Goal: Task Accomplishment & Management: Manage account settings

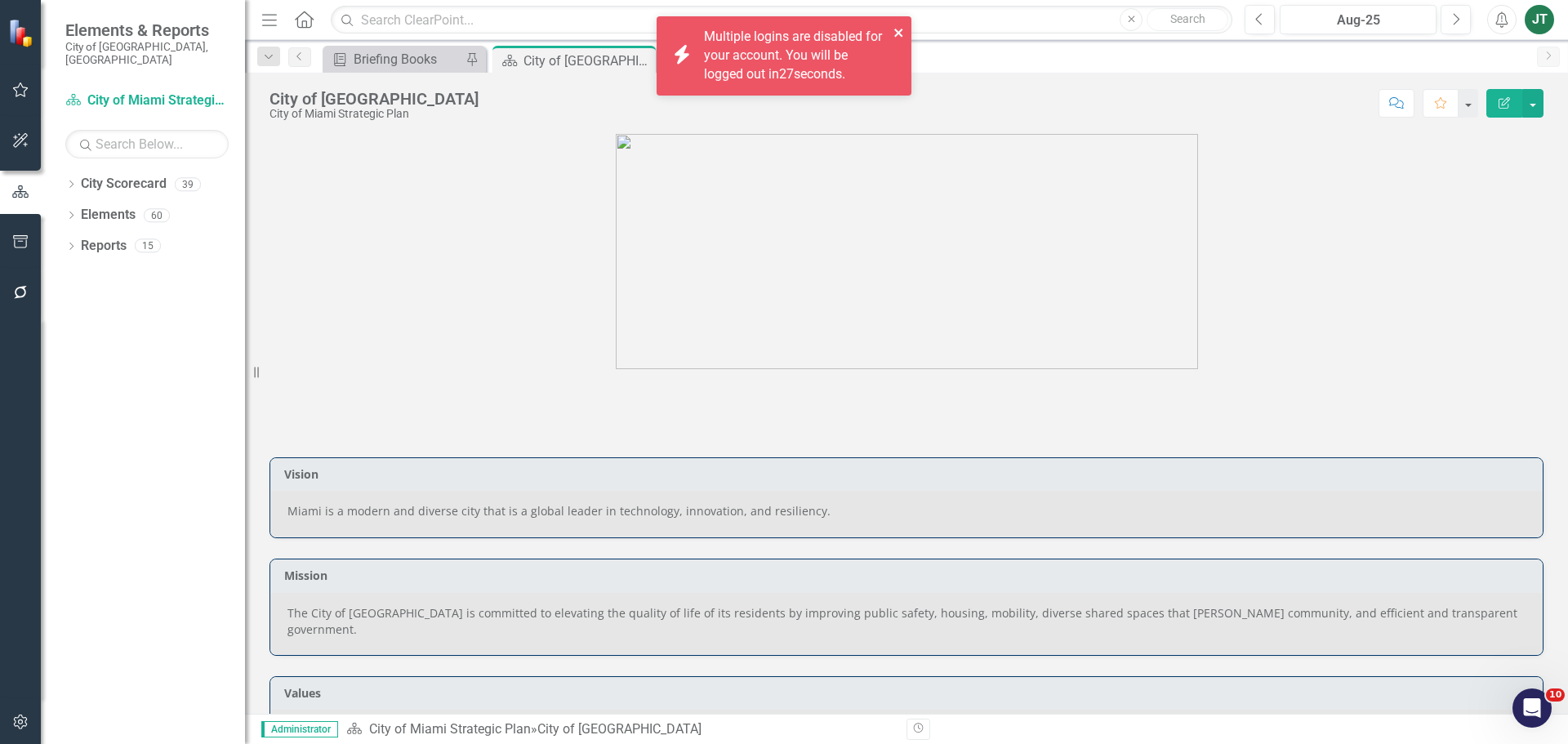
click at [901, 32] on icon "close" at bounding box center [899, 33] width 12 height 13
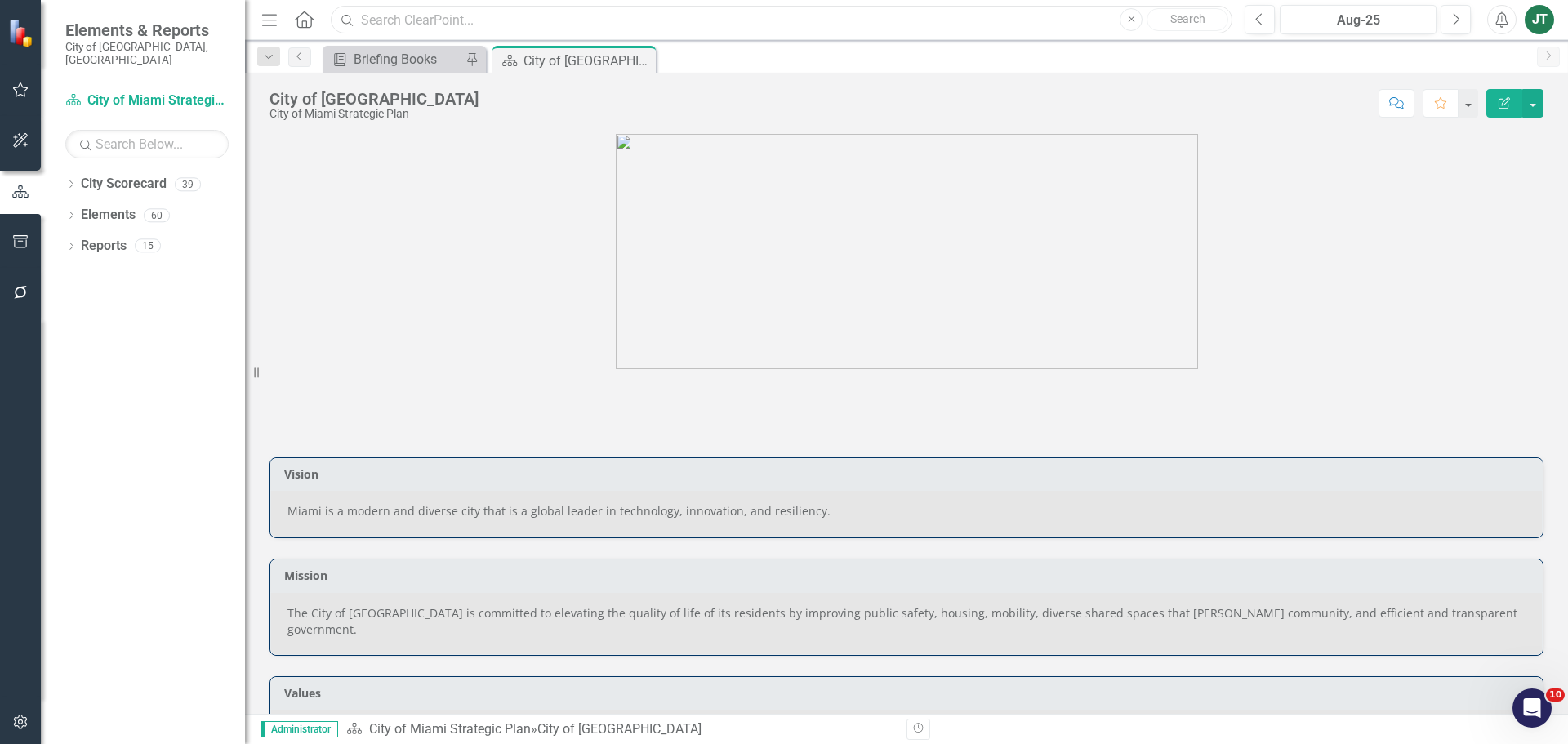
click at [359, 24] on input "text" at bounding box center [782, 20] width 902 height 29
click at [72, 182] on icon "Dropdown" at bounding box center [70, 186] width 12 height 9
click at [81, 240] on icon "Dropdown" at bounding box center [80, 245] width 13 height 10
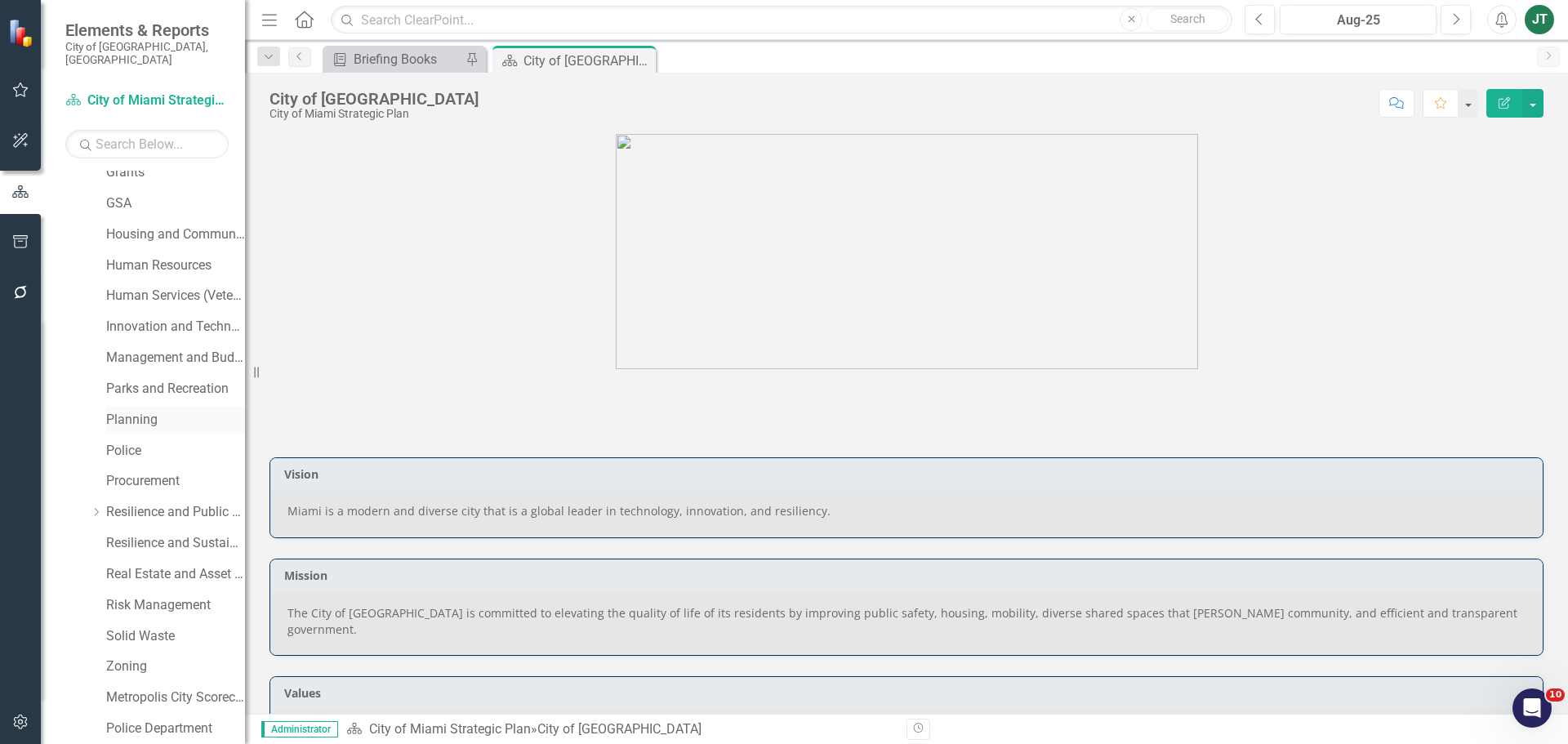
scroll to position [490, 0]
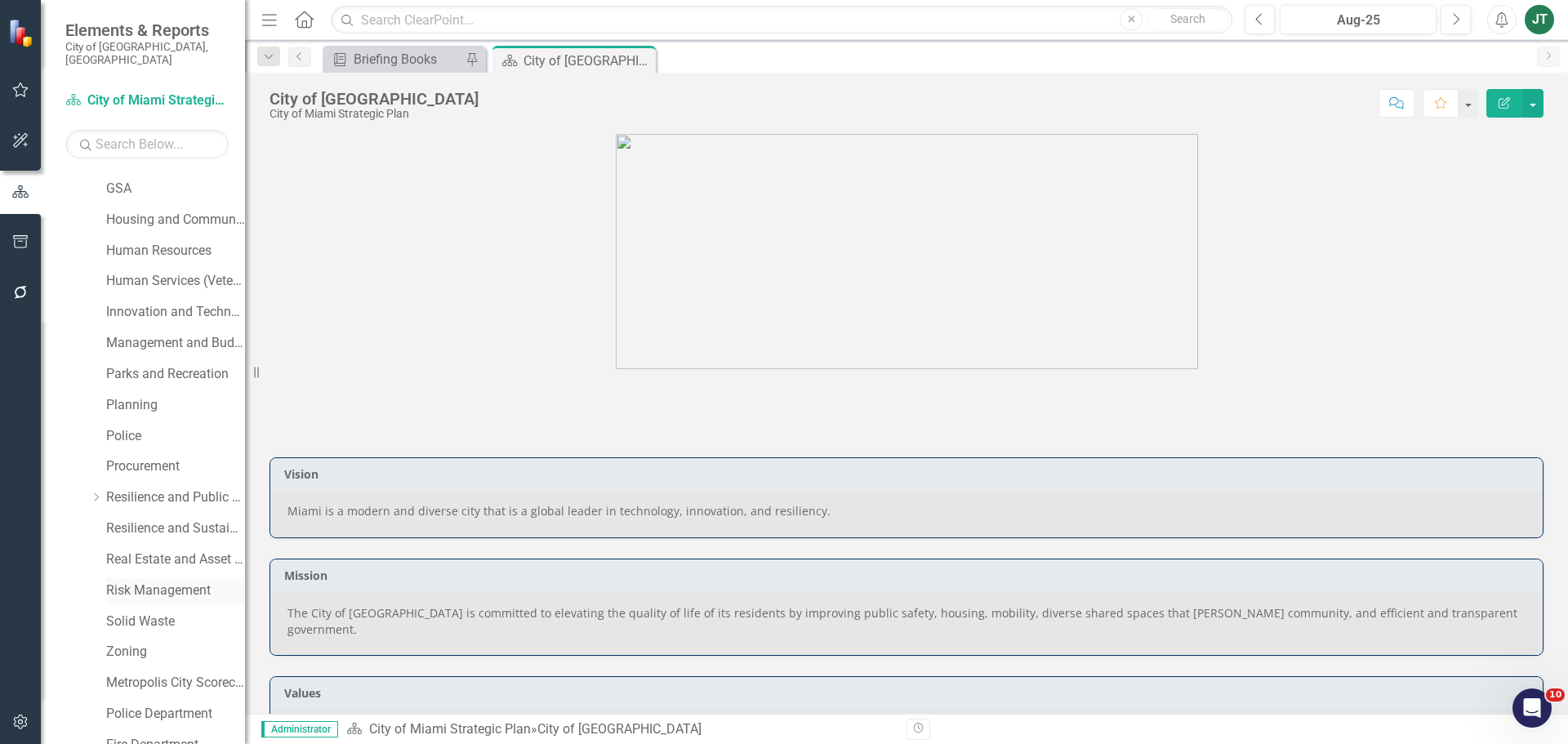
click at [130, 581] on link "Risk Management" at bounding box center [175, 590] width 139 height 19
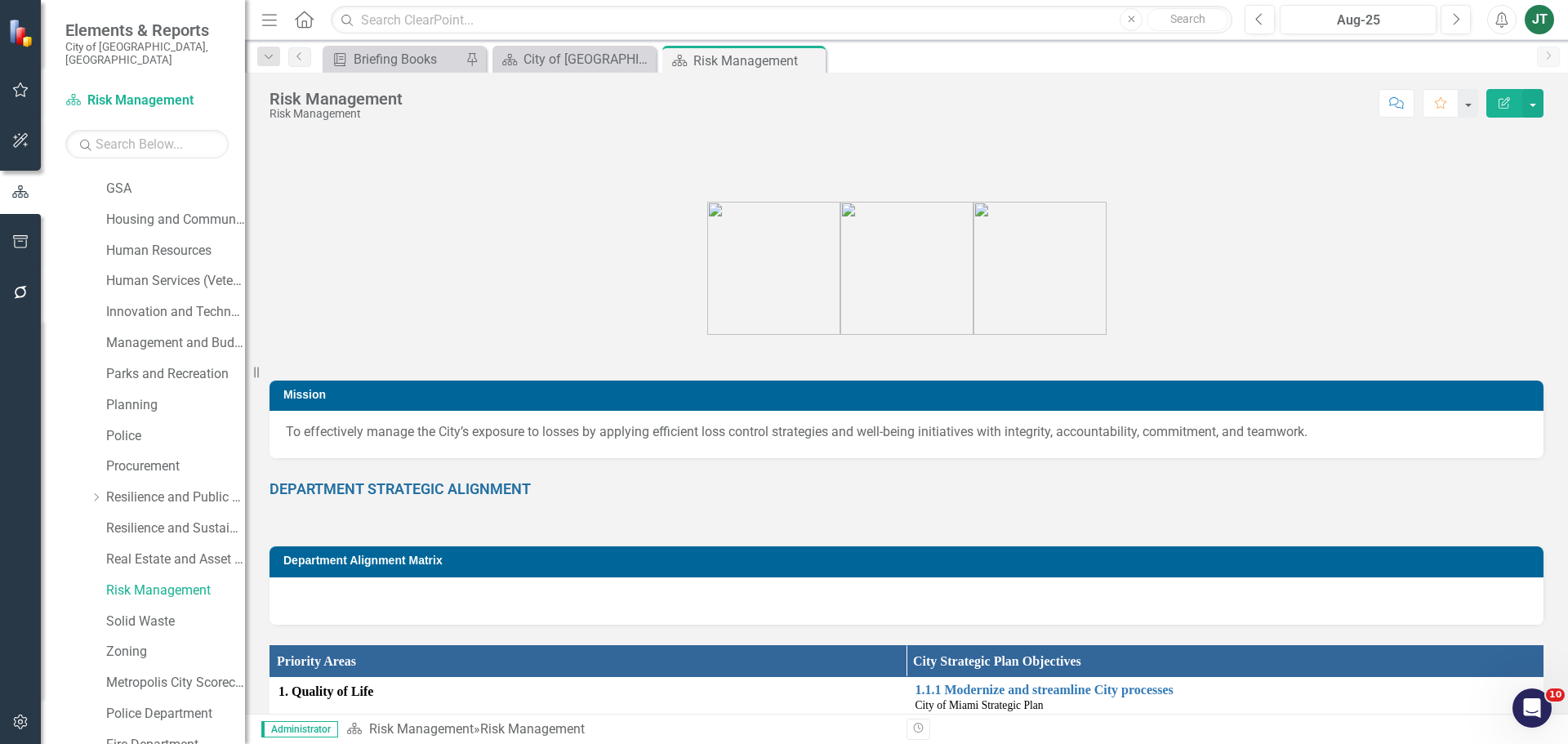
click at [433, 551] on td "Department Alignment Matrix" at bounding box center [909, 562] width 1252 height 24
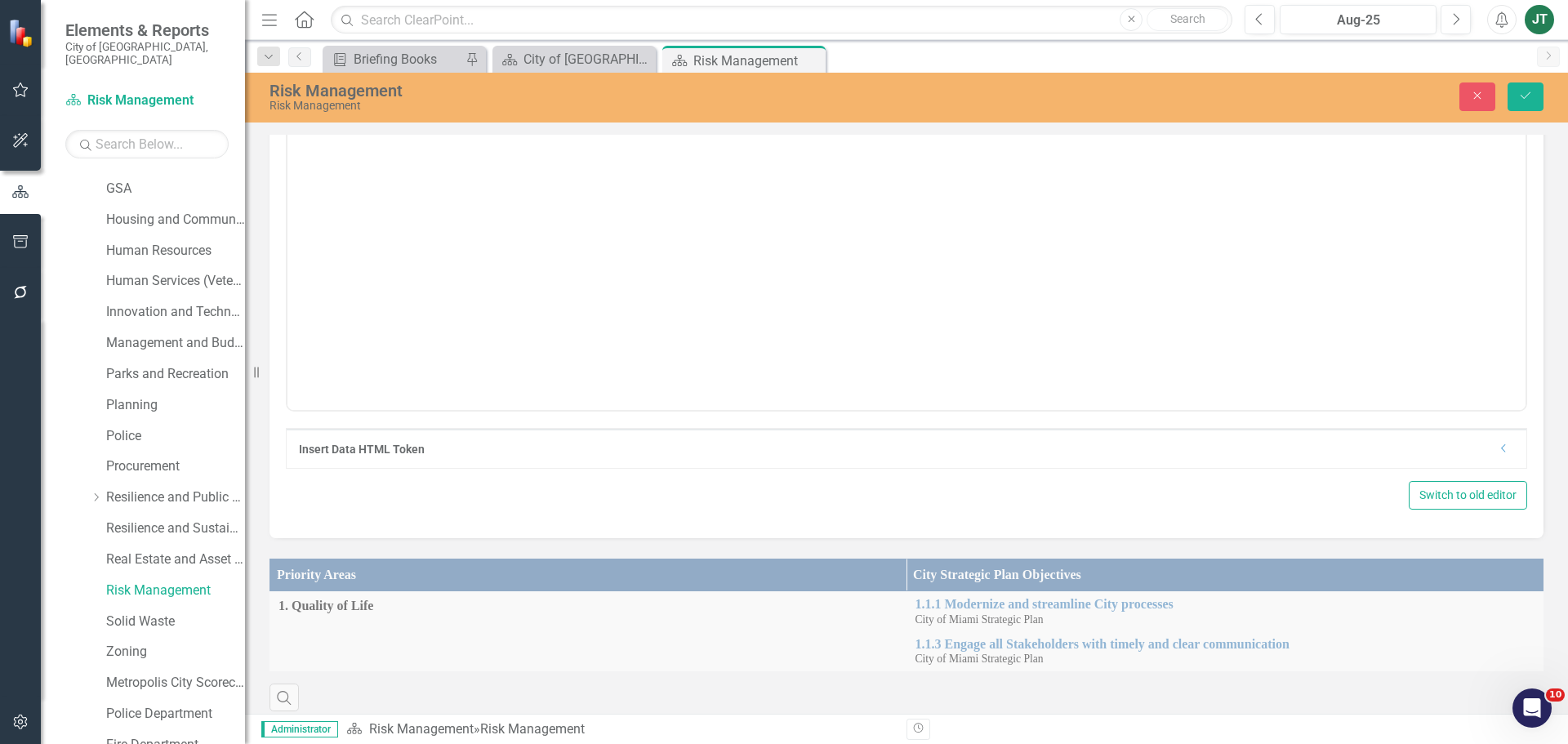
scroll to position [572, 0]
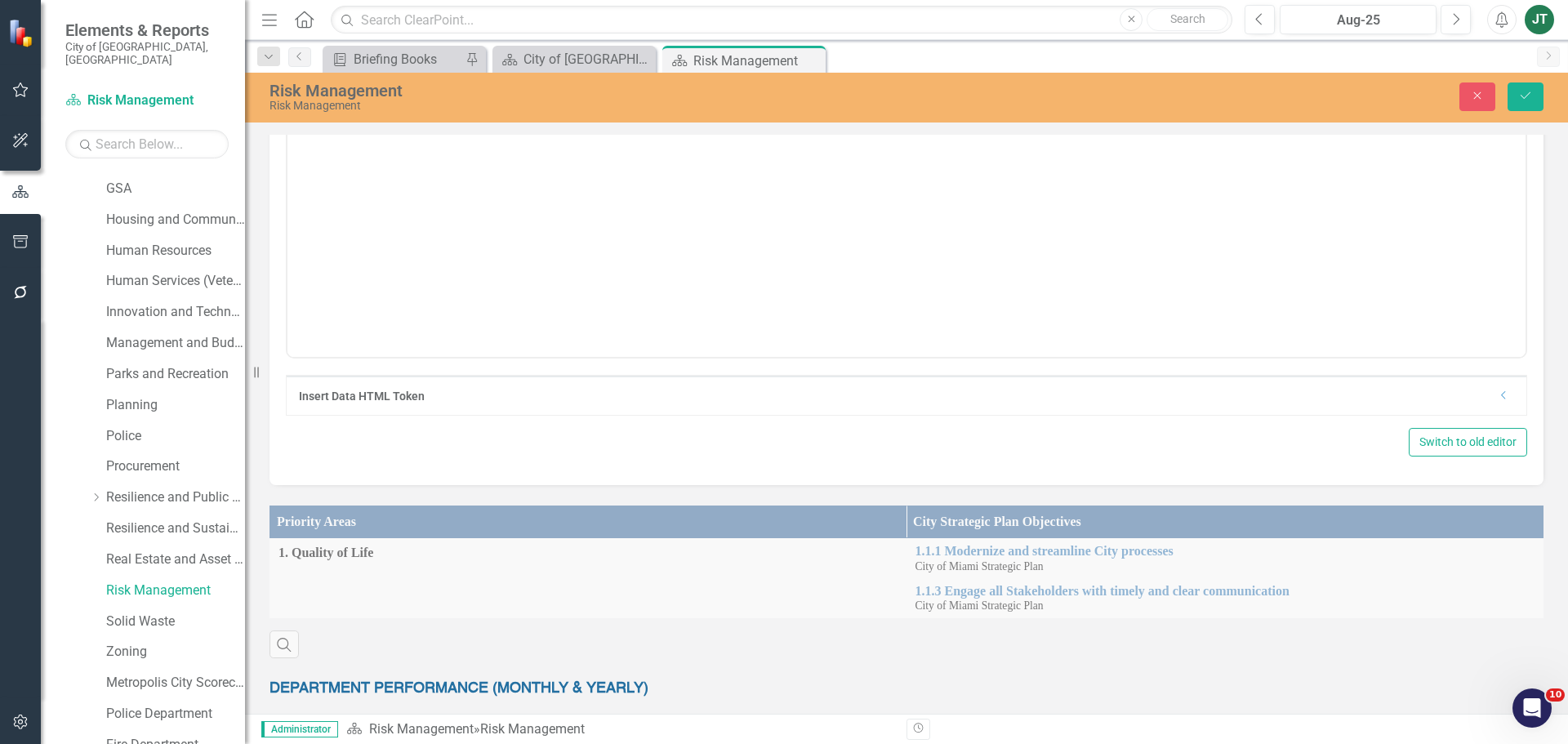
click at [1498, 395] on icon "Dropdown" at bounding box center [1504, 395] width 13 height 10
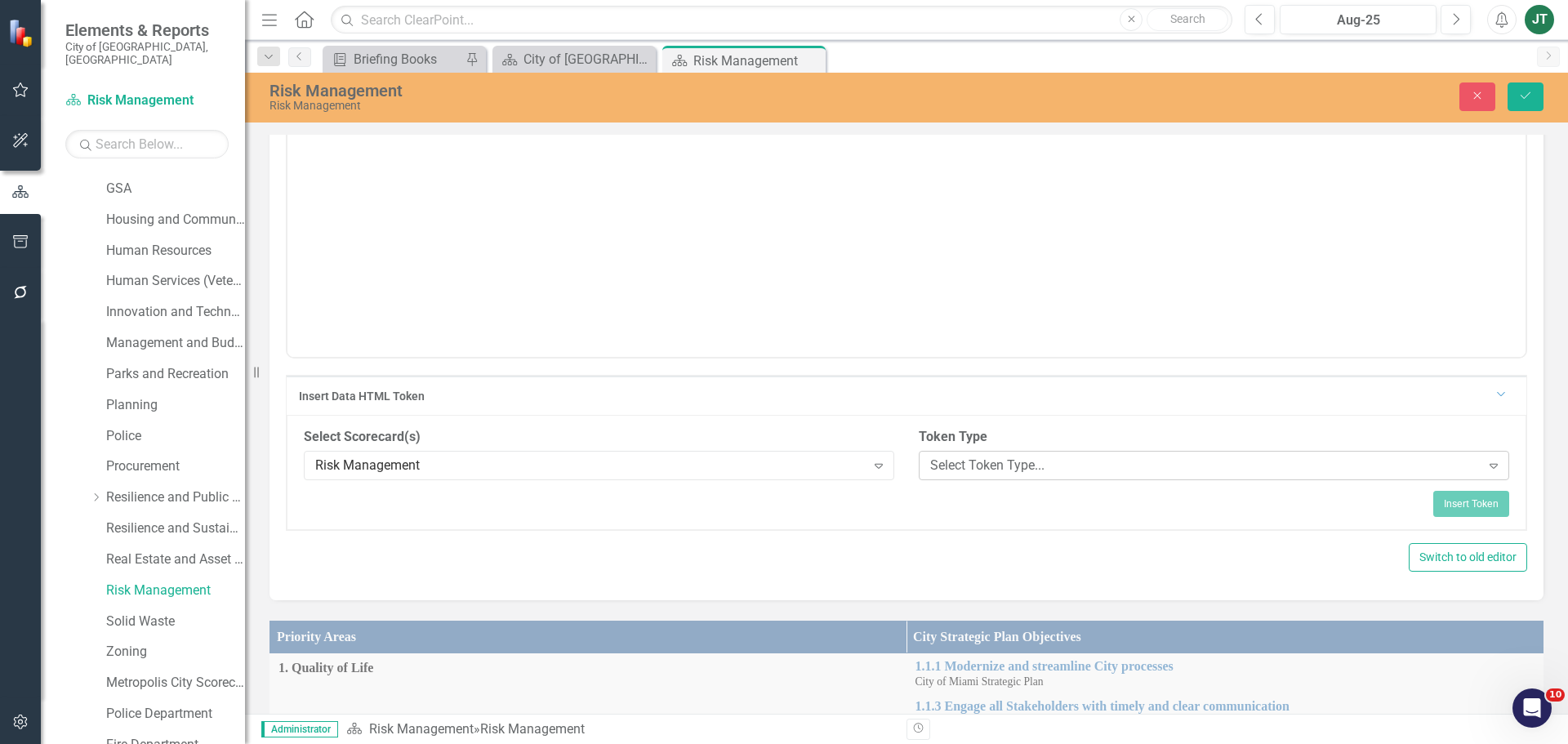
click at [1120, 470] on div "Select Token Type..." at bounding box center [1205, 466] width 550 height 19
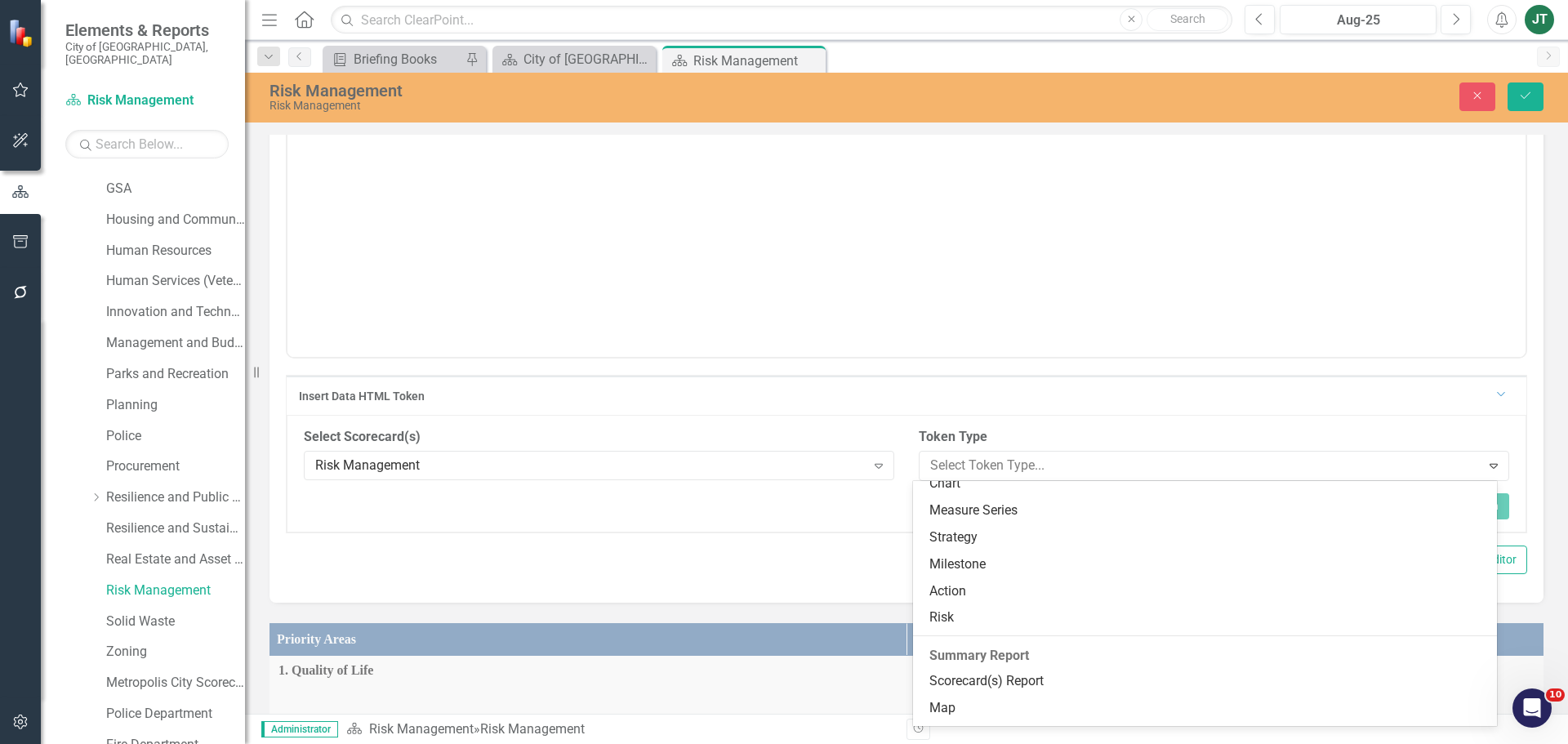
scroll to position [249, 0]
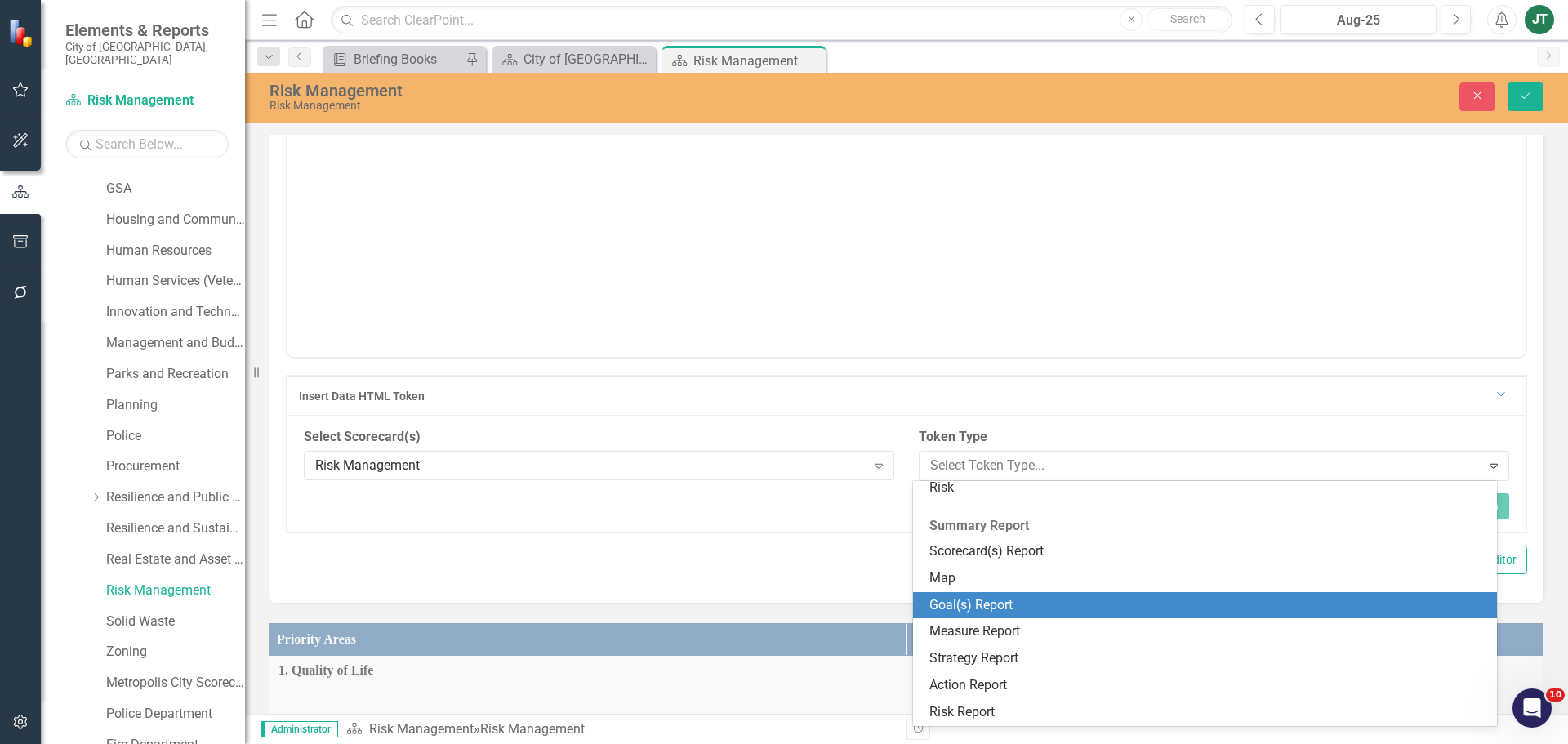
click at [960, 600] on div "Goal(s) Report" at bounding box center [1208, 606] width 559 height 19
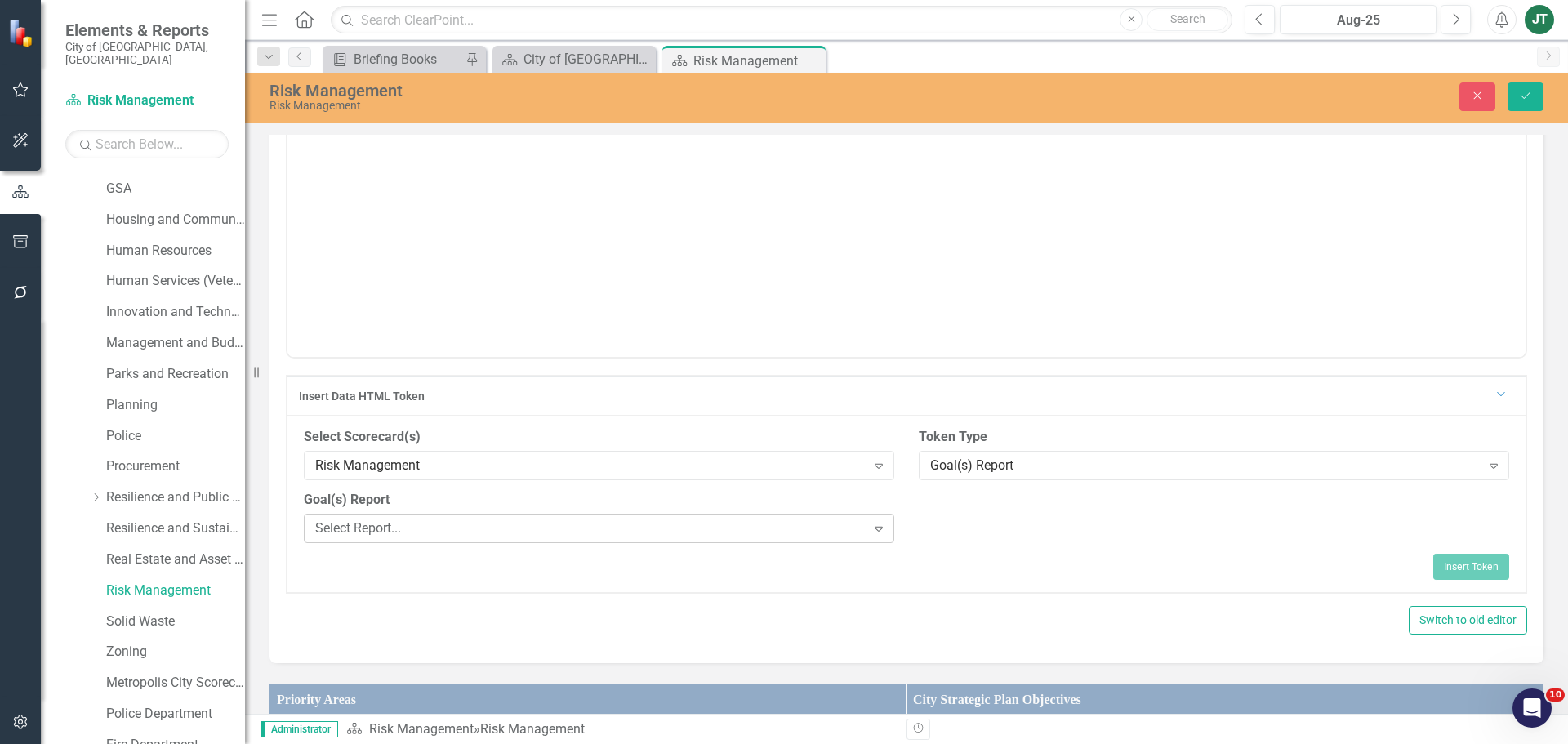
click at [462, 530] on div "Select Report..." at bounding box center [590, 529] width 550 height 19
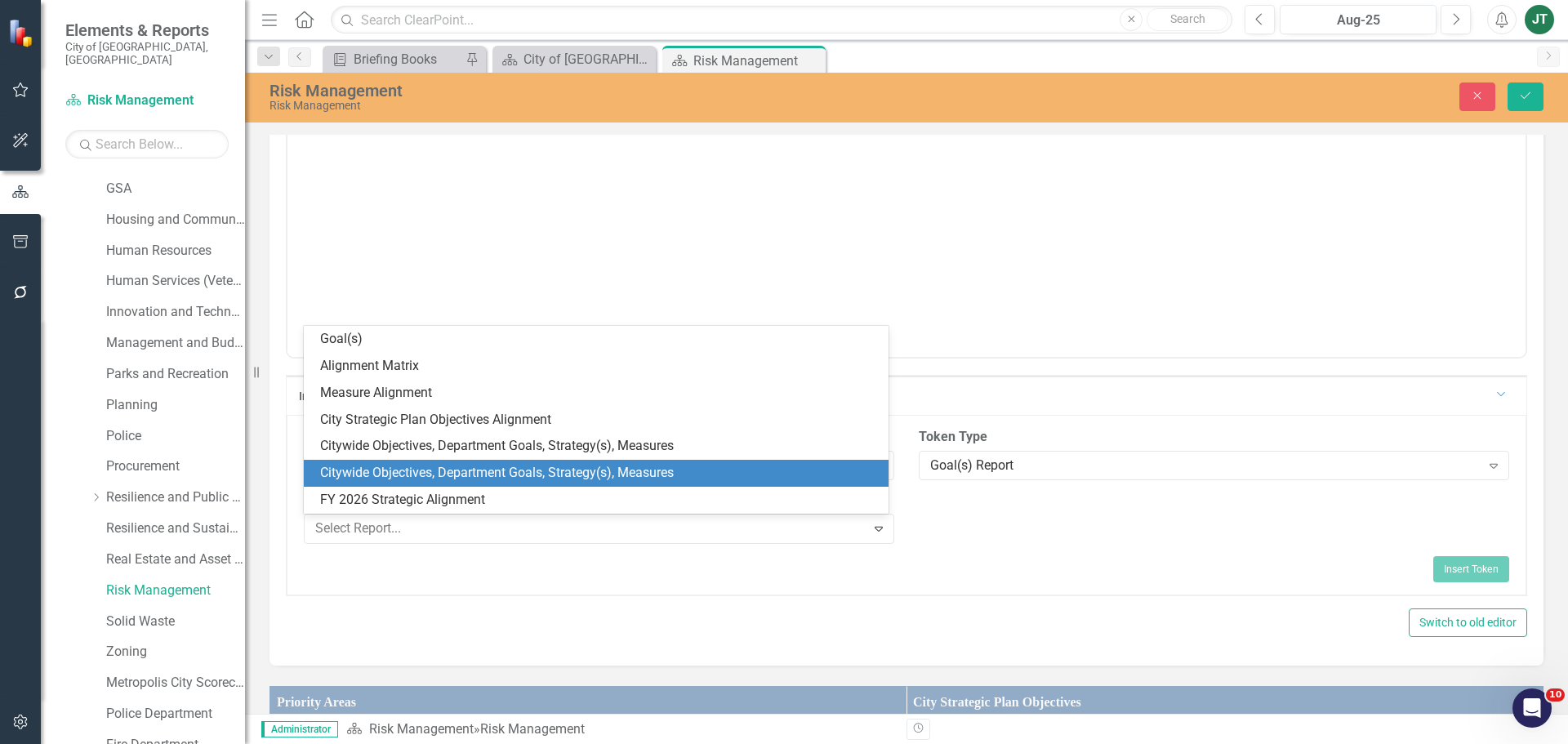
click at [441, 469] on div "Citywide Objectives, Department Goals, Strategy(s), Measures" at bounding box center [599, 473] width 559 height 19
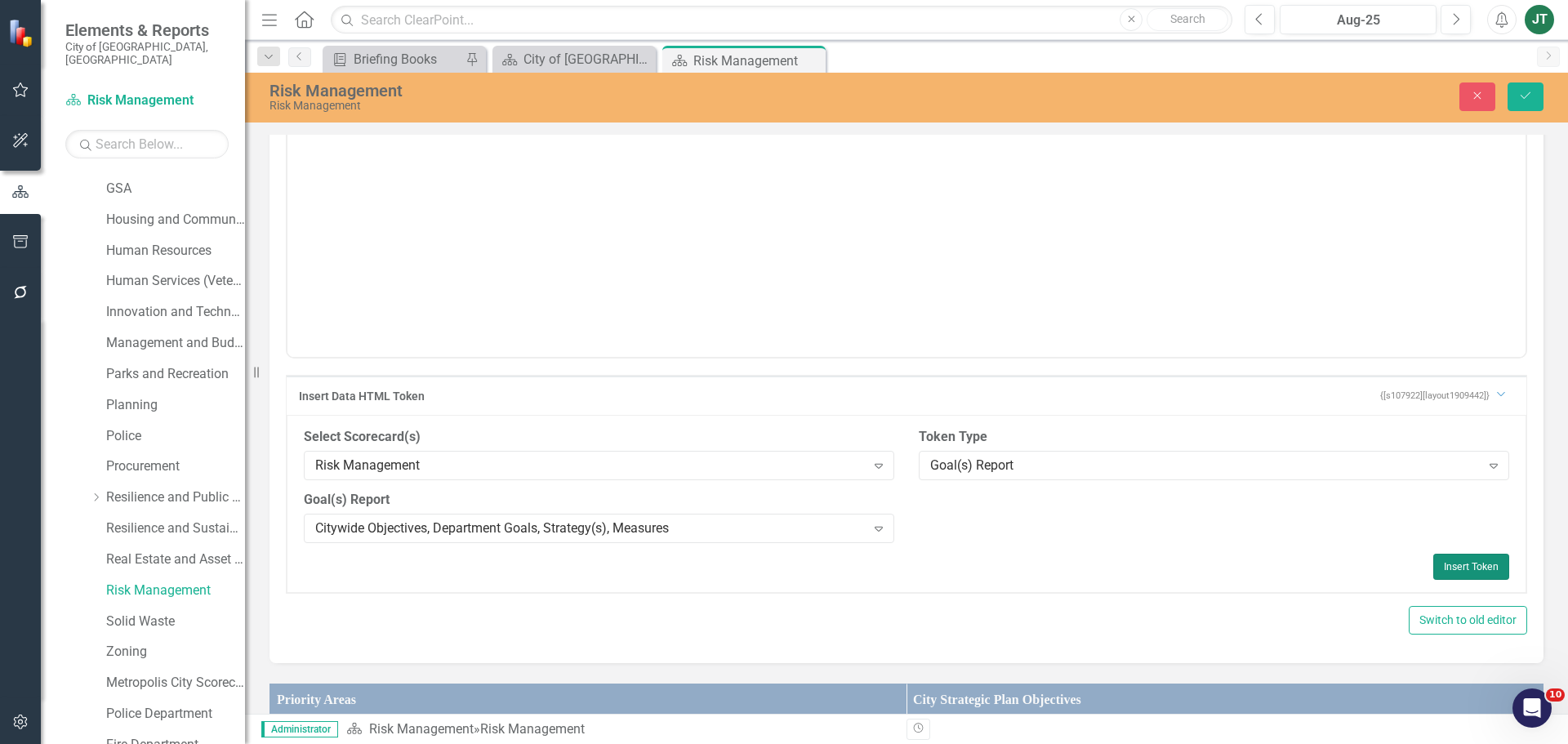
click at [1457, 570] on button "Insert Token" at bounding box center [1471, 567] width 76 height 26
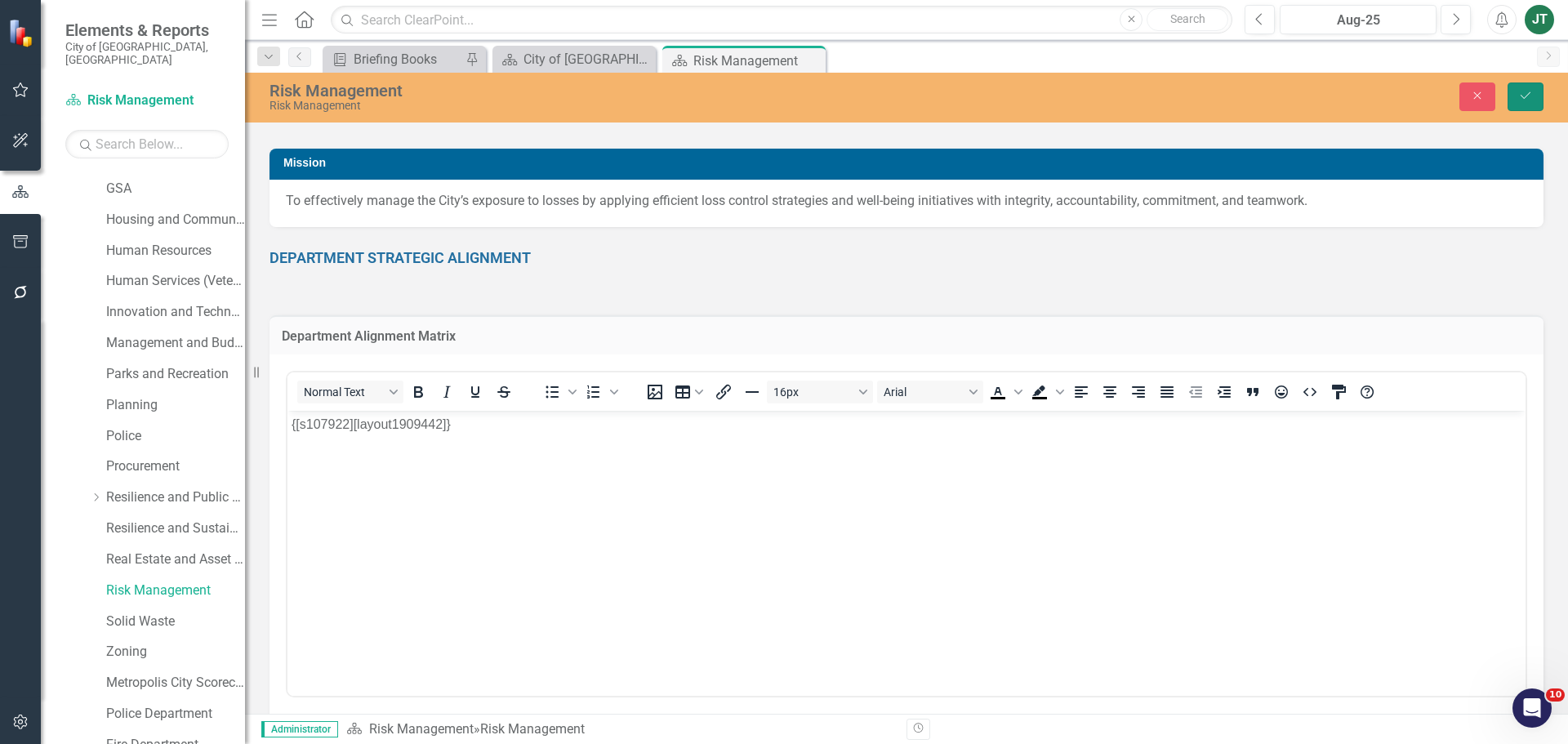
click at [1531, 106] on button "Save" at bounding box center [1526, 97] width 36 height 29
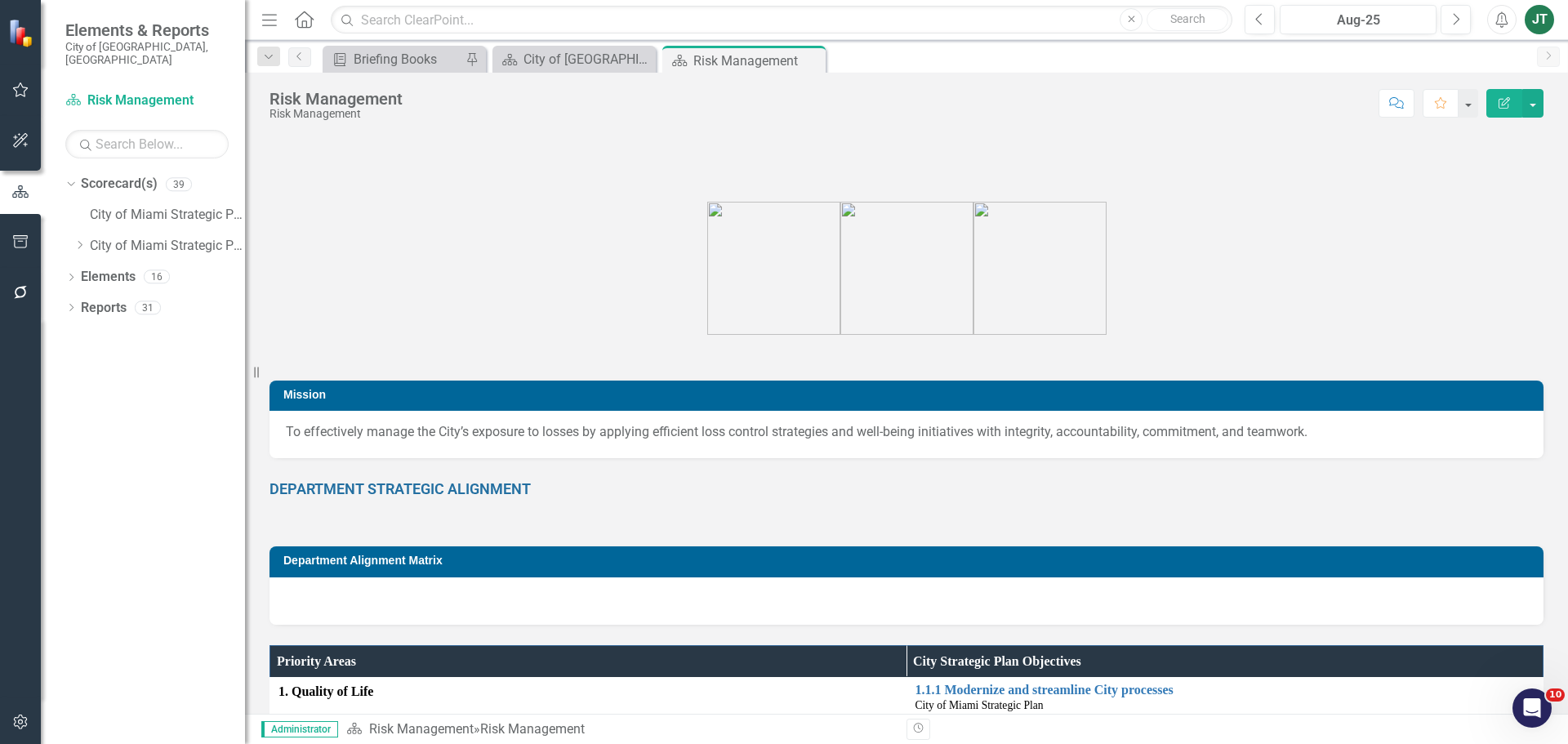
scroll to position [0, 0]
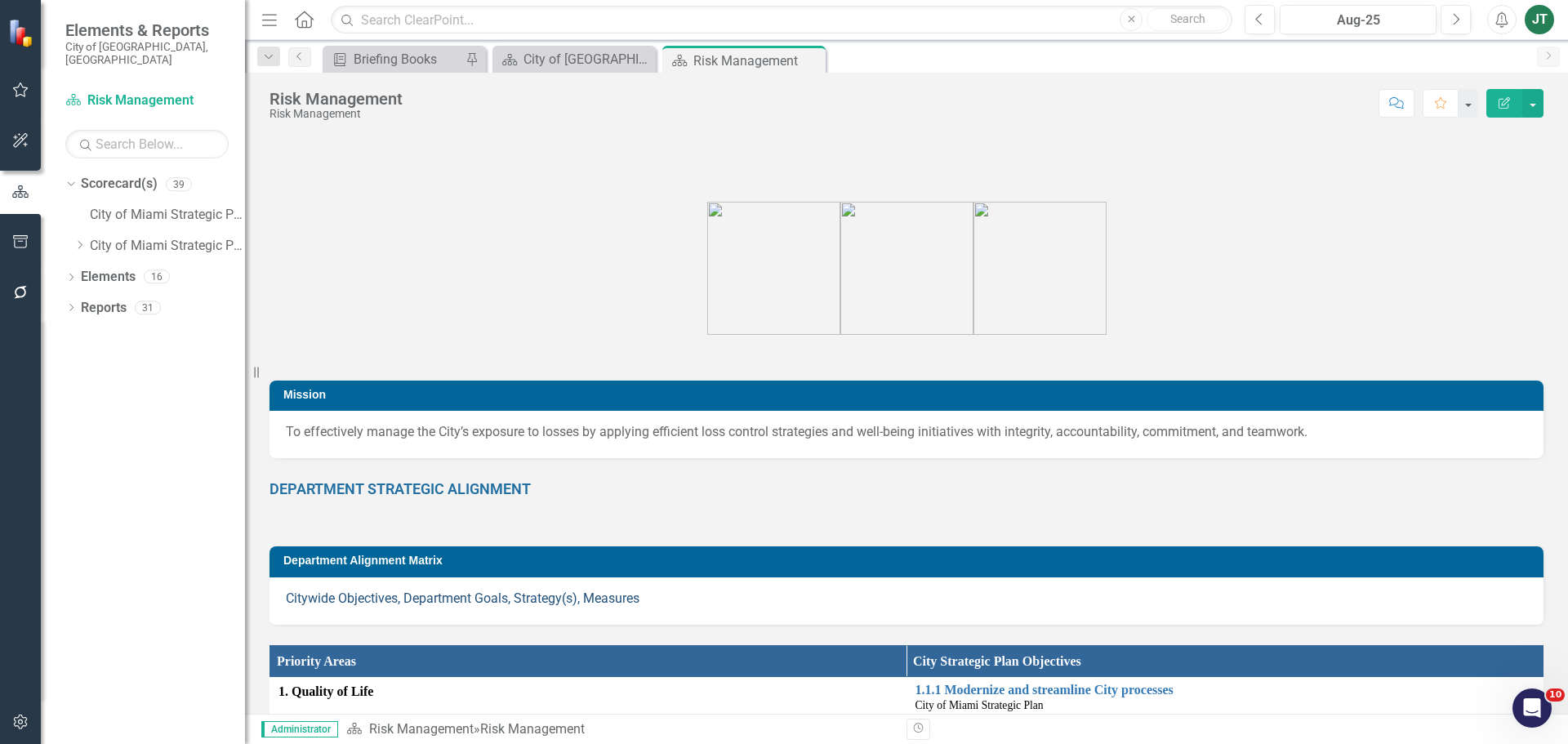
click at [482, 599] on link "Citywide Objectives, Department Goals, Strategy(s), Measures" at bounding box center [462, 598] width 353 height 15
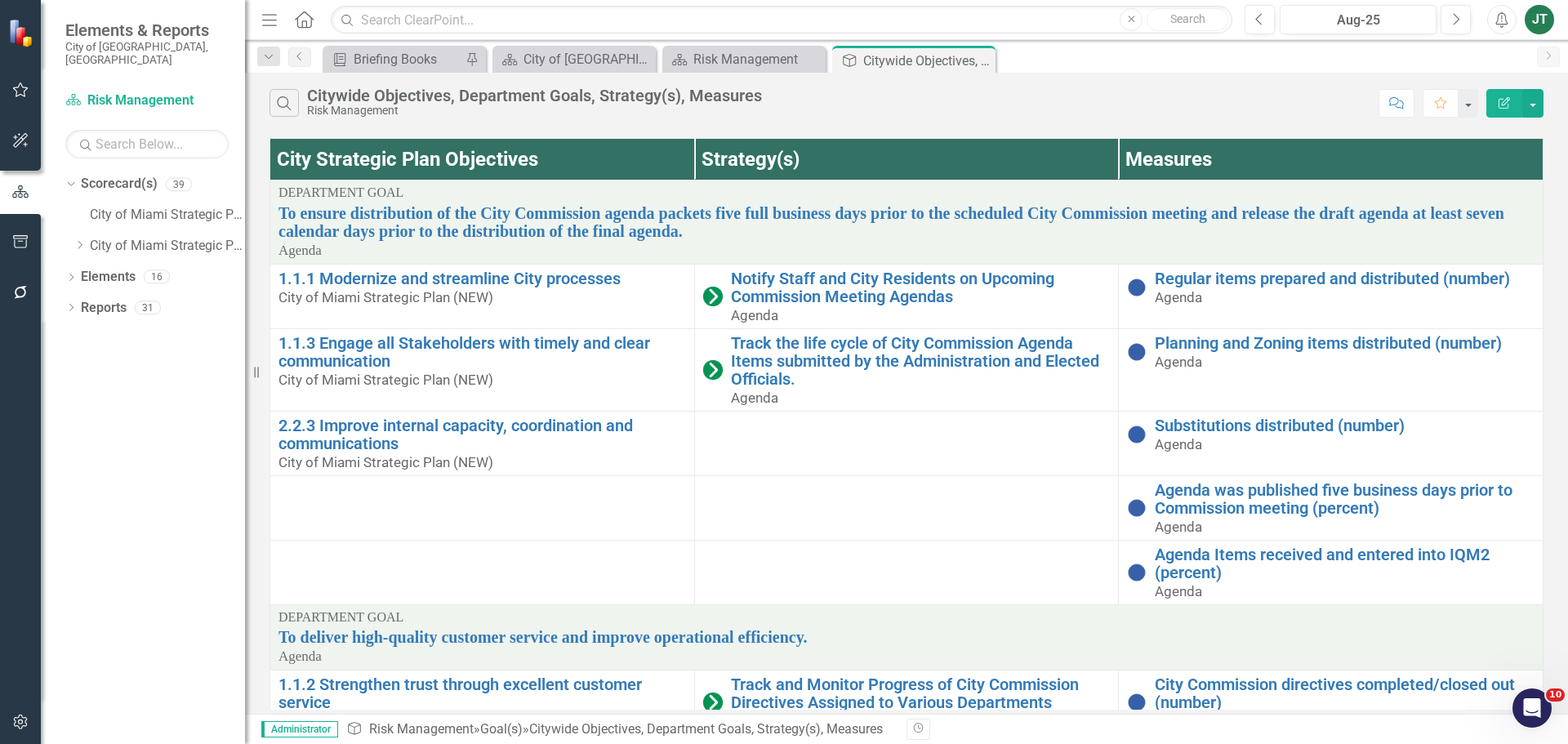
click at [1506, 96] on button "Edit Report" at bounding box center [1505, 104] width 36 height 29
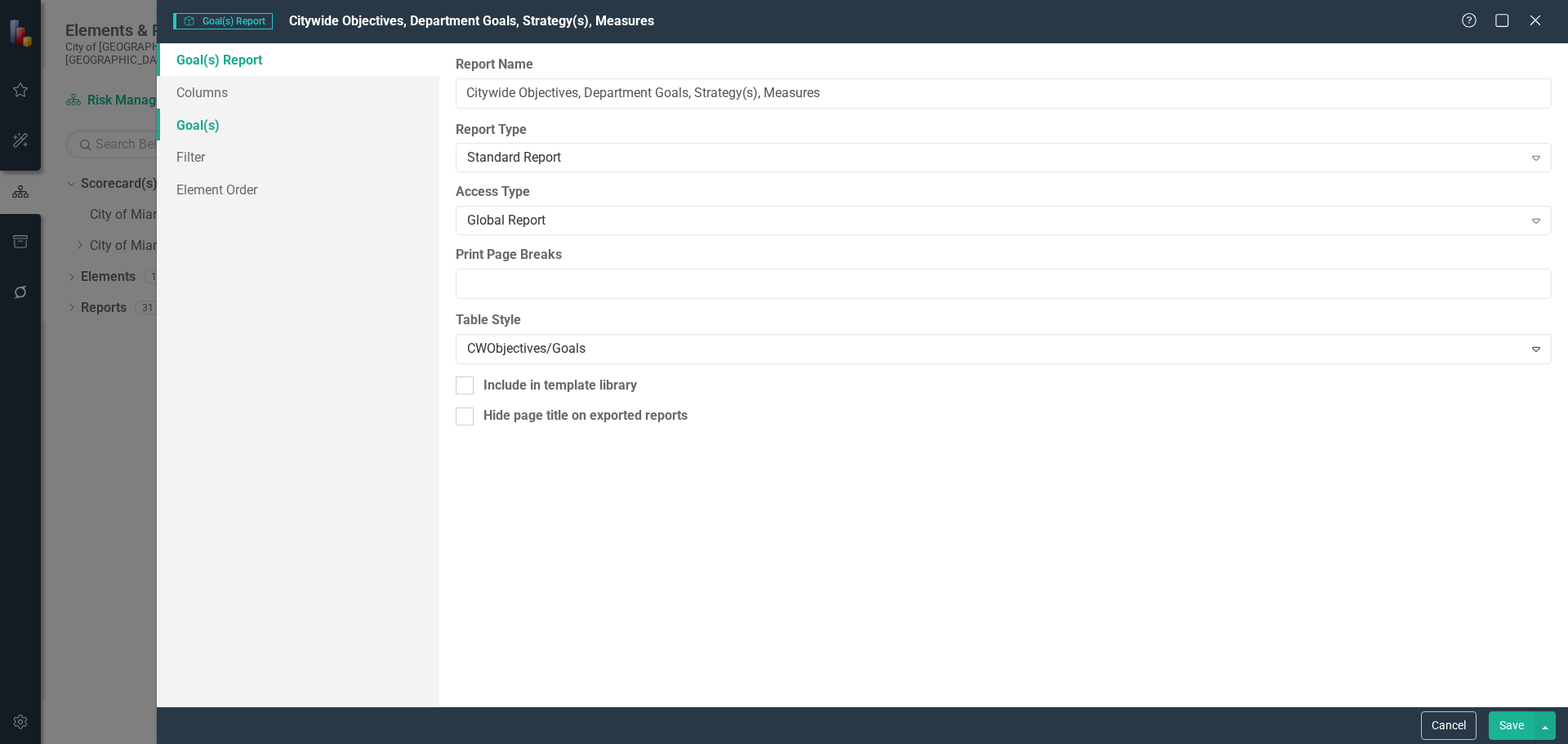
click at [195, 133] on link "Goal(s)" at bounding box center [298, 125] width 283 height 33
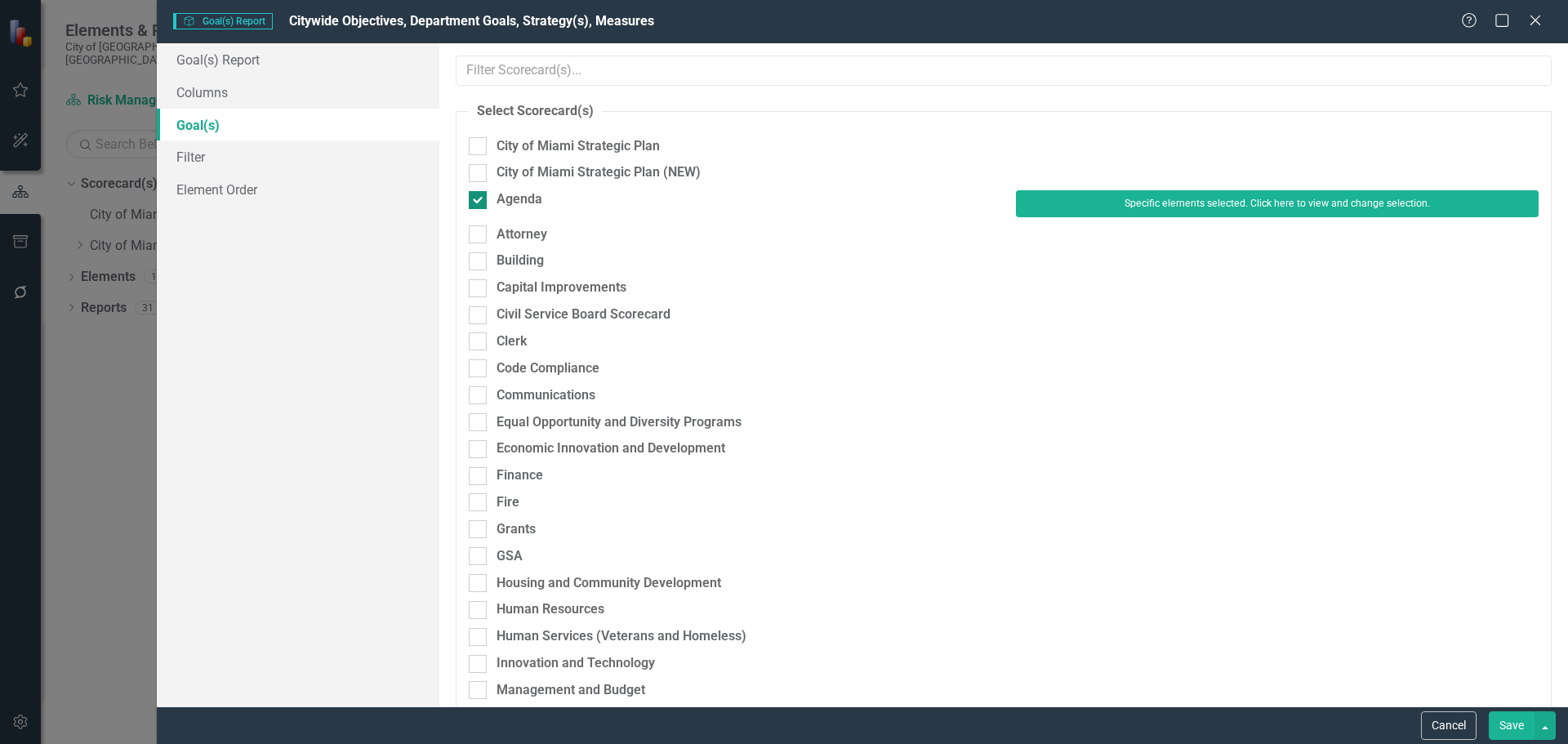
click at [530, 202] on div "Agenda" at bounding box center [519, 200] width 46 height 19
click at [480, 202] on input "Agenda" at bounding box center [474, 196] width 11 height 11
checkbox input "false"
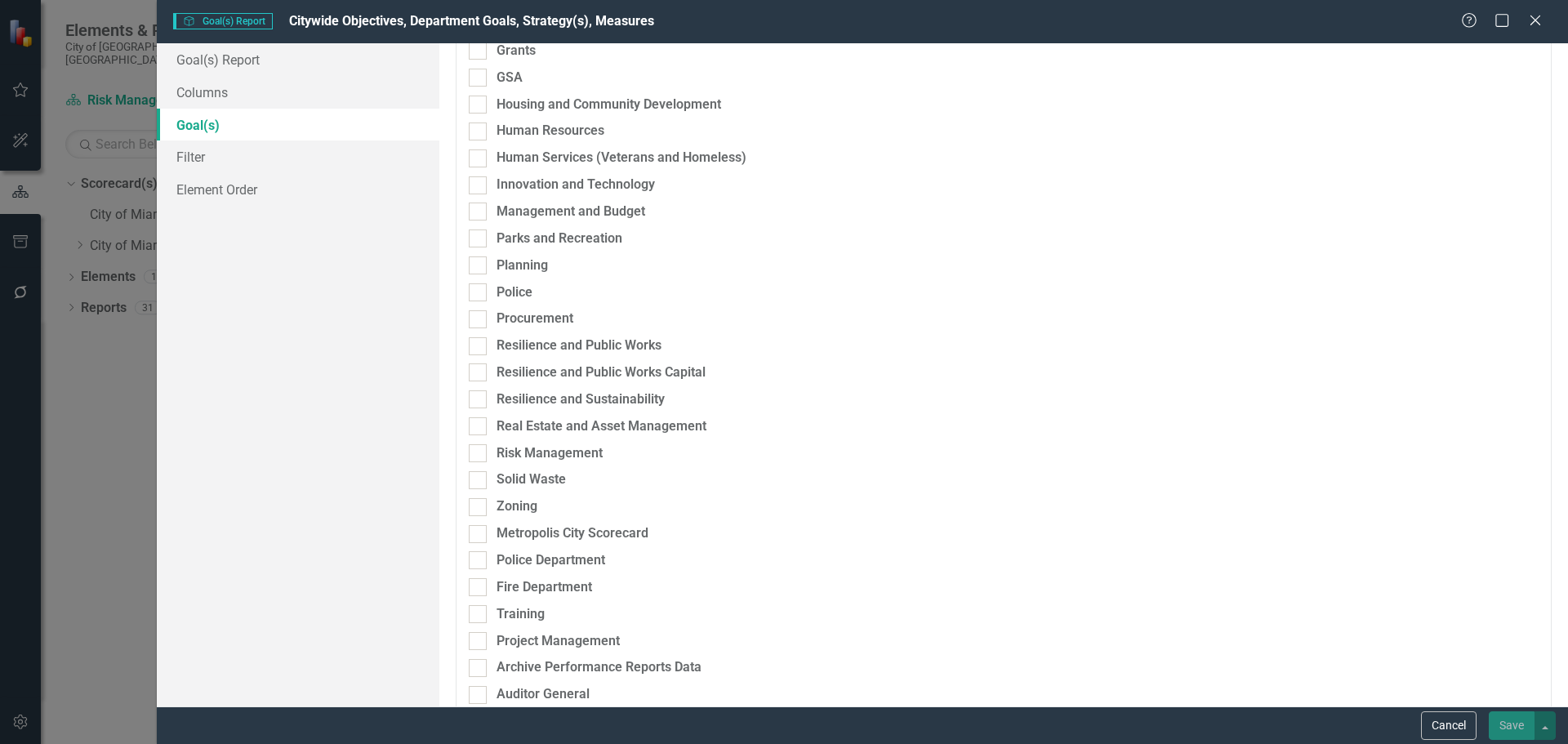
scroll to position [490, 0]
click at [518, 445] on div "Risk Management" at bounding box center [549, 453] width 106 height 19
click at [480, 445] on input "Risk Management" at bounding box center [474, 449] width 11 height 11
checkbox input "true"
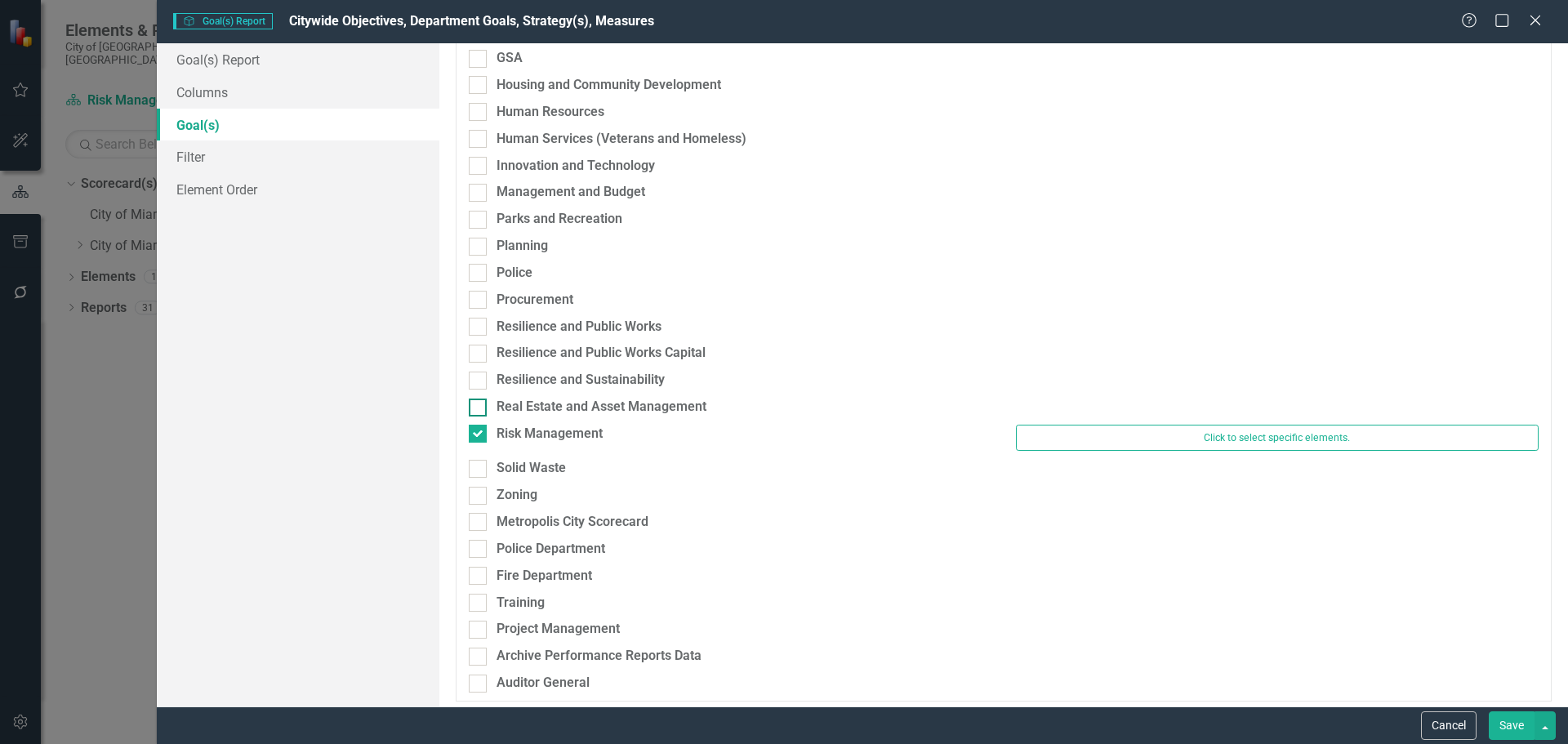
scroll to position [471, 0]
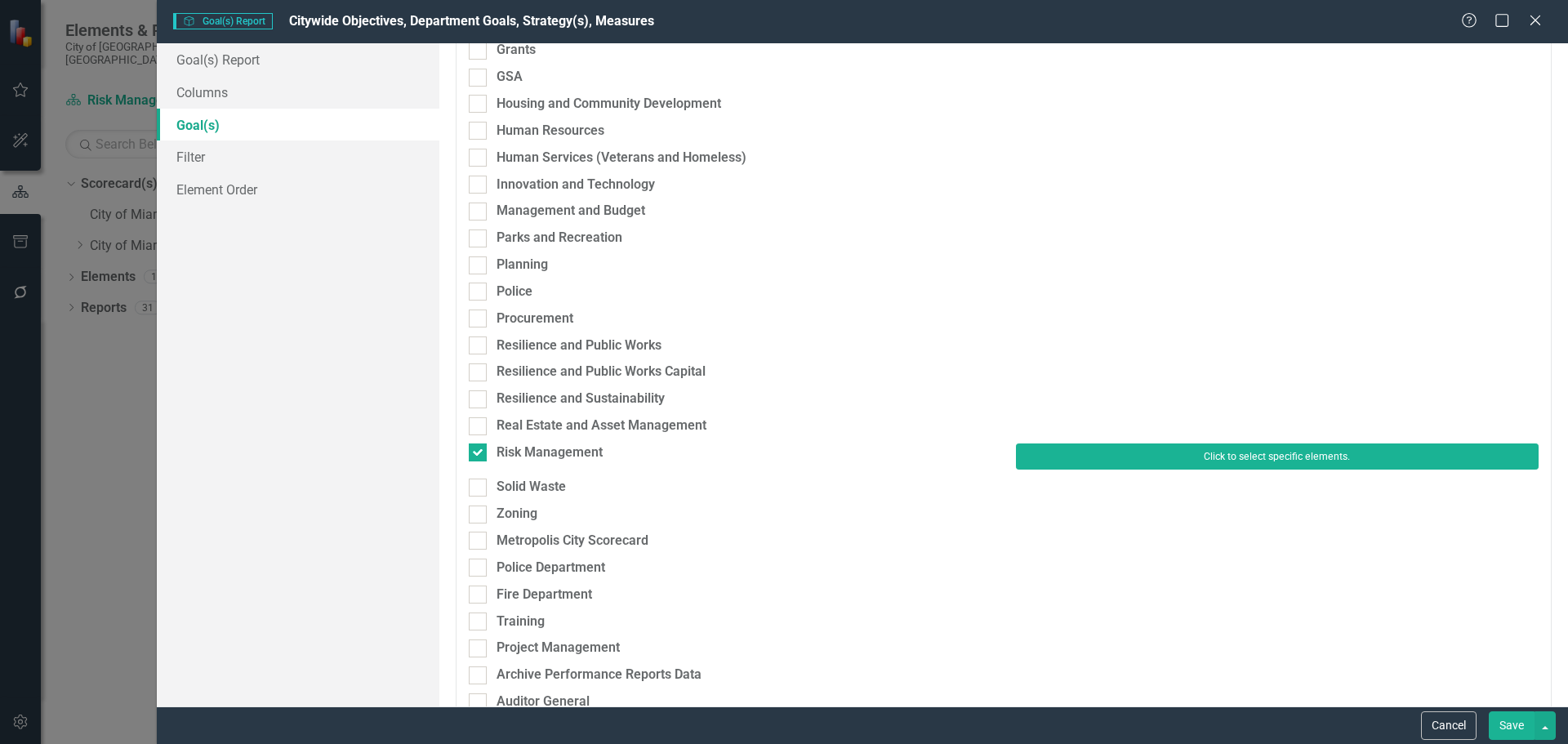
click at [1094, 455] on button "Click to select specific elements." at bounding box center [1277, 457] width 522 height 26
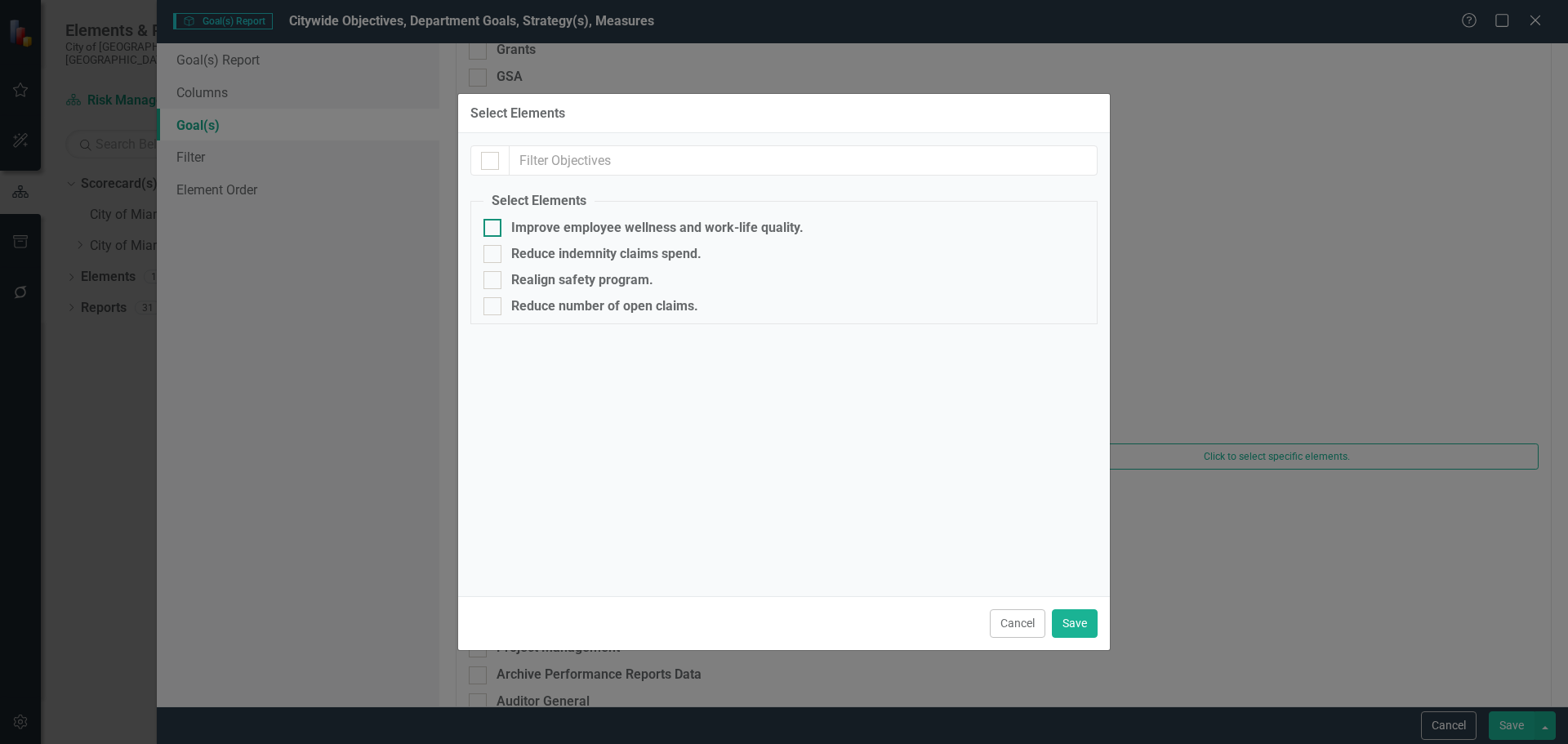
click at [523, 226] on div "Improve employee wellness and work-life quality." at bounding box center [658, 228] width 293 height 14
click at [494, 226] on input "Improve employee wellness and work-life quality." at bounding box center [489, 224] width 11 height 11
checkbox input "true"
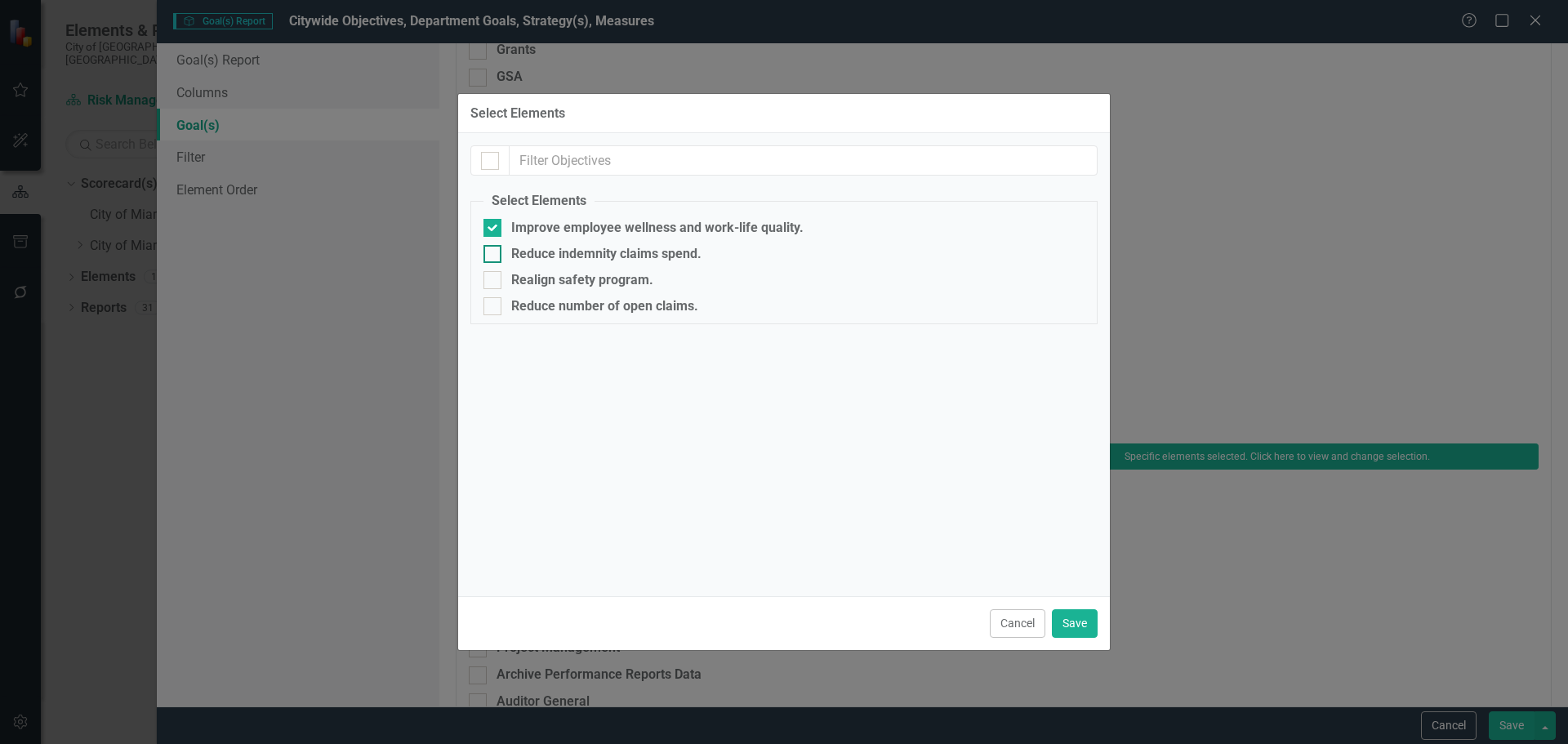
click at [523, 258] on div "Reduce indemnity claims spend." at bounding box center [606, 254] width 191 height 14
click at [494, 256] on input "Reduce indemnity claims spend." at bounding box center [489, 250] width 11 height 11
checkbox input "true"
click at [528, 282] on div "Realign safety program." at bounding box center [582, 280] width 142 height 14
click at [494, 282] on input "Realign safety program." at bounding box center [489, 277] width 11 height 11
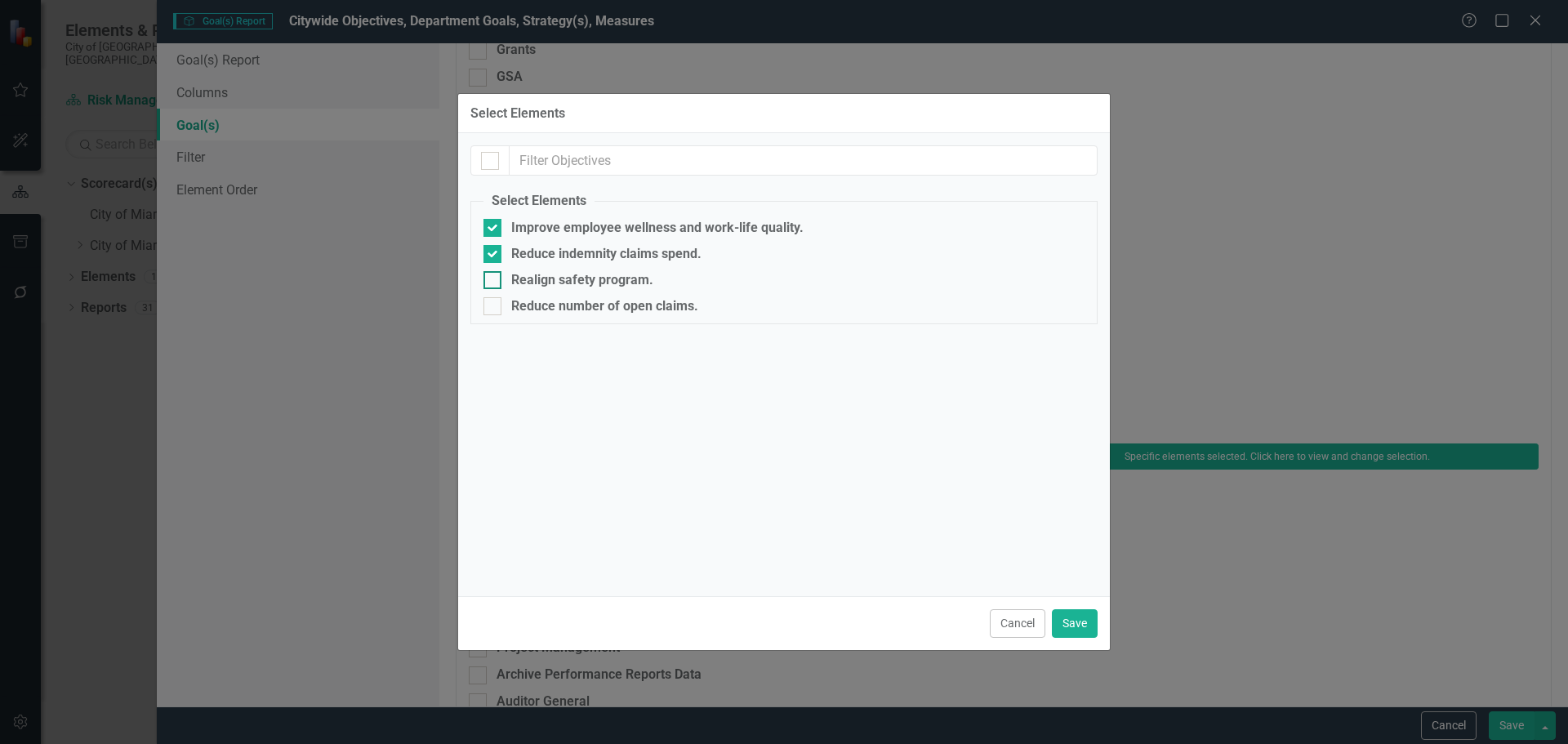
checkbox input "true"
click at [539, 308] on div "Reduce number of open claims." at bounding box center [605, 306] width 187 height 14
click at [494, 308] on input "Reduce number of open claims." at bounding box center [489, 303] width 11 height 11
checkbox input "true"
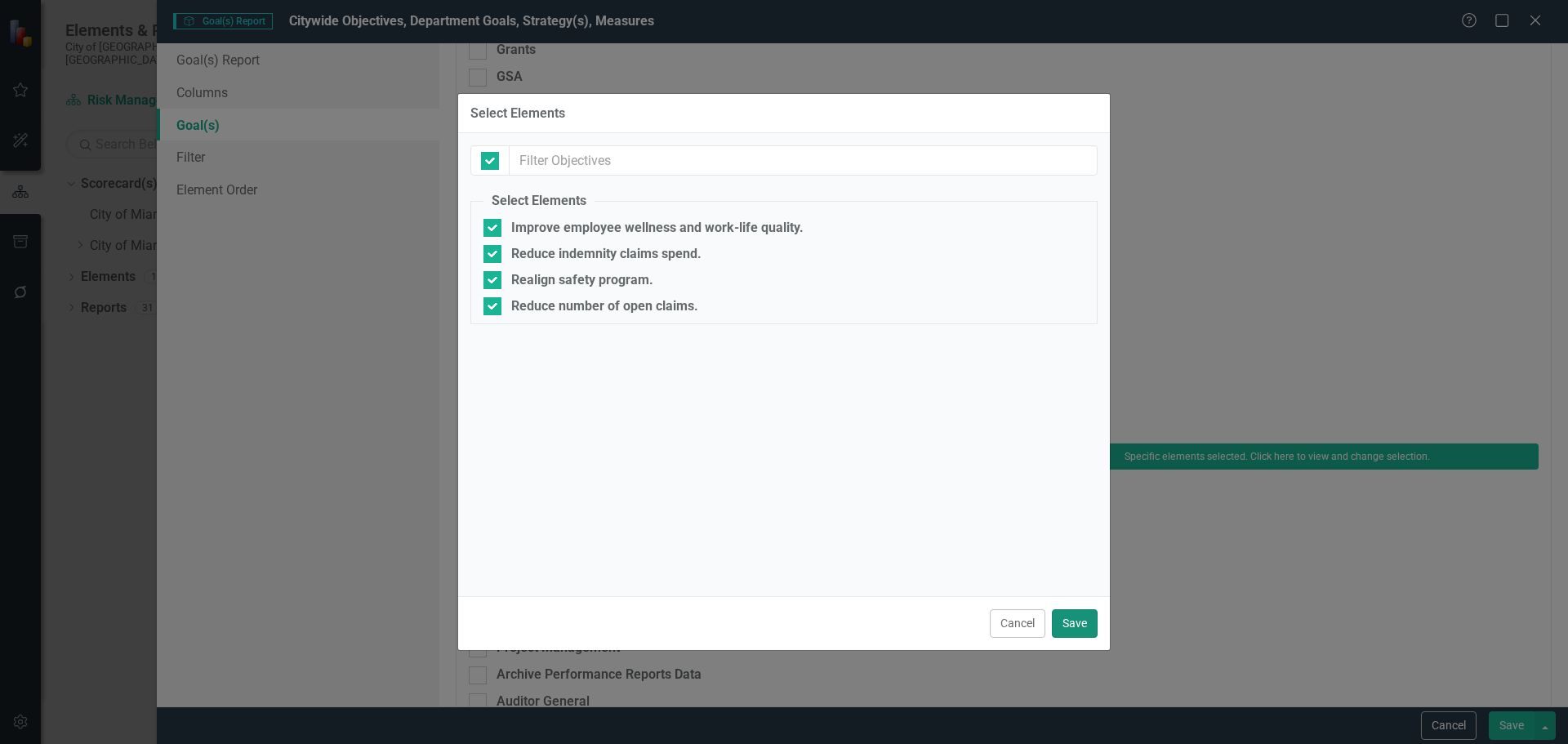
click at [1074, 621] on button "Save" at bounding box center [1075, 624] width 46 height 29
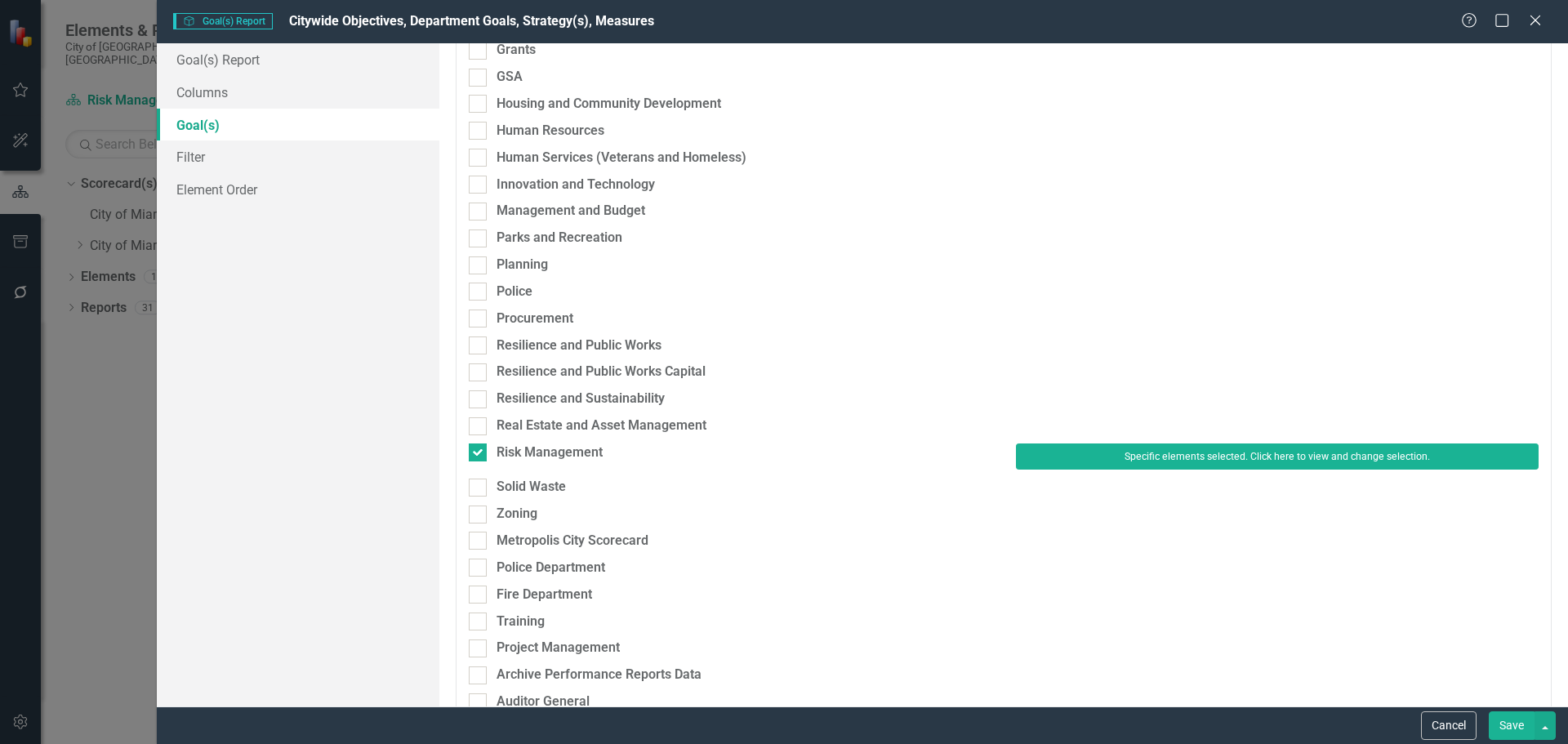
click at [1507, 730] on button "Save" at bounding box center [1512, 726] width 46 height 29
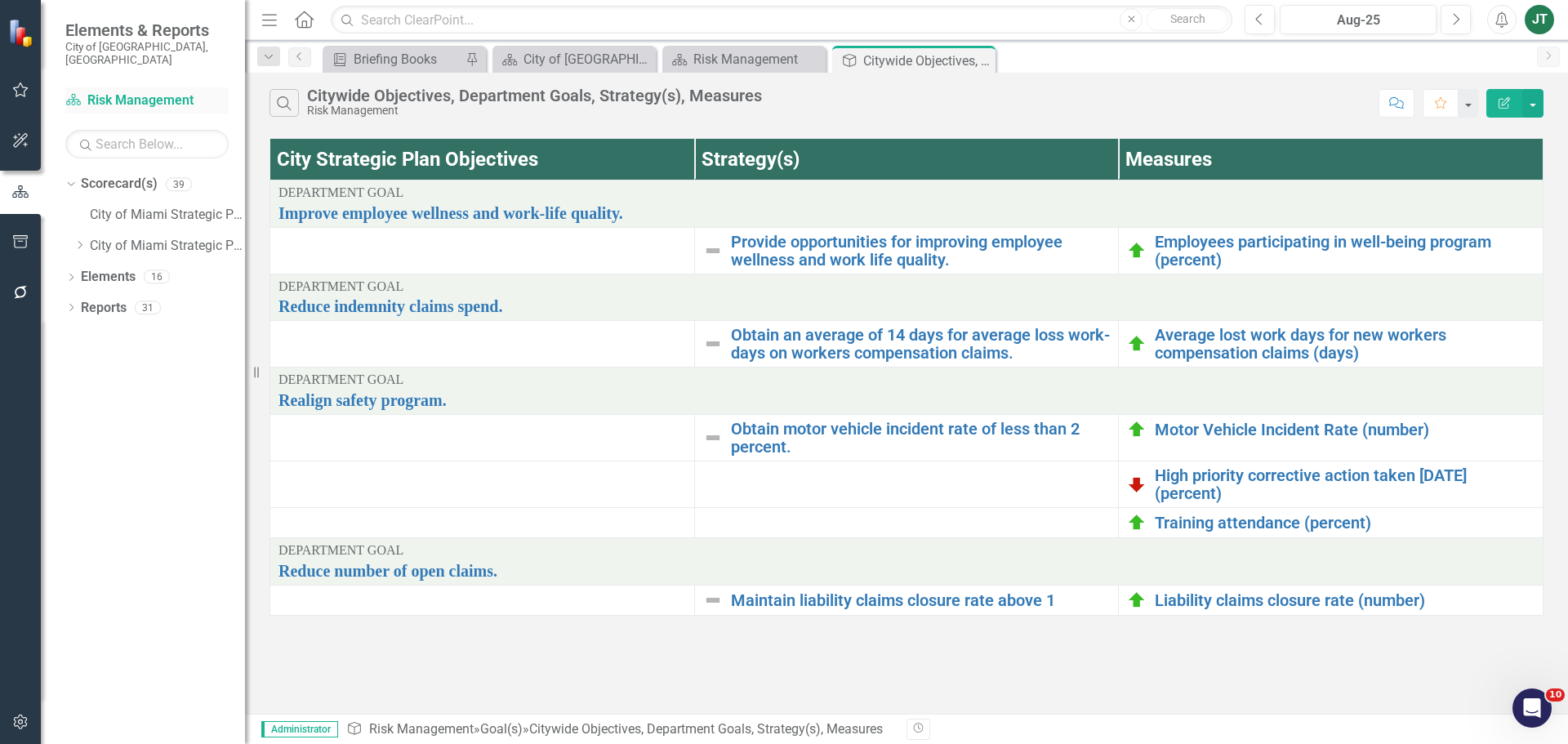
click at [103, 91] on link "Scorecard(s) Risk Management" at bounding box center [146, 100] width 164 height 19
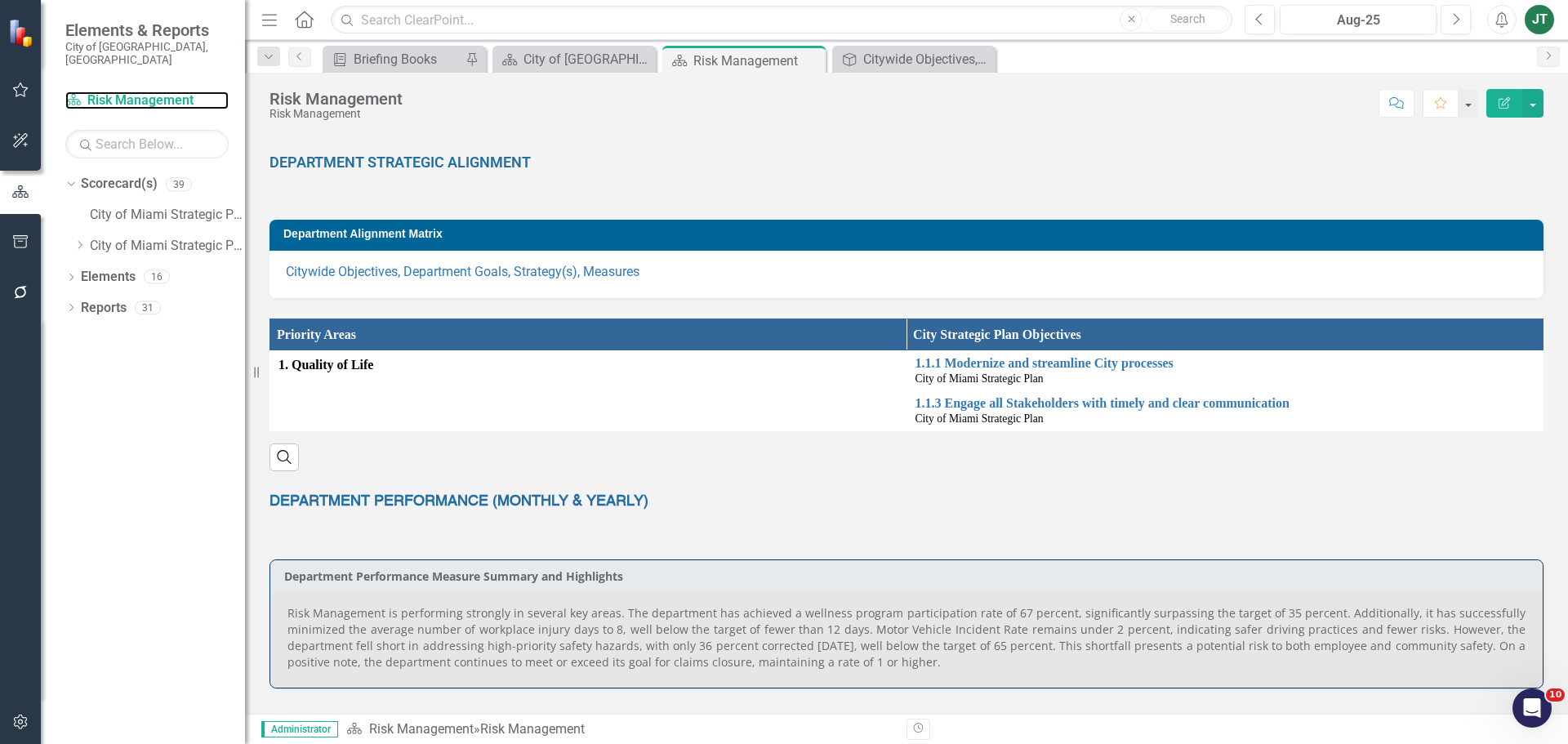
scroll to position [245, 0]
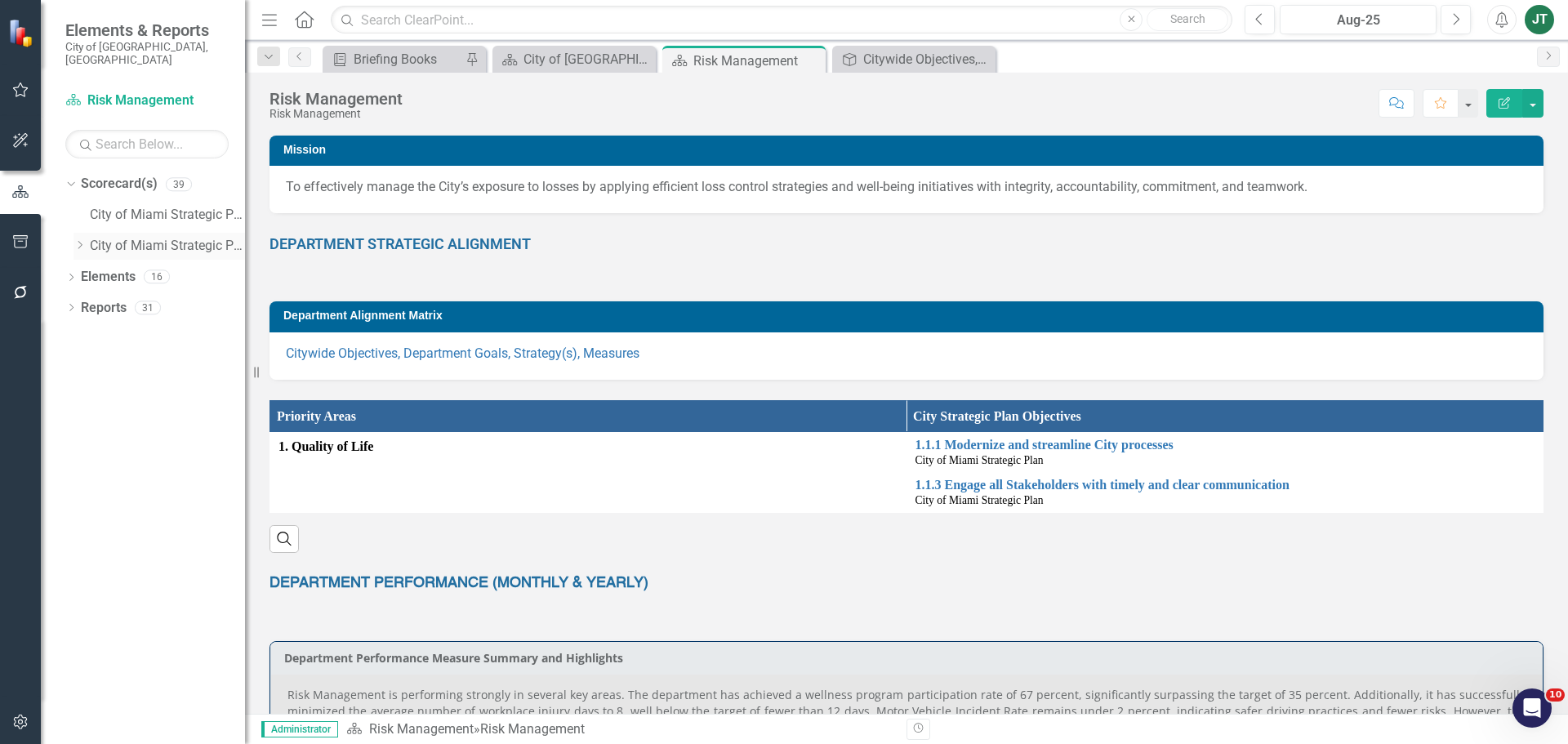
click at [79, 240] on icon "Dropdown" at bounding box center [80, 245] width 13 height 10
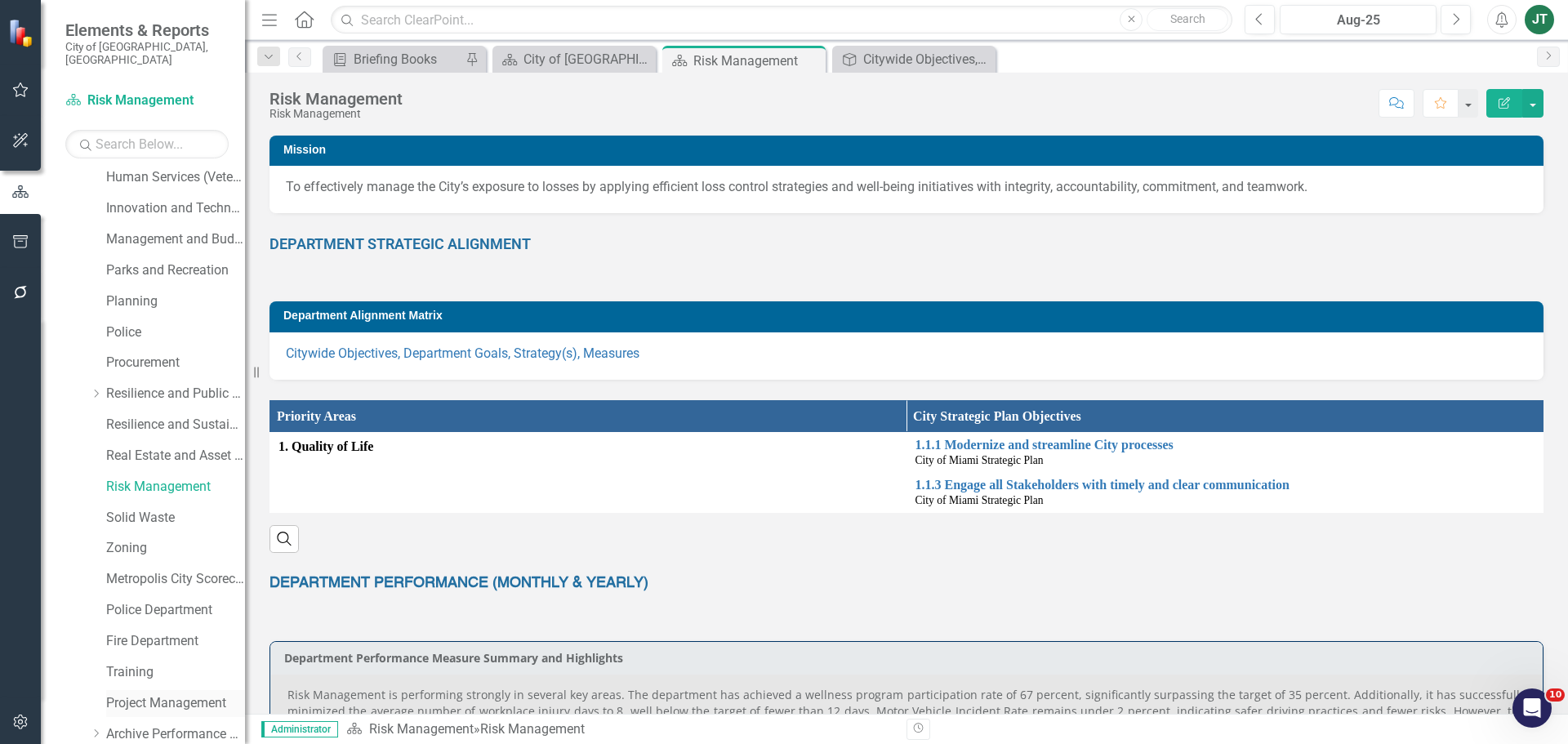
scroll to position [650, 0]
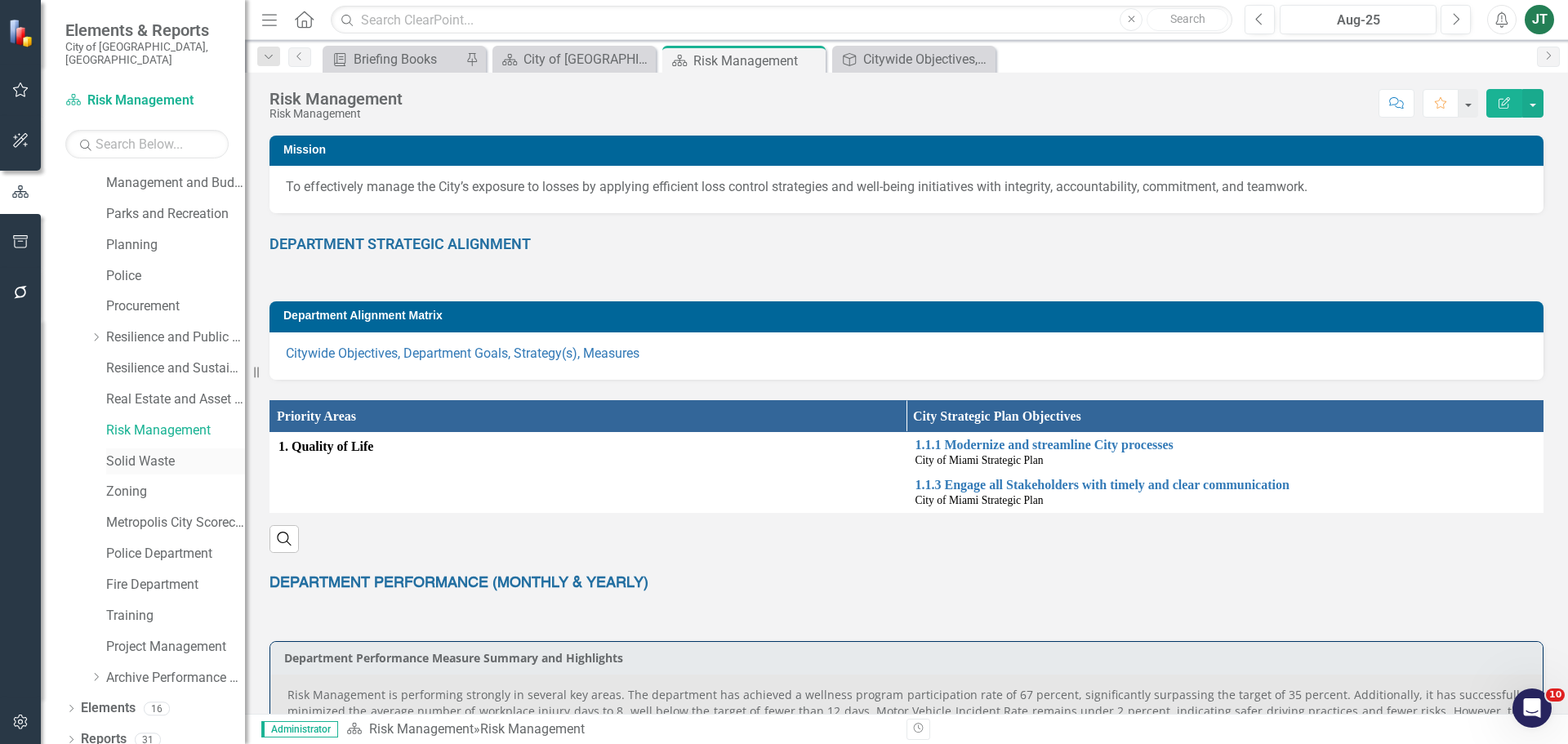
click at [128, 453] on link "Solid Waste" at bounding box center [175, 462] width 139 height 19
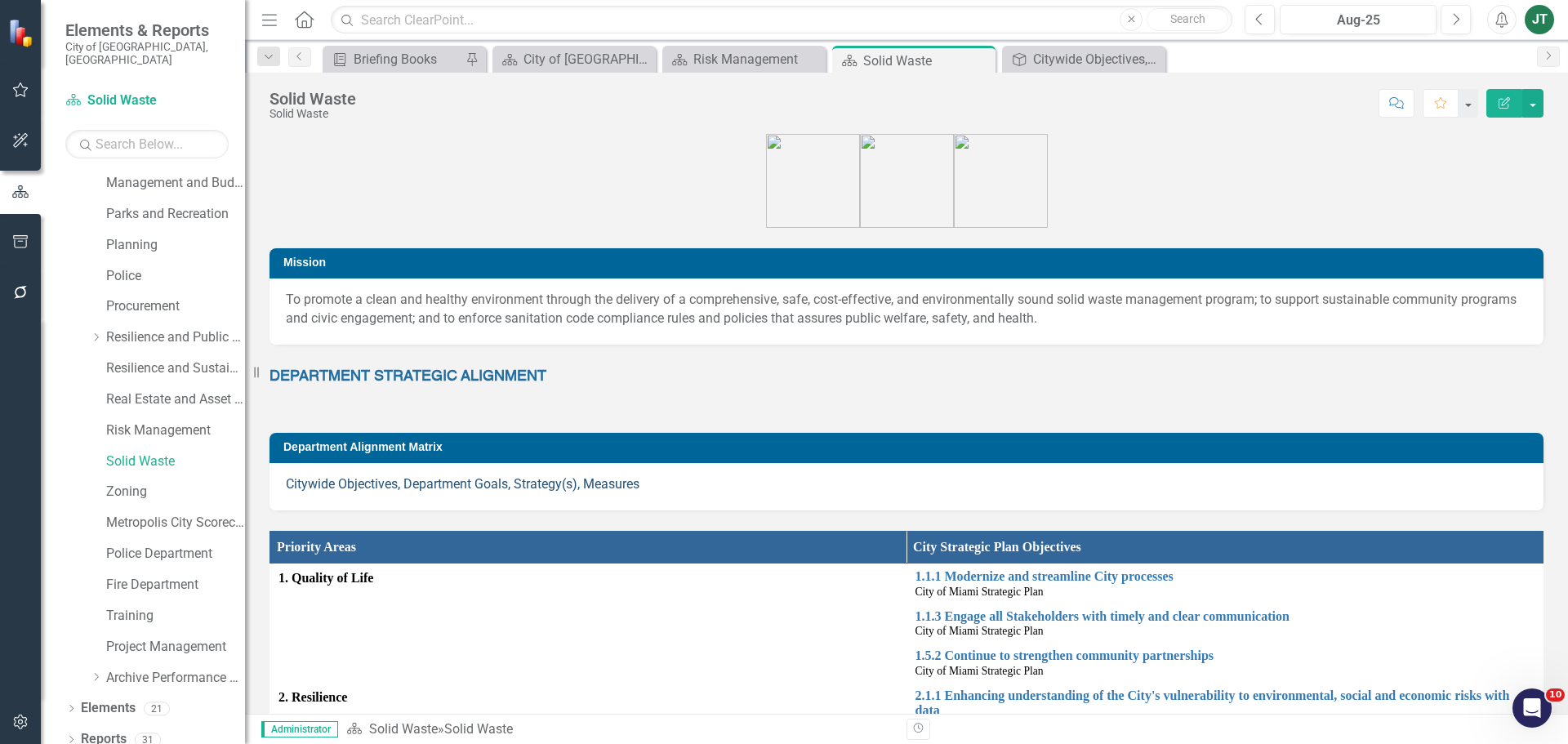
click at [457, 484] on link "Citywide Objectives, Department Goals, Strategy(s), Measures" at bounding box center [462, 484] width 353 height 15
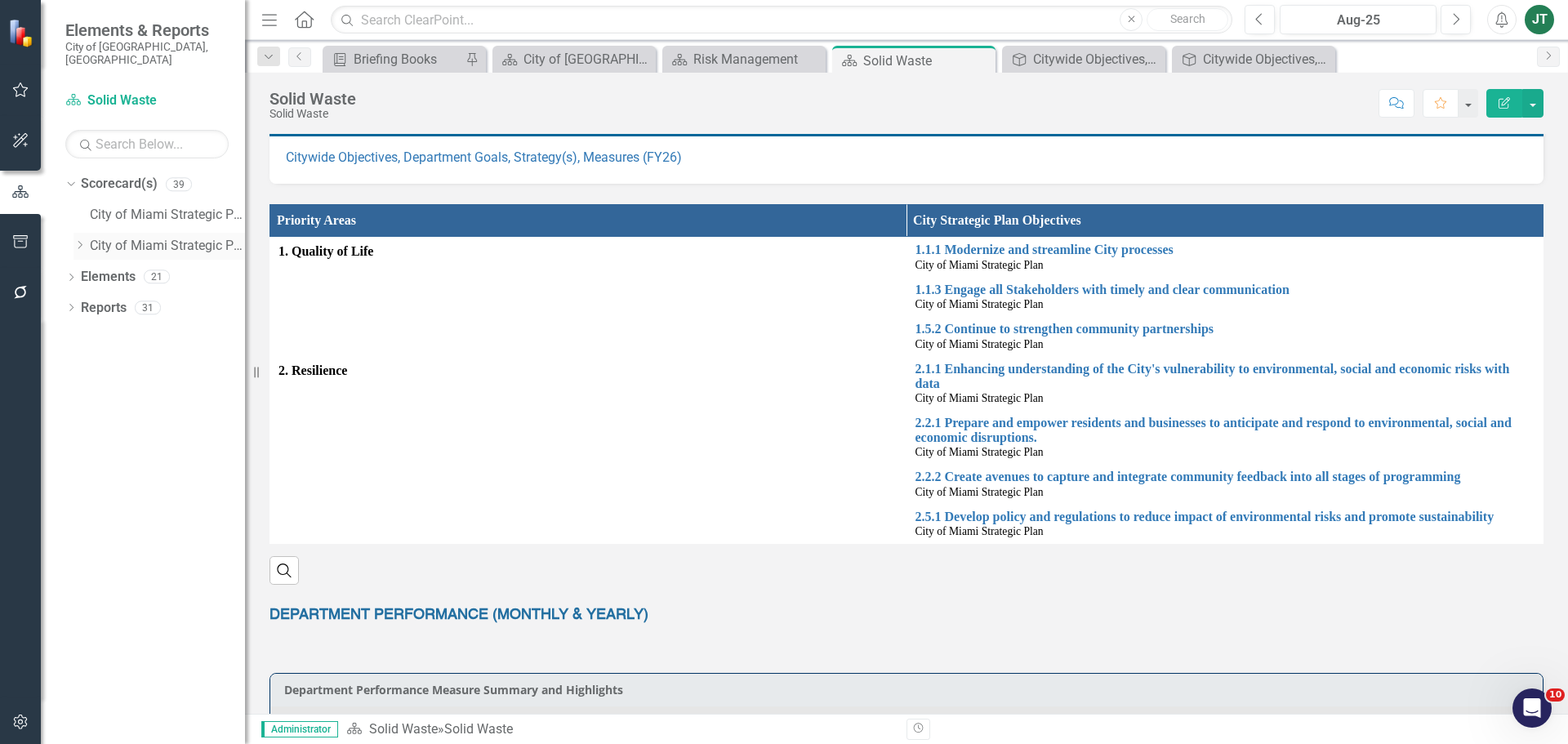
click at [82, 240] on icon "Dropdown" at bounding box center [80, 245] width 13 height 10
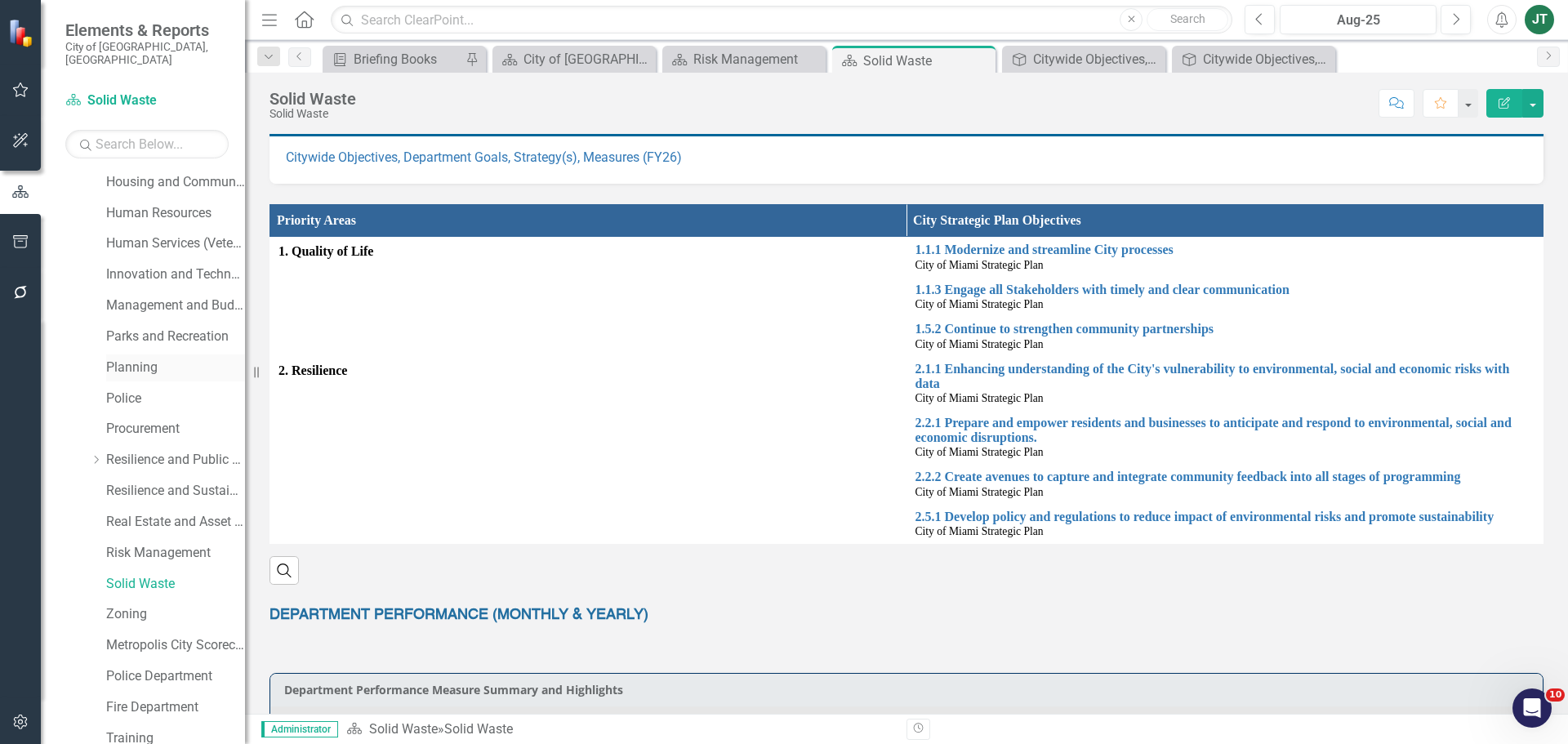
scroll to position [650, 0]
click at [132, 483] on link "Zoning" at bounding box center [175, 492] width 139 height 19
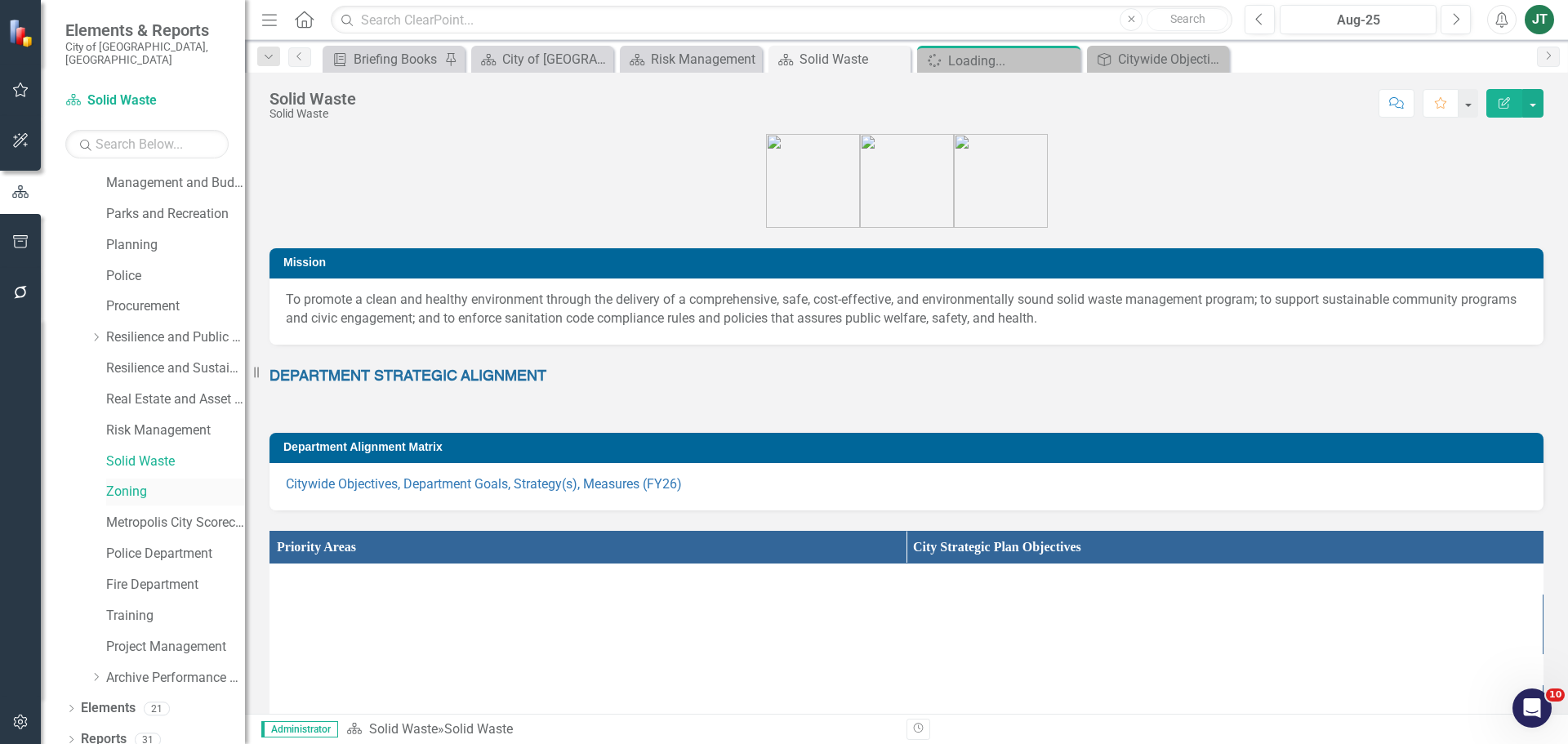
click at [133, 483] on link "Zoning" at bounding box center [175, 492] width 139 height 19
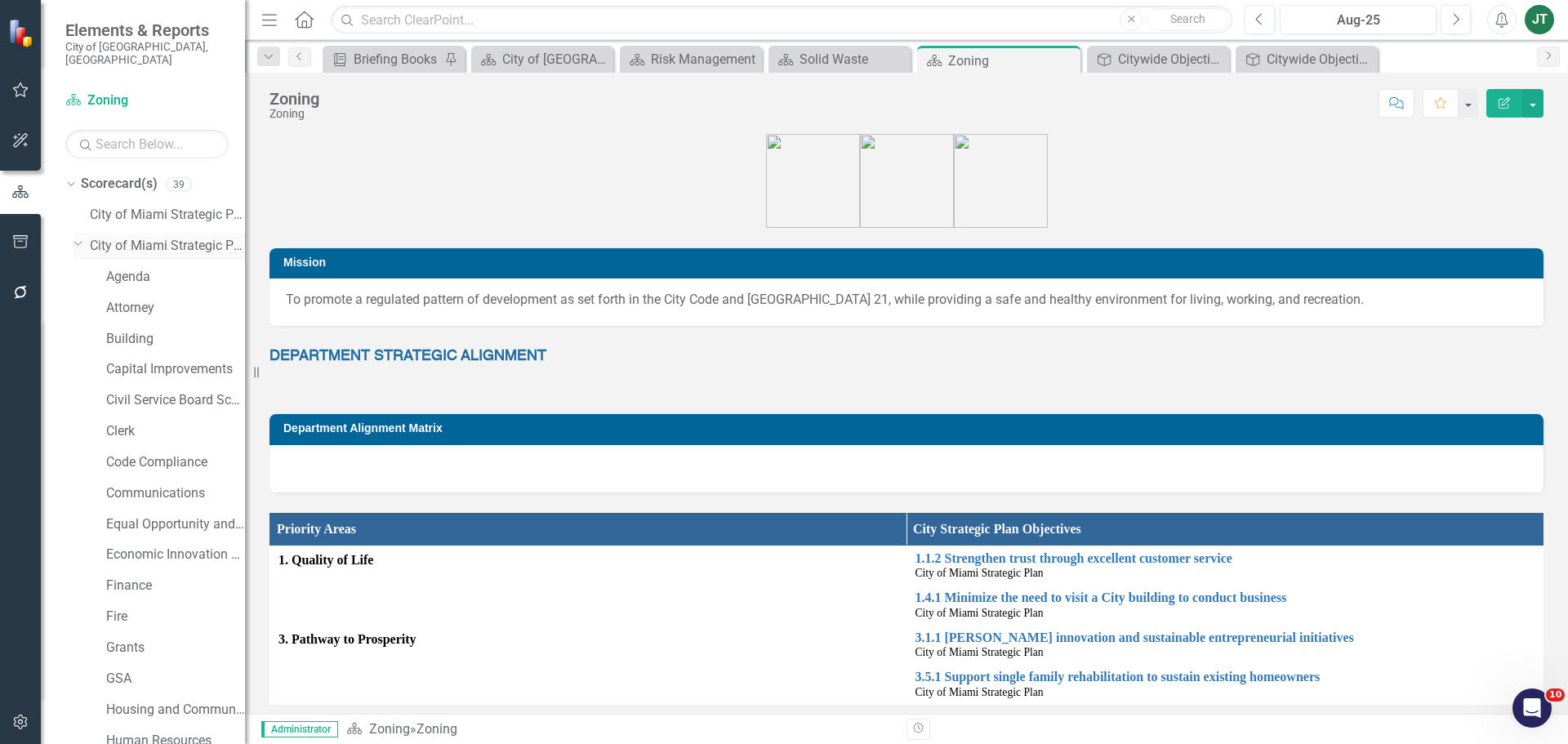
click at [81, 237] on icon "Dropdown" at bounding box center [78, 243] width 10 height 13
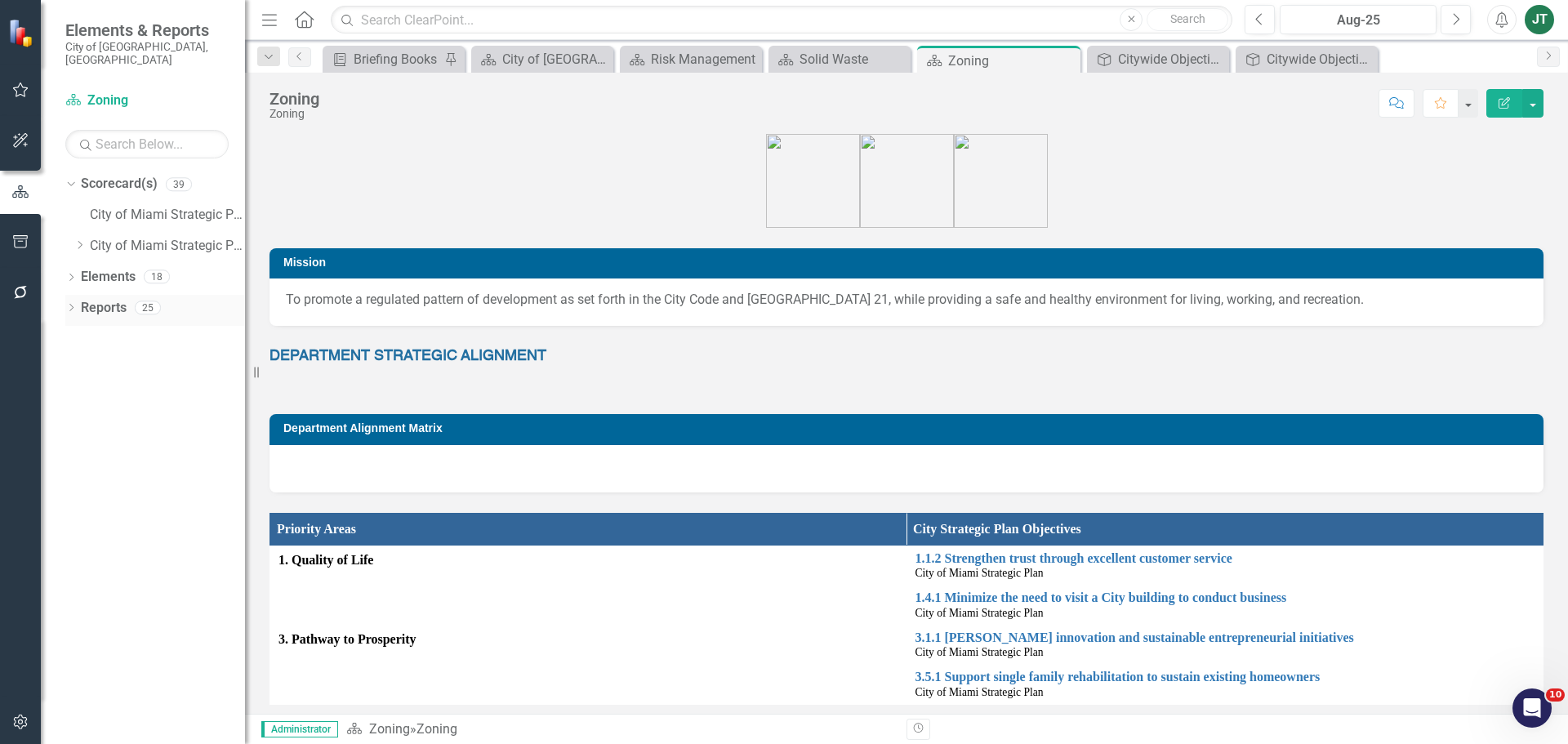
click at [98, 299] on link "Reports" at bounding box center [103, 308] width 46 height 19
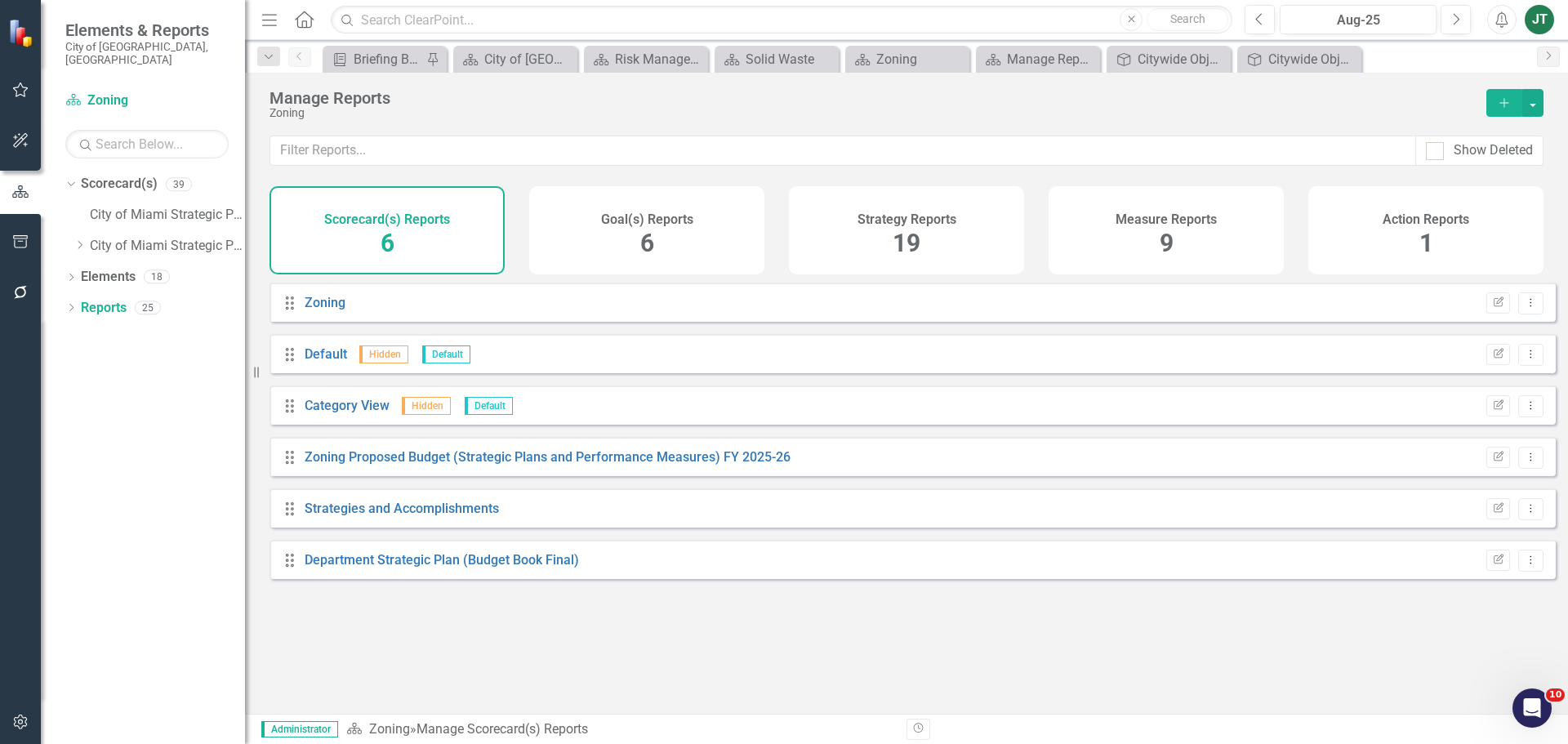
click at [658, 231] on div "Goal(s) Reports 6" at bounding box center [647, 231] width 235 height 89
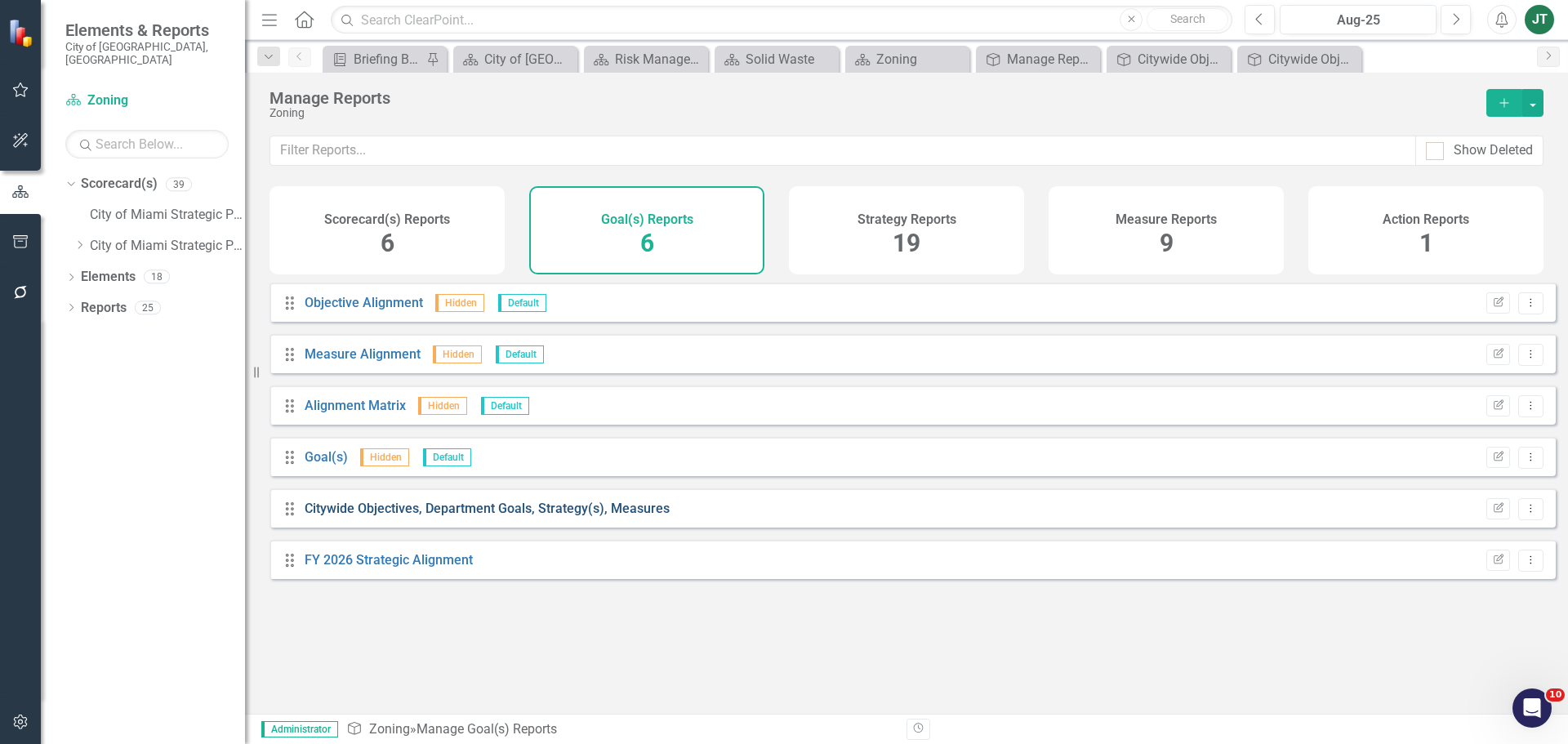
click at [615, 516] on link "Citywide Objectives, Department Goals, Strategy(s), Measures" at bounding box center [487, 508] width 365 height 15
click at [103, 91] on link "Scorecard(s) Zoning" at bounding box center [146, 100] width 164 height 19
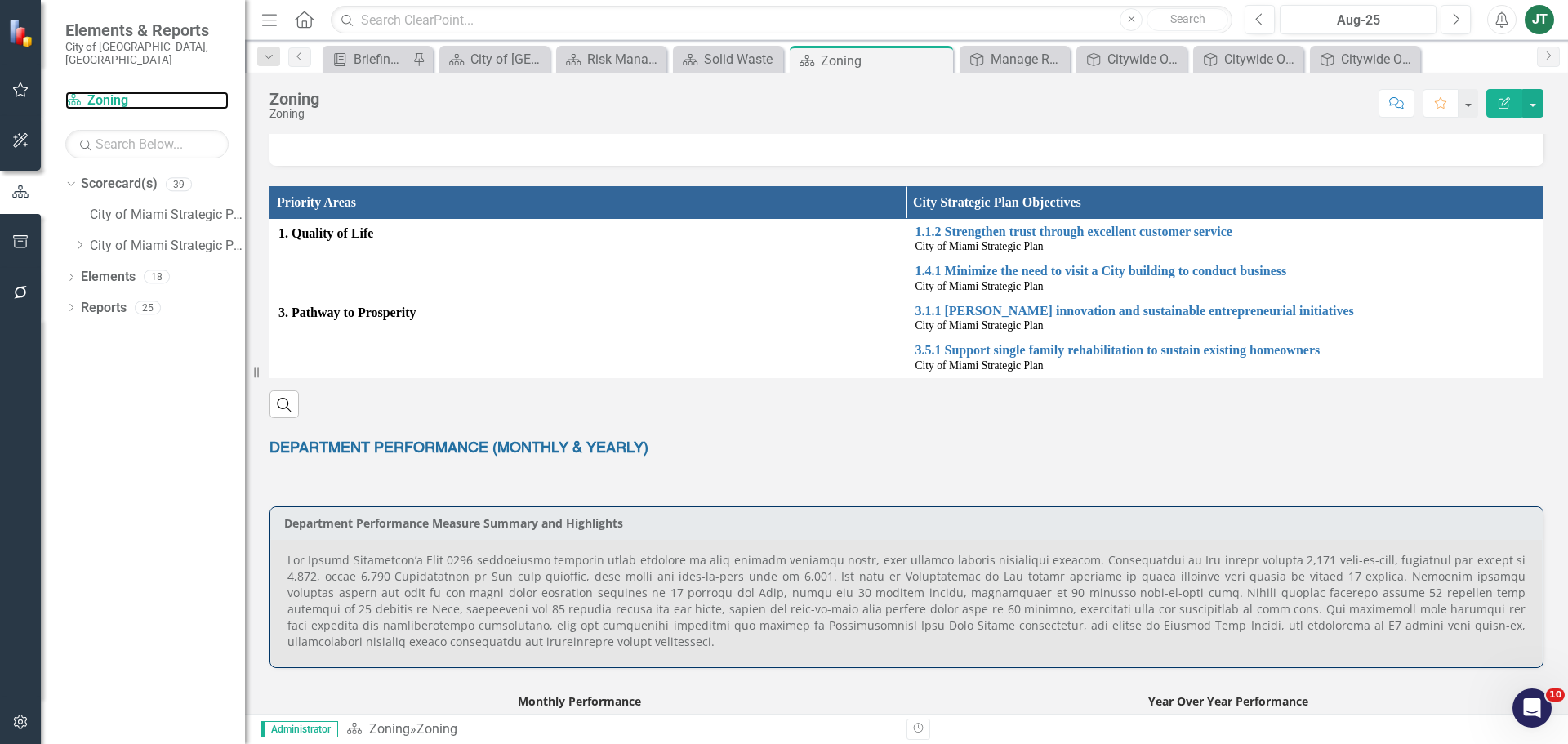
scroll to position [245, 0]
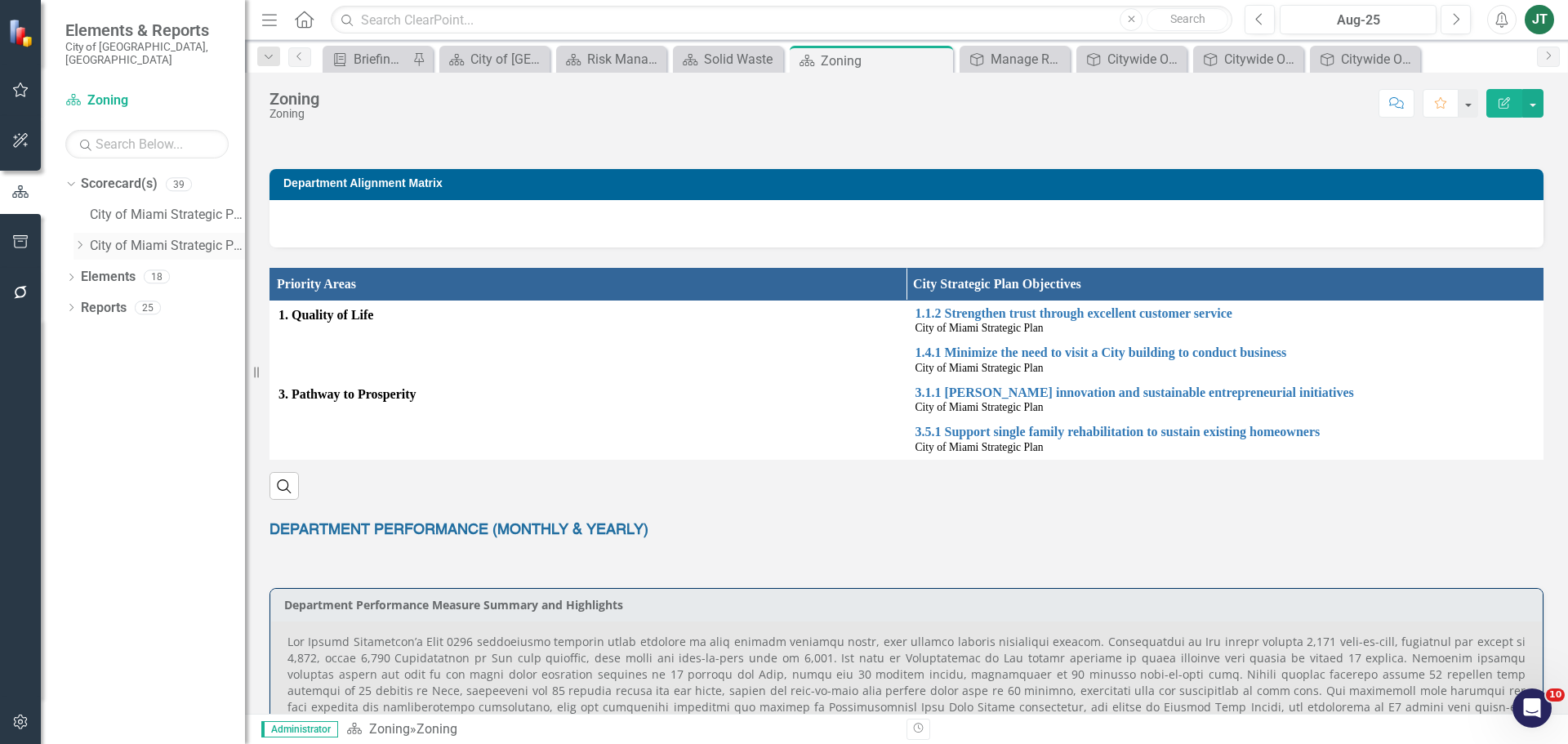
click at [80, 240] on icon "Dropdown" at bounding box center [80, 245] width 13 height 10
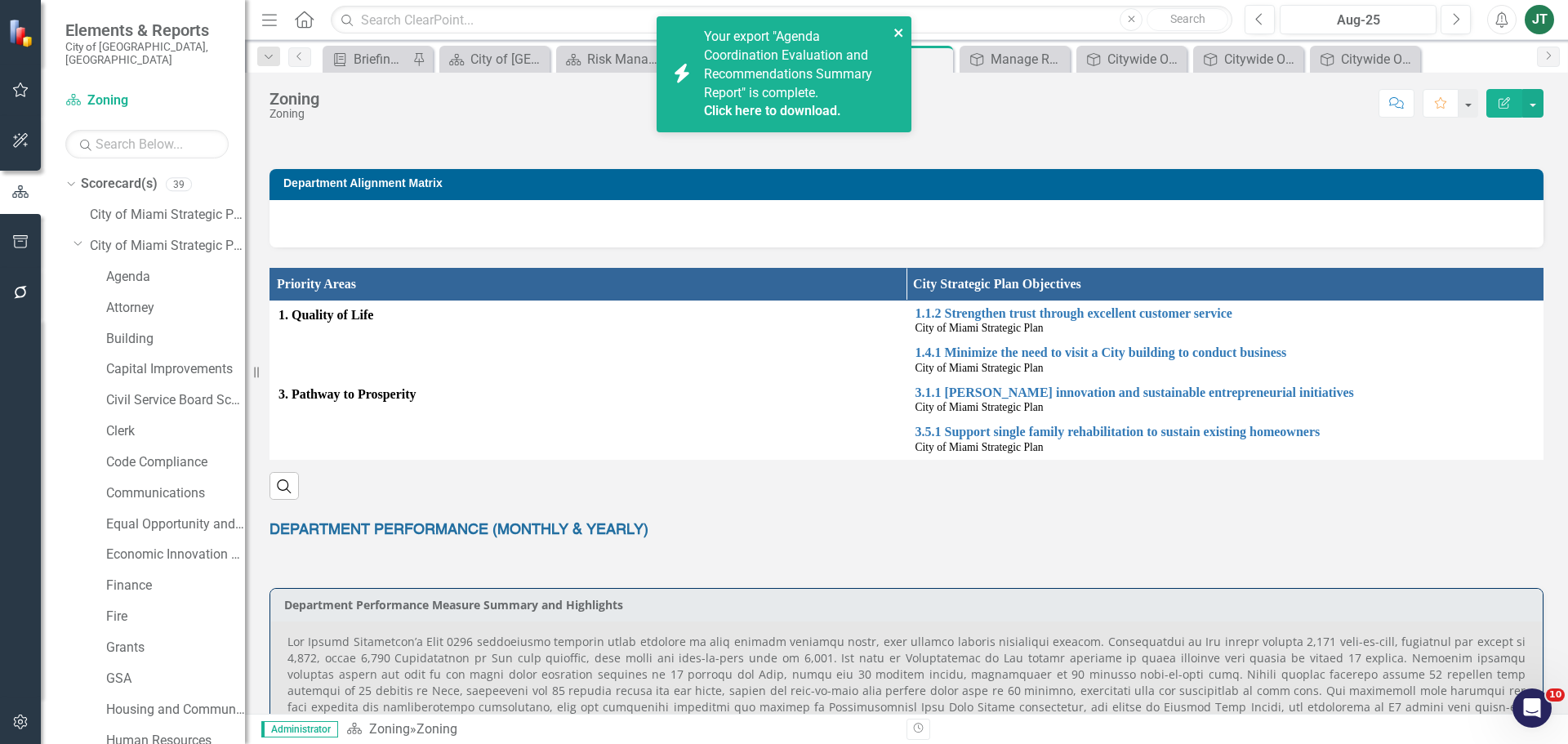
click at [899, 29] on icon "close" at bounding box center [899, 33] width 12 height 13
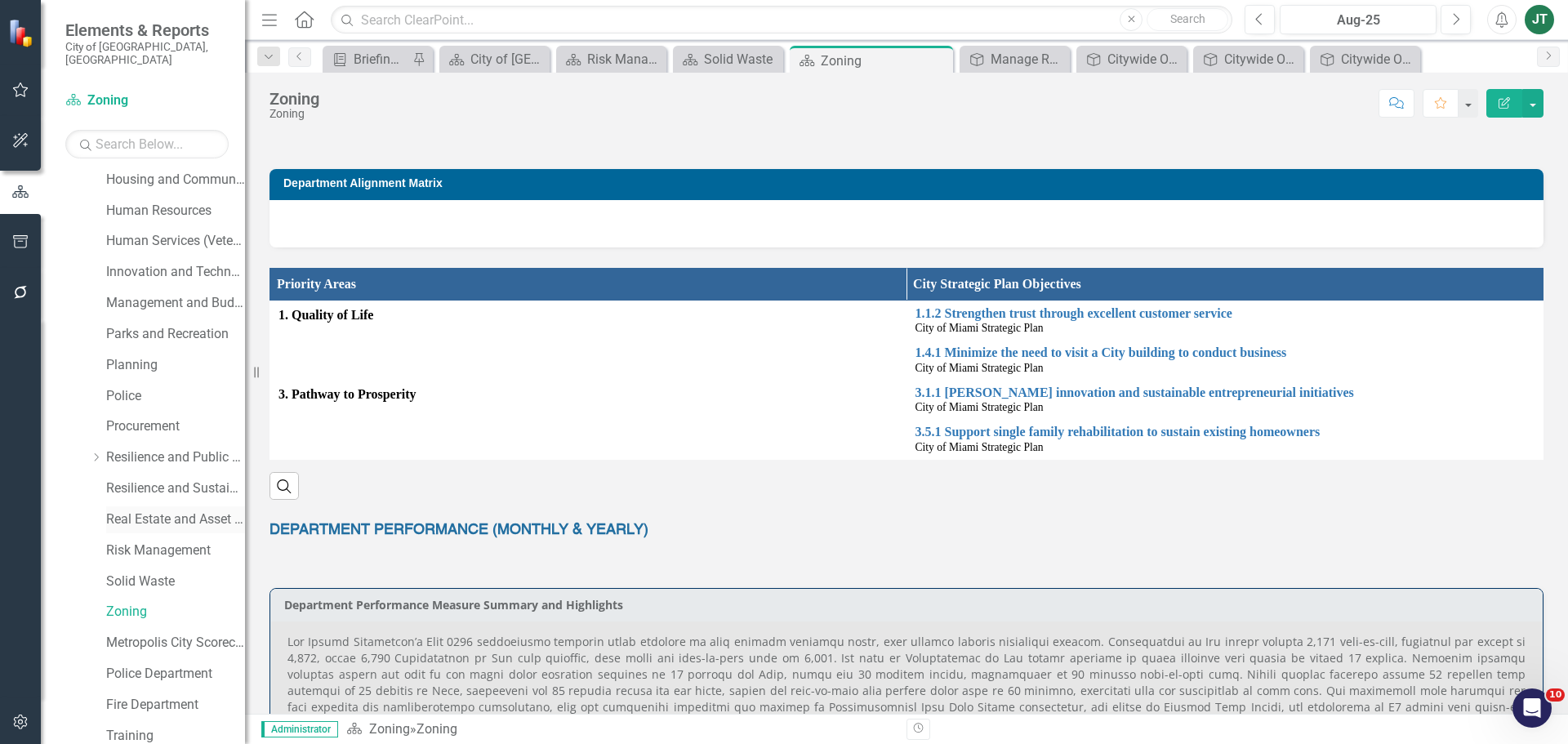
scroll to position [572, 0]
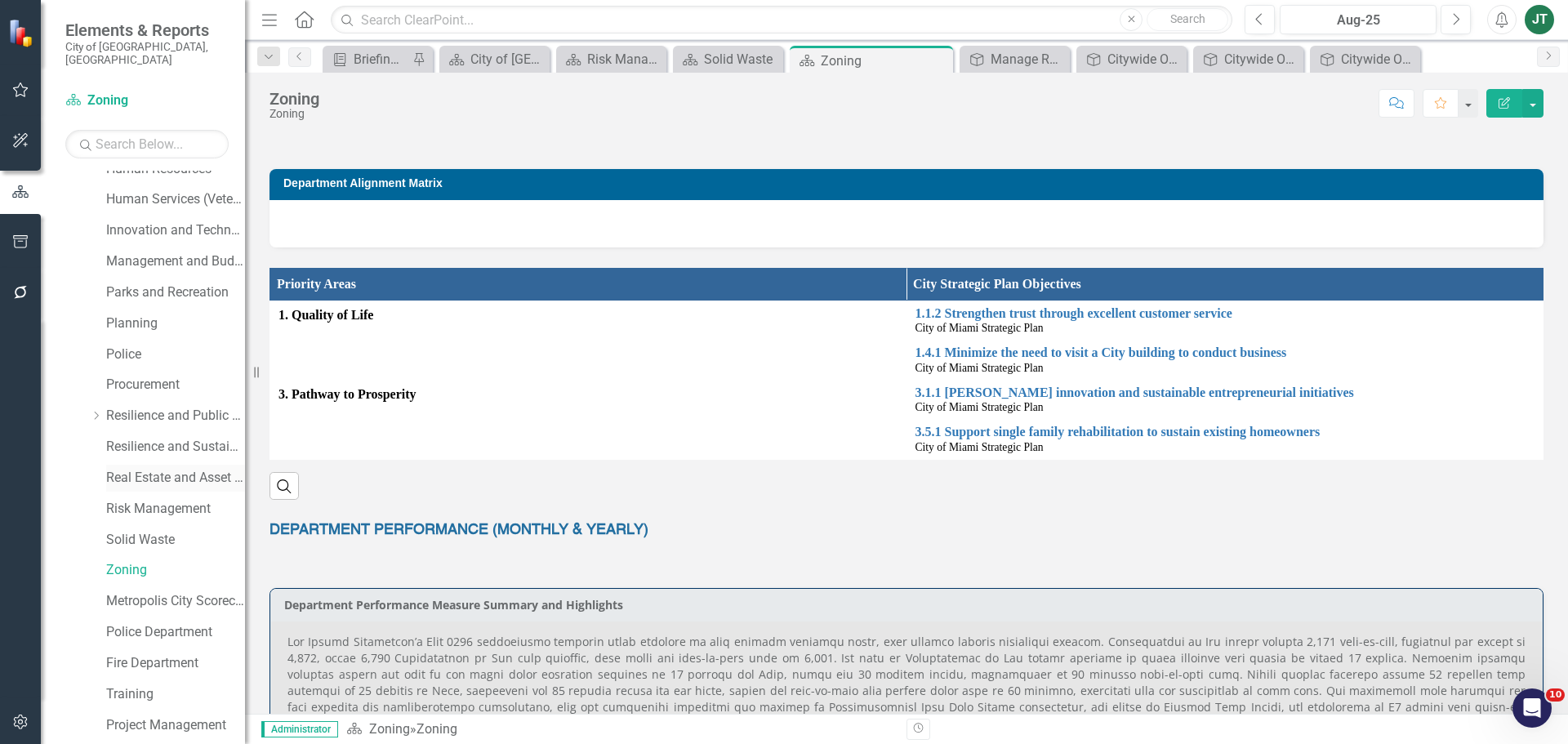
click at [155, 469] on link "Real Estate and Asset Management" at bounding box center [175, 478] width 139 height 19
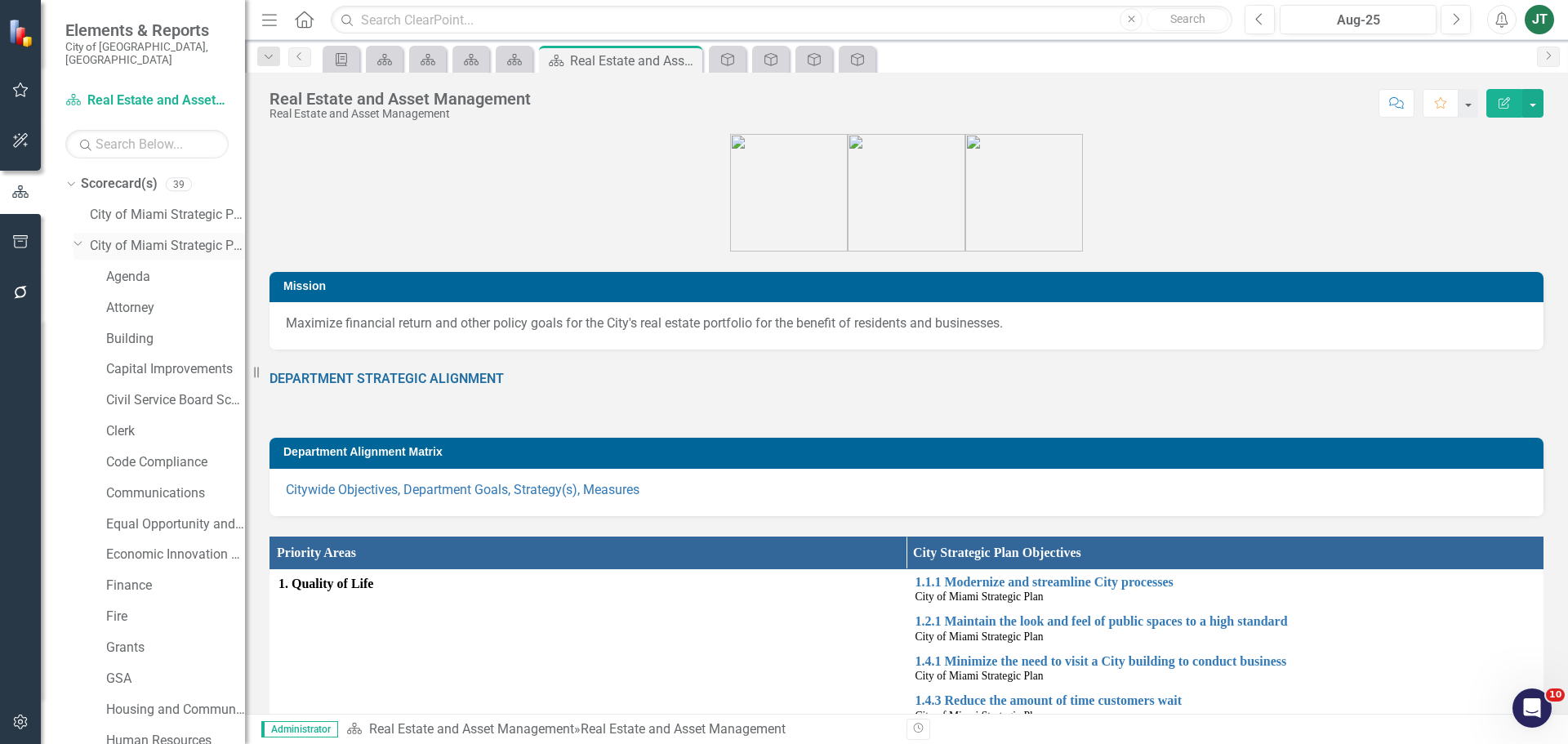
click at [78, 237] on icon "Dropdown" at bounding box center [78, 243] width 10 height 13
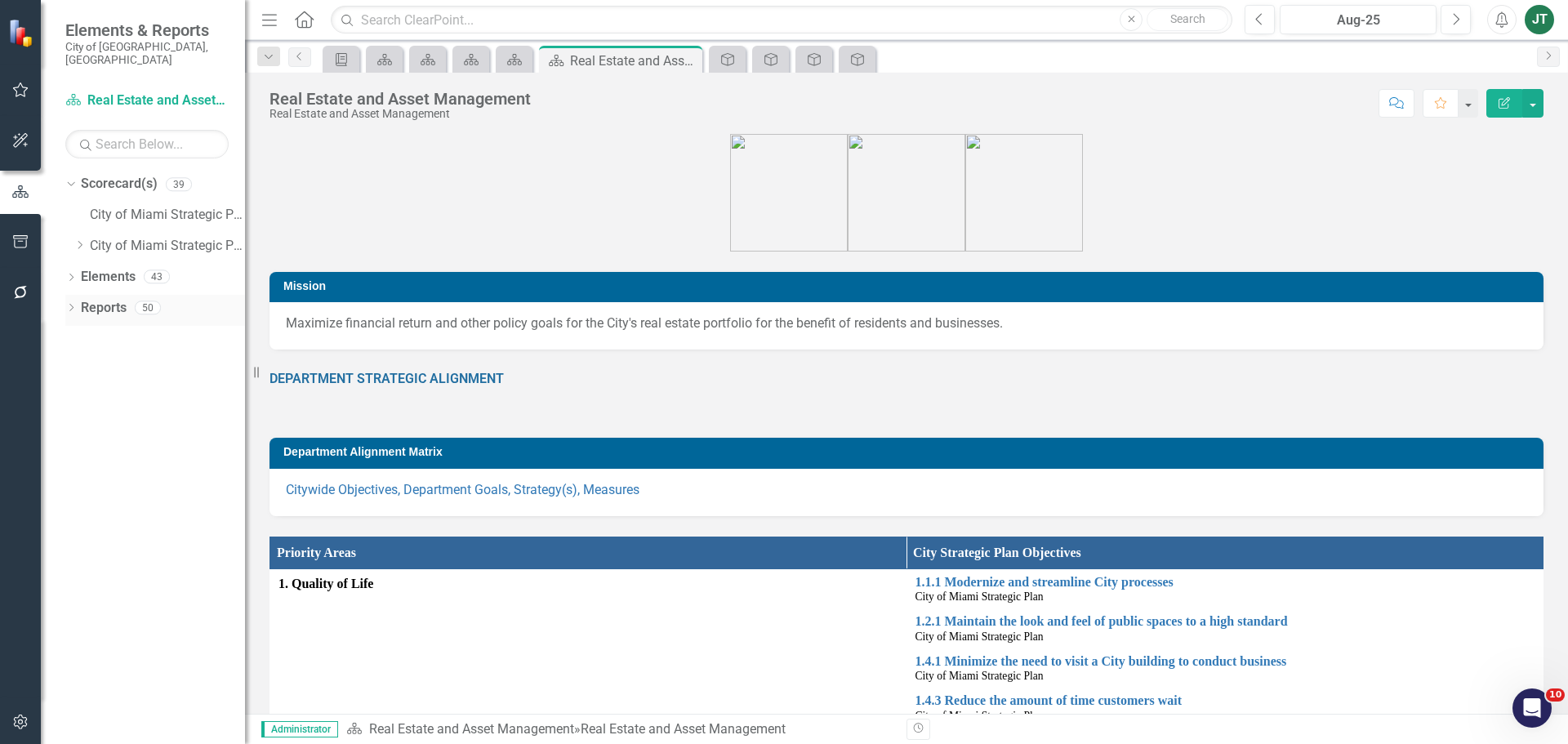
click at [72, 305] on icon "Dropdown" at bounding box center [70, 309] width 12 height 9
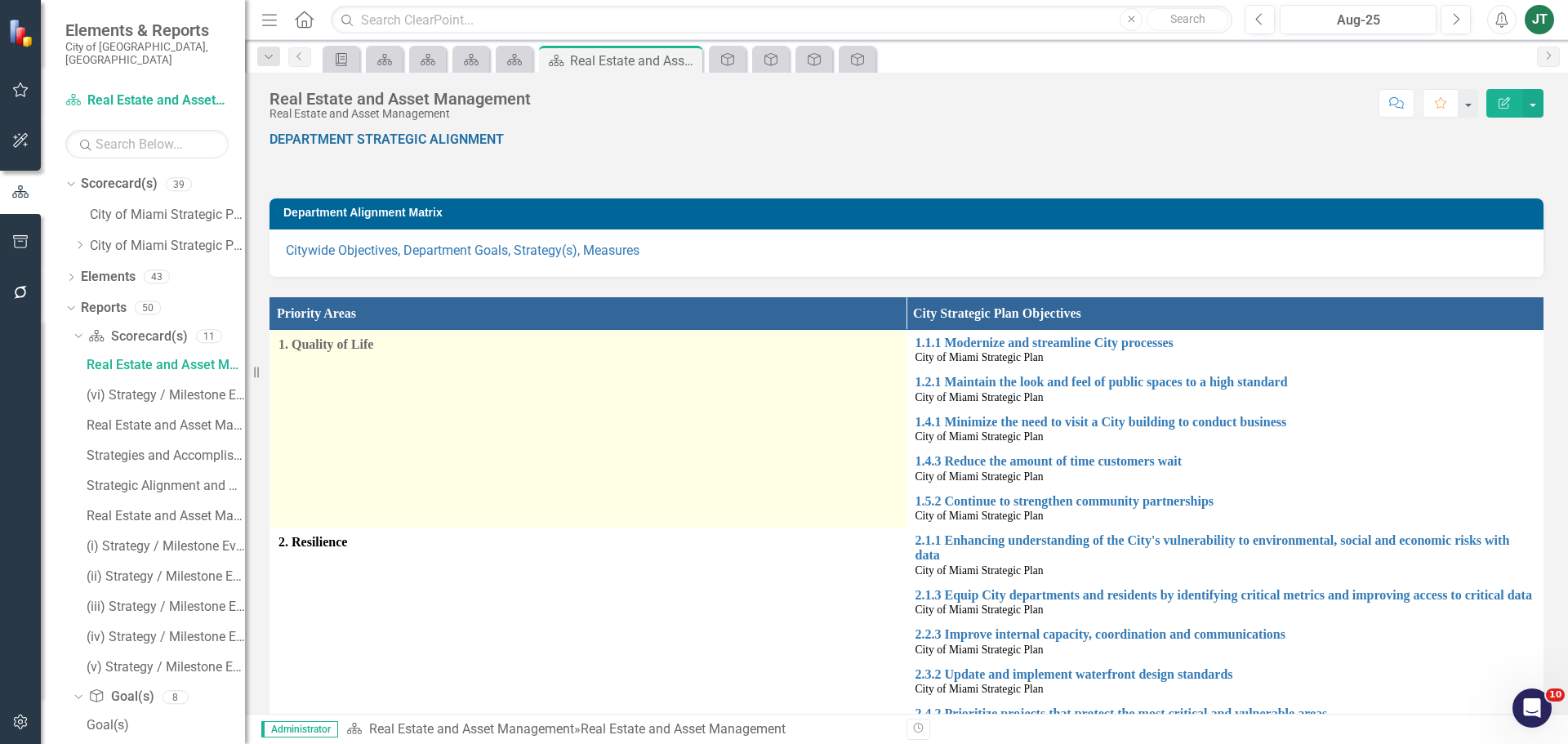
scroll to position [245, 0]
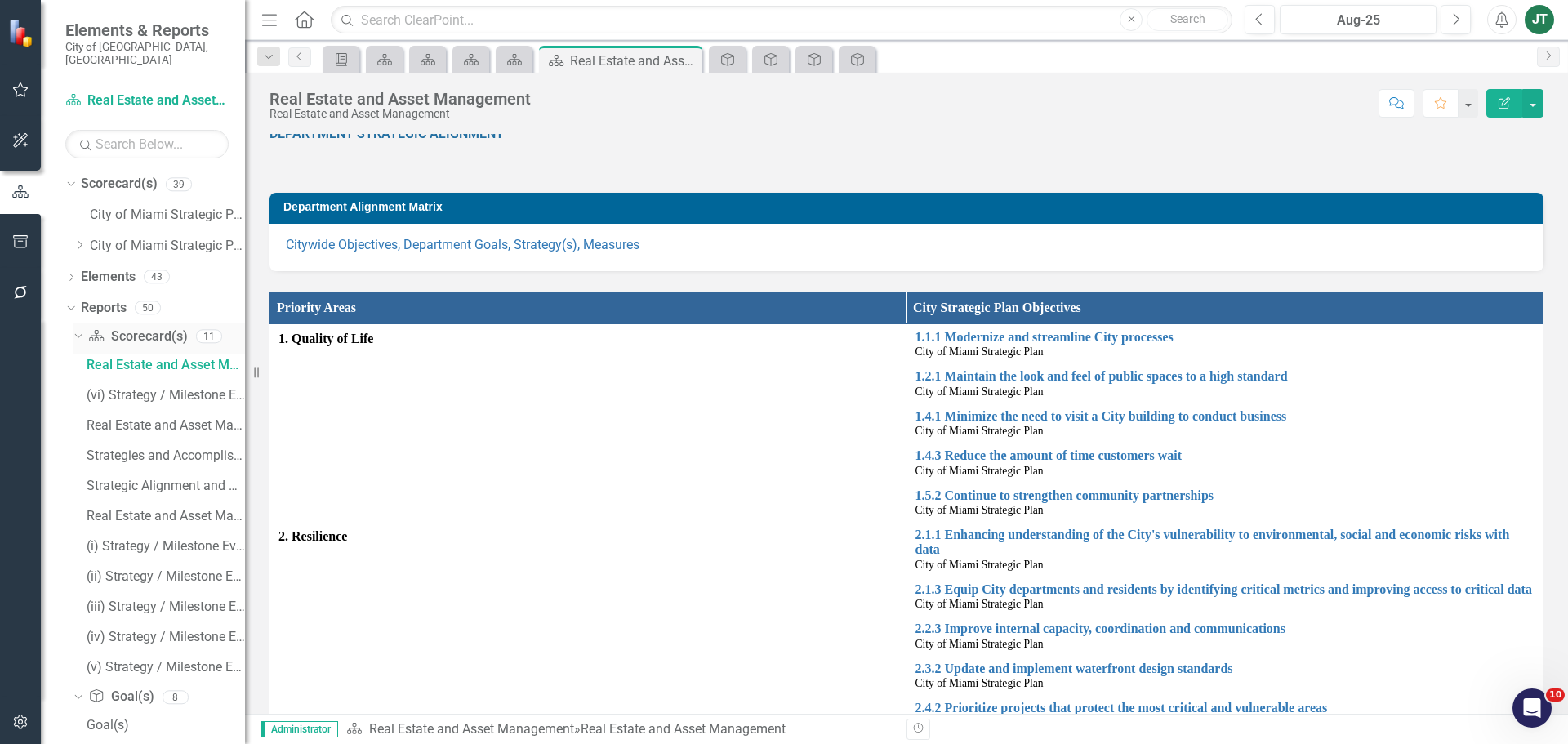
click at [79, 330] on icon "Dropdown" at bounding box center [77, 335] width 9 height 12
click at [89, 268] on link "Elements" at bounding box center [108, 277] width 55 height 19
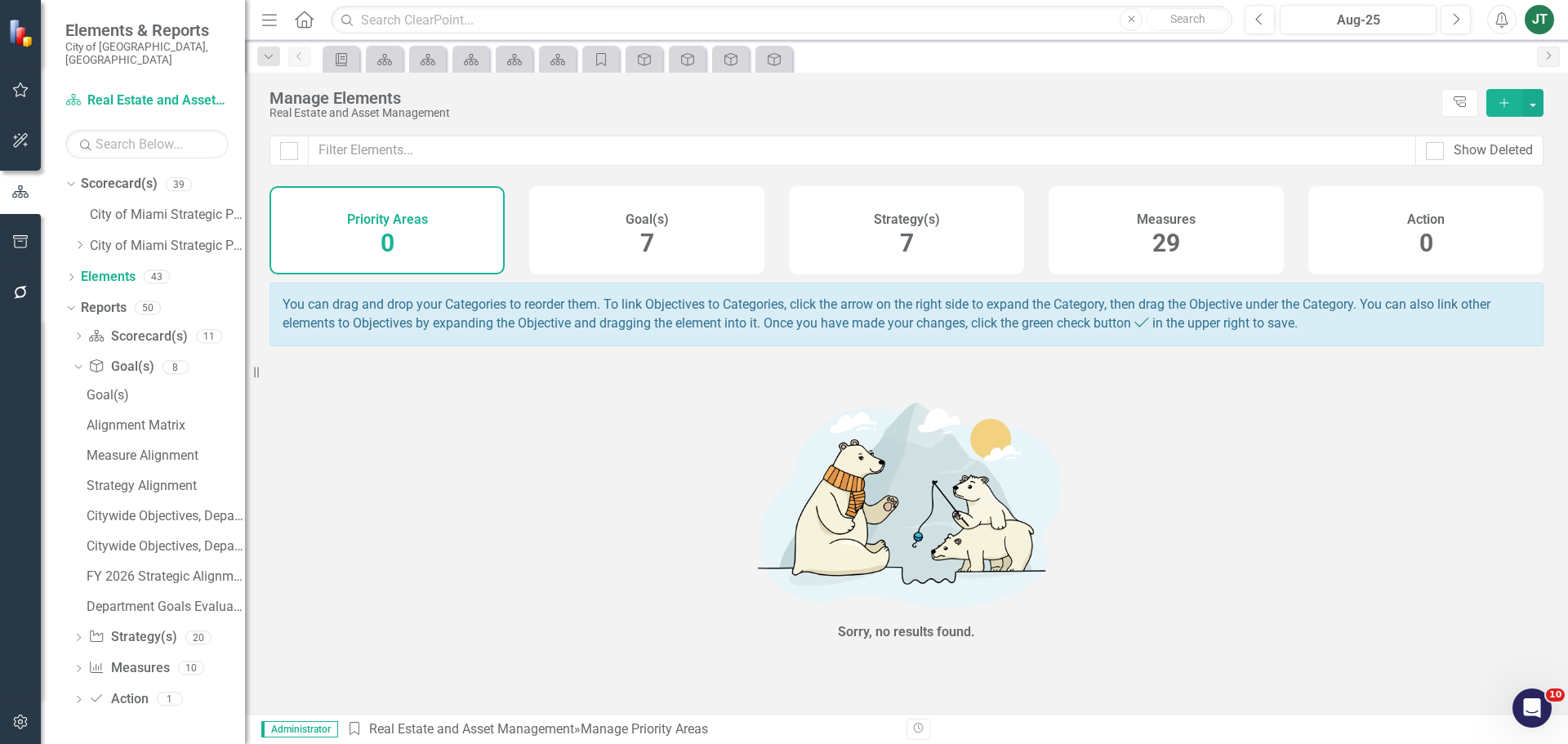
click at [884, 240] on div "Strategy(s) 7" at bounding box center [906, 231] width 235 height 89
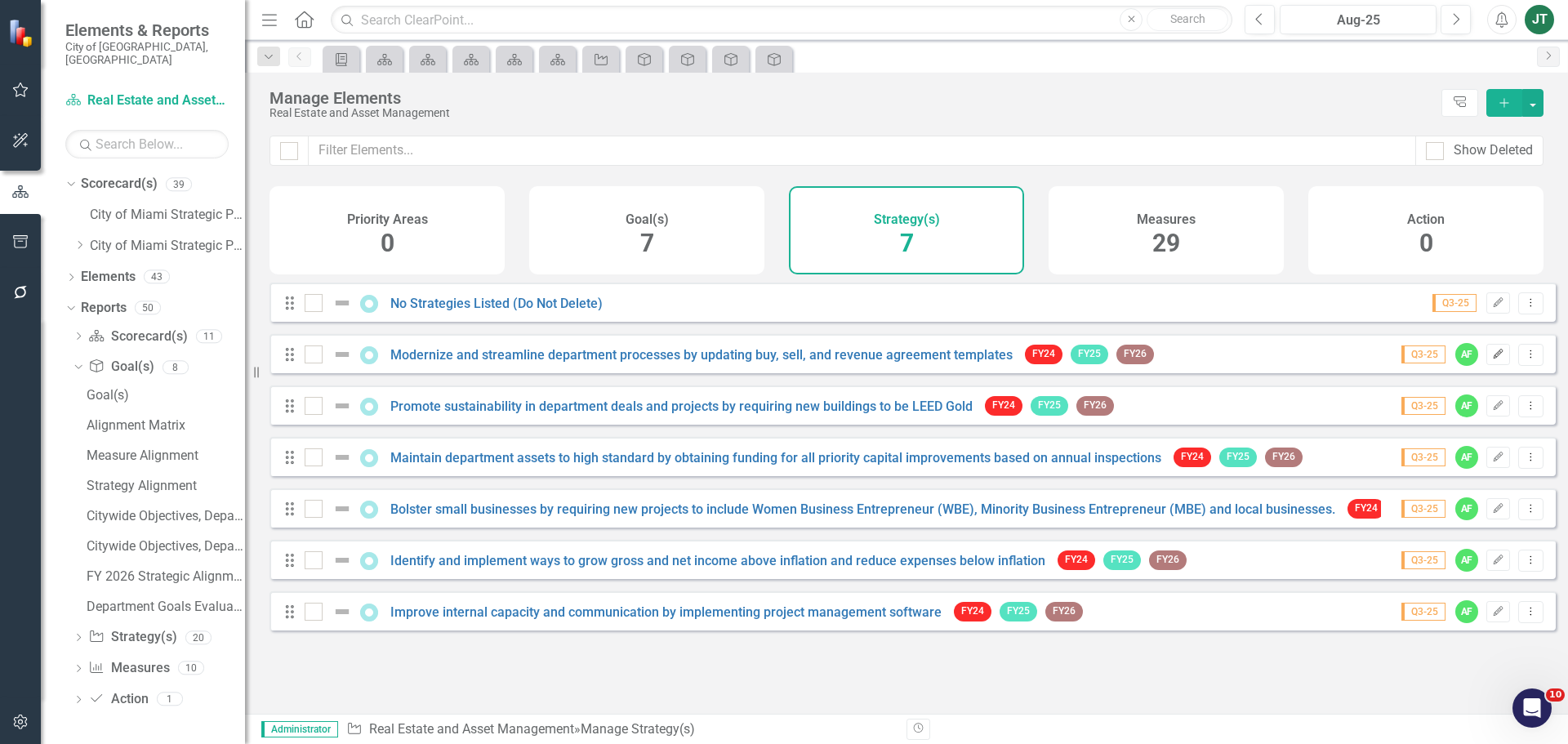
click at [1492, 360] on icon "Edit" at bounding box center [1498, 354] width 13 height 10
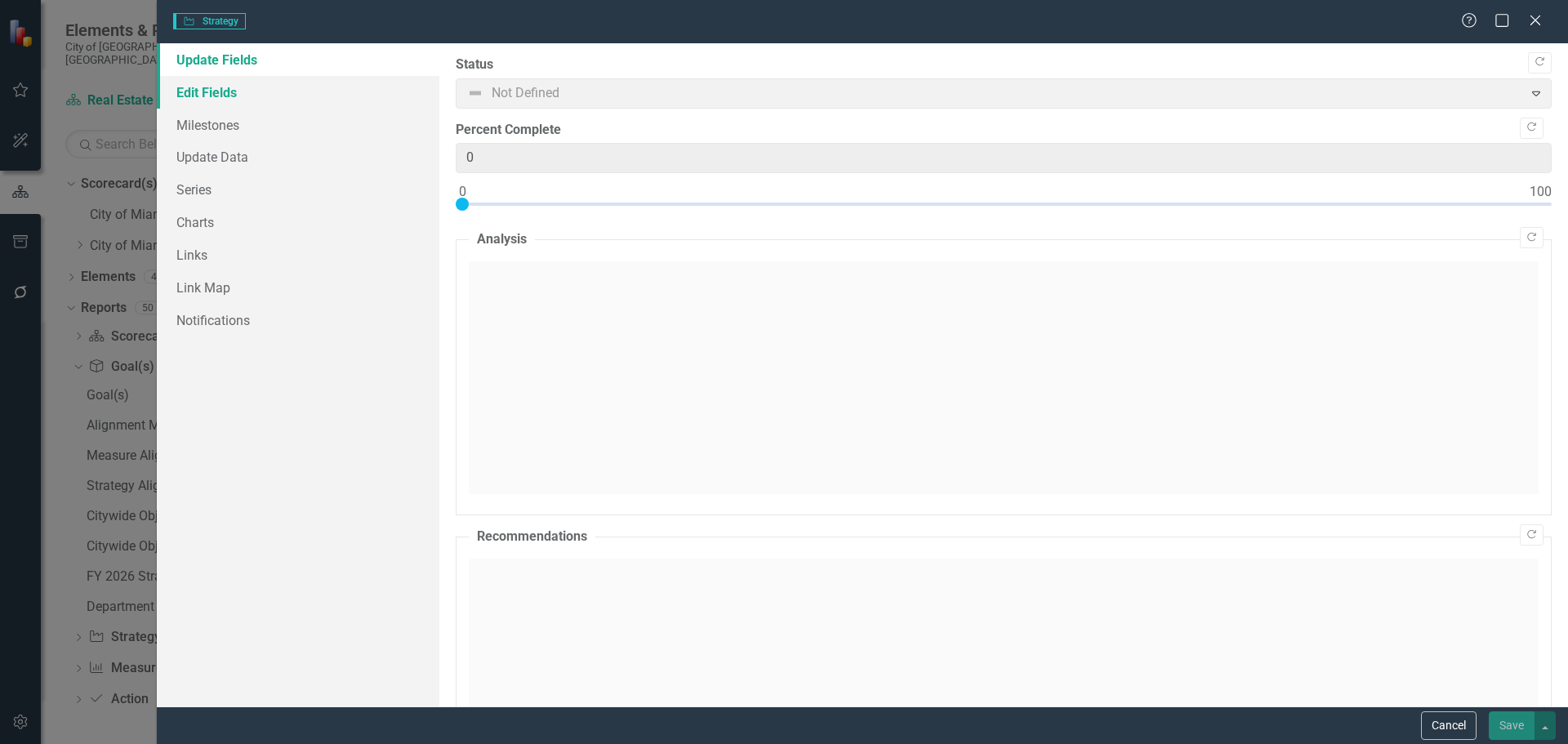
click at [247, 97] on link "Edit Fields" at bounding box center [298, 92] width 283 height 33
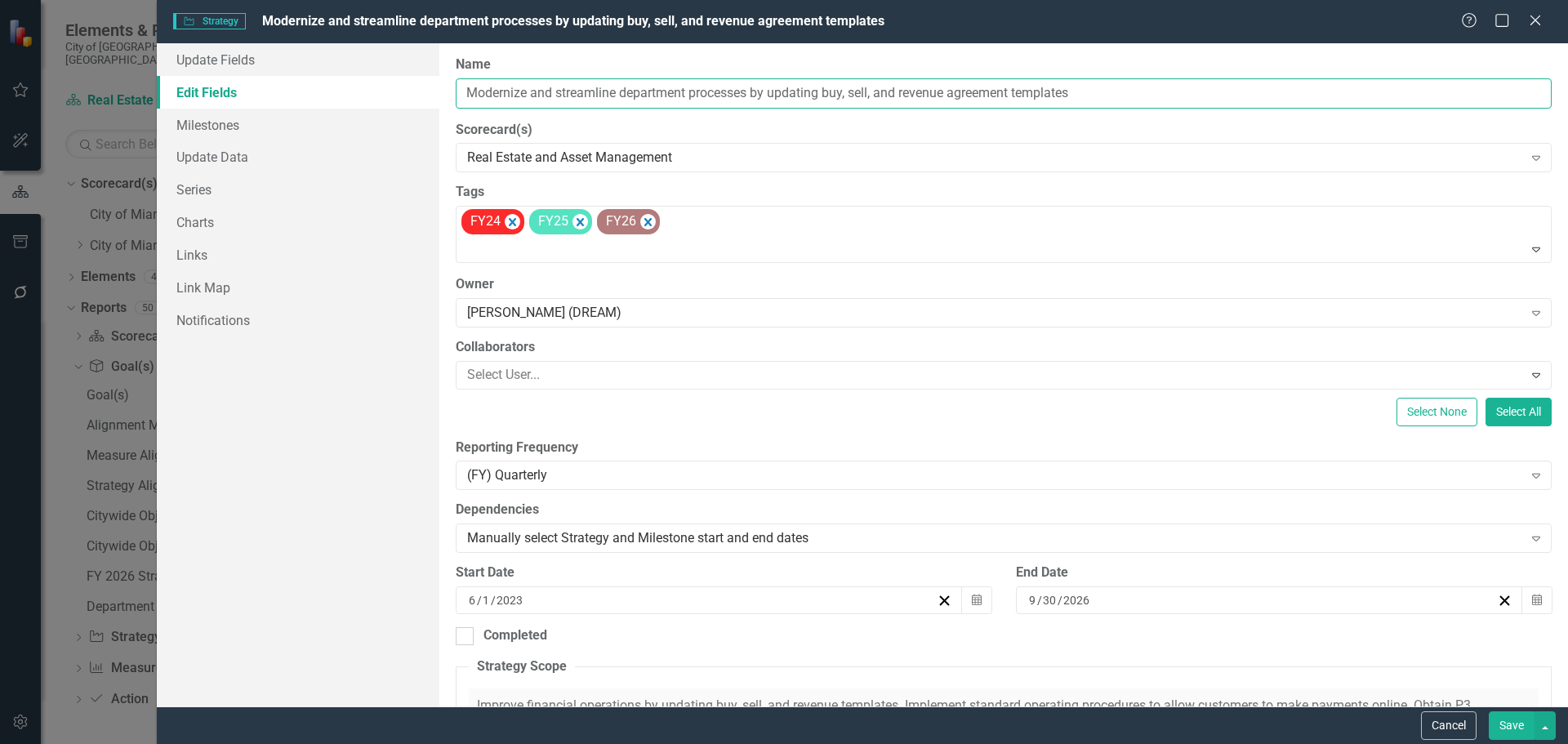
drag, startPoint x: 1118, startPoint y: 93, endPoint x: 386, endPoint y: 91, distance: 732.0
click at [383, 90] on div "Update Fields Edit Fields Milestones Update Data Series Charts Links Link Map N…" at bounding box center [863, 375] width 1412 height 664
click at [1435, 734] on button "Cancel" at bounding box center [1449, 726] width 55 height 29
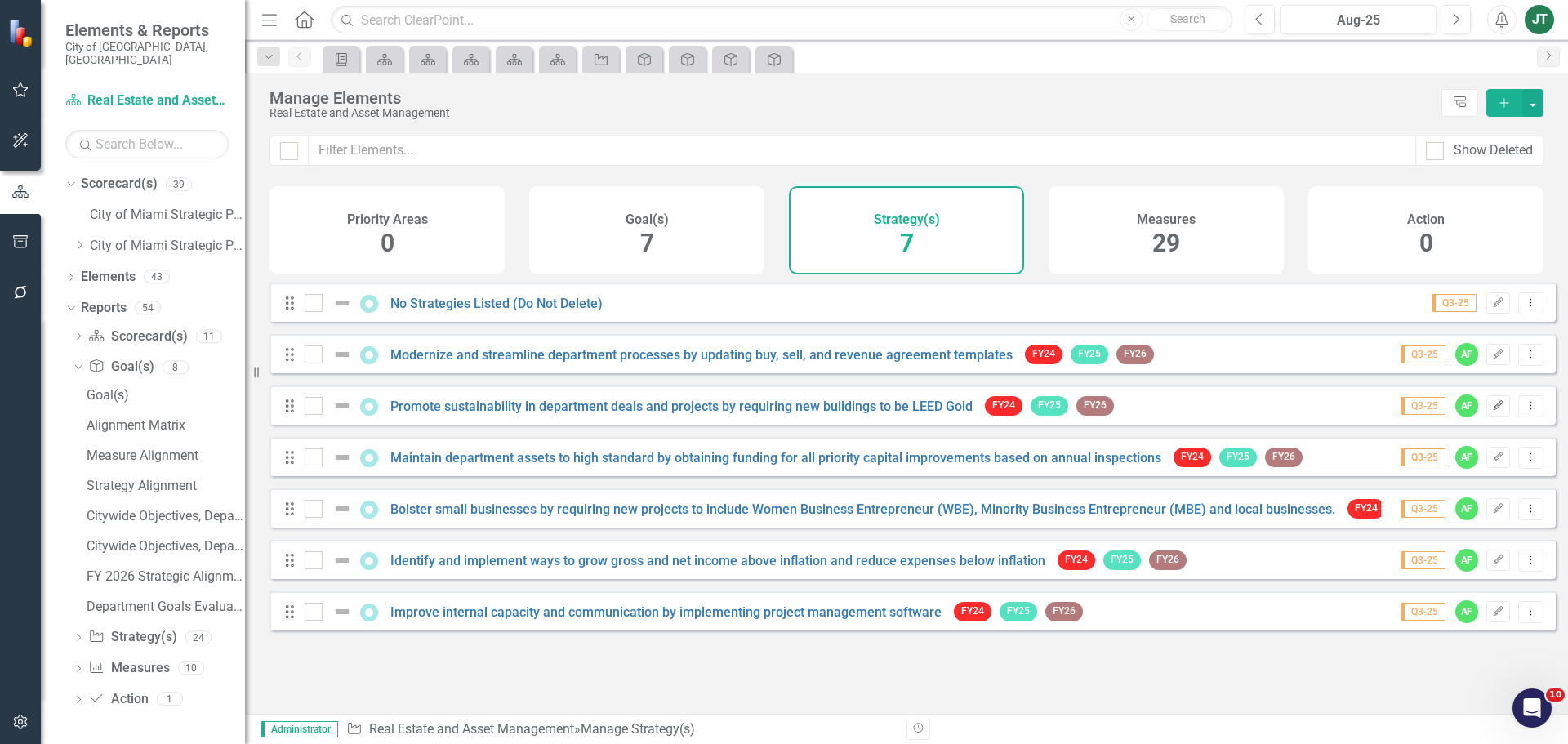
click at [1492, 411] on icon "Edit" at bounding box center [1498, 406] width 13 height 10
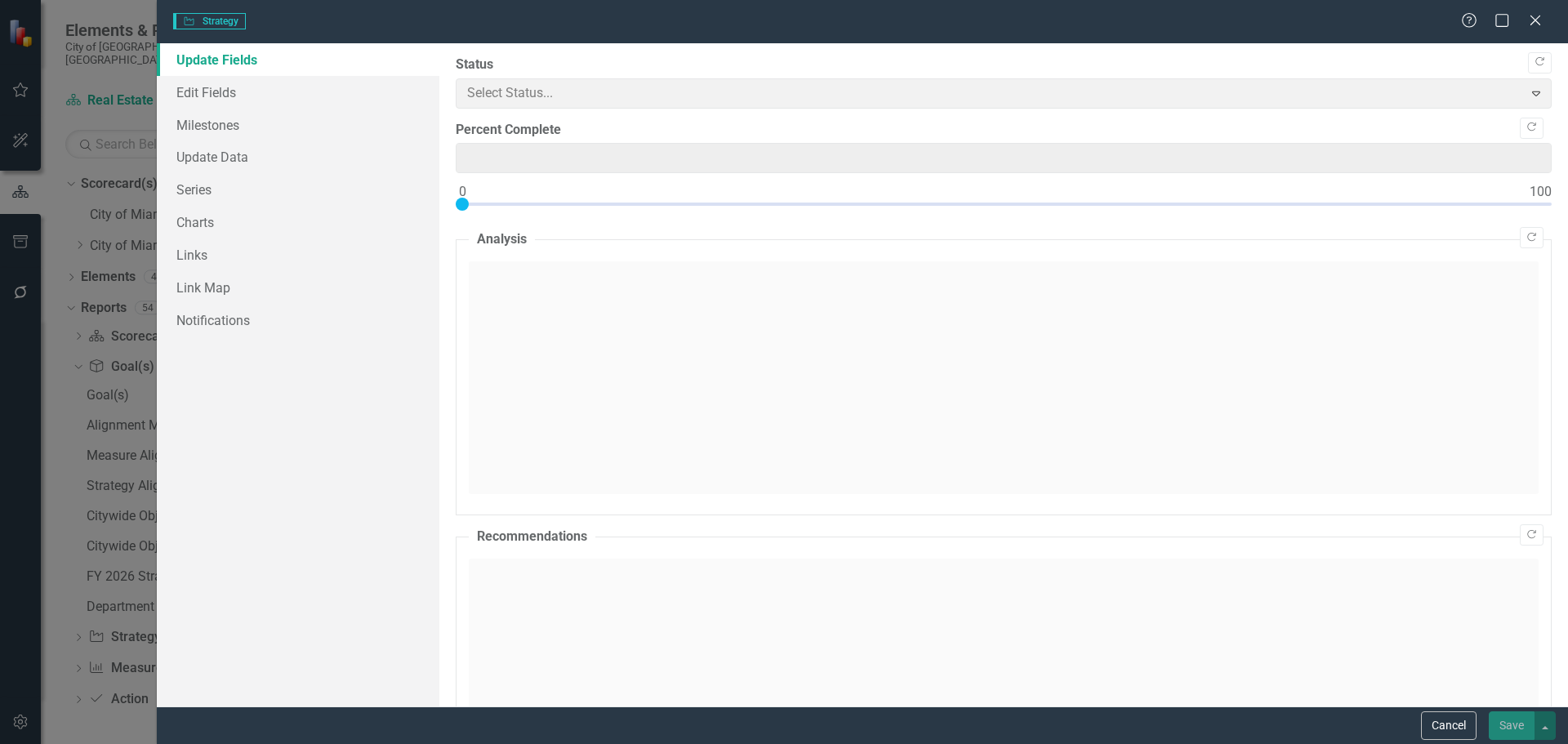
type input "0"
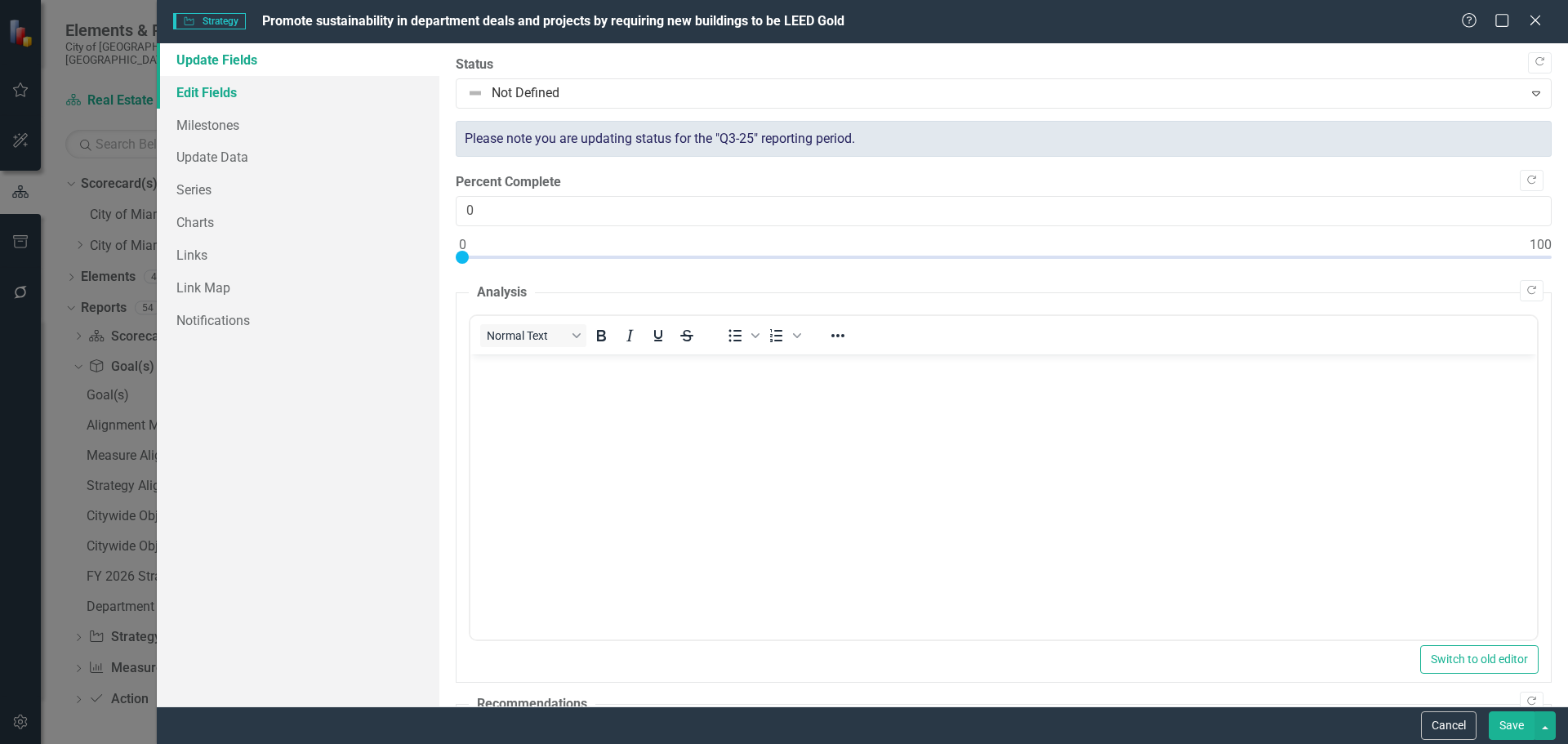
click at [272, 94] on link "Edit Fields" at bounding box center [298, 92] width 283 height 33
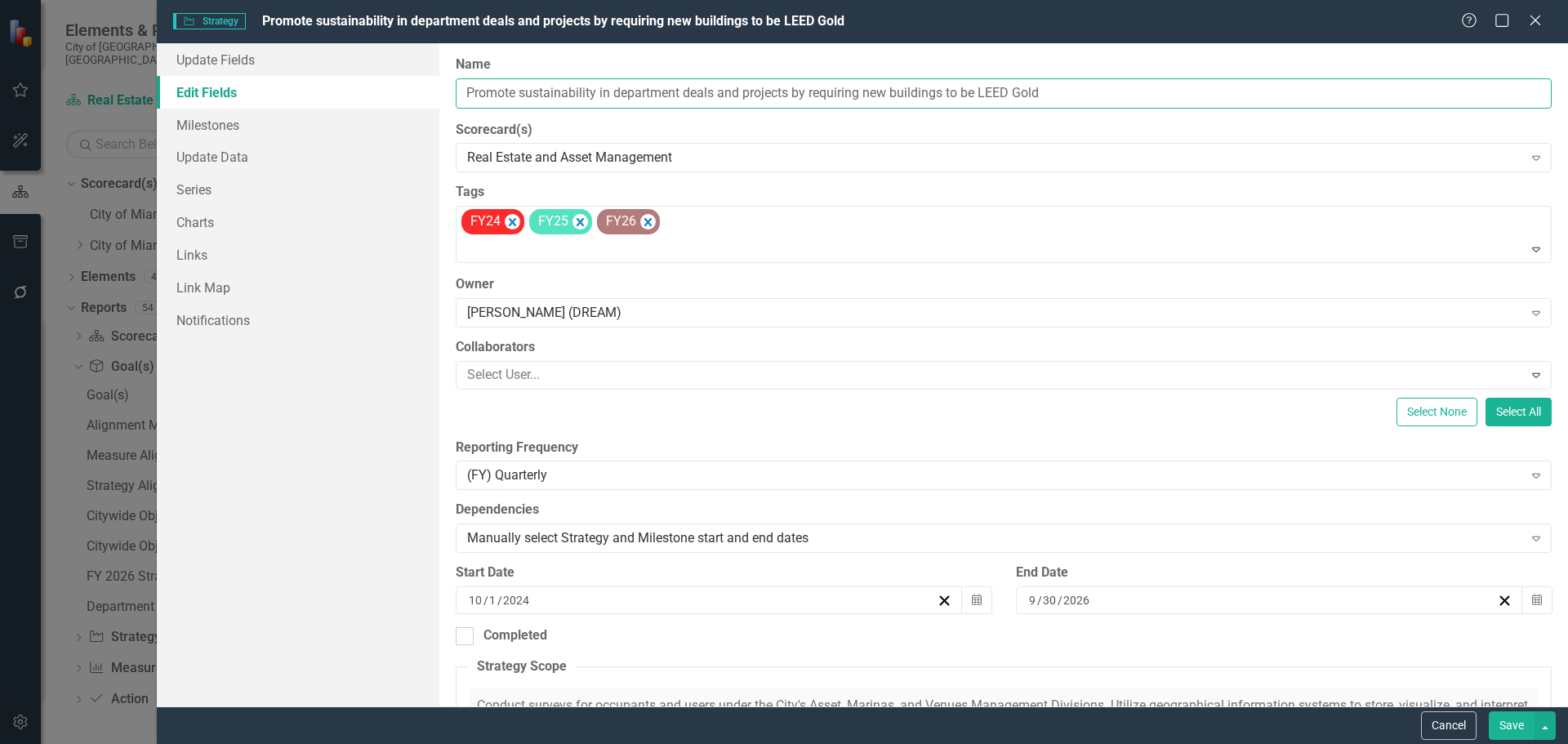
click at [673, 96] on input "Promote sustainability in department deals and projects by requiring new buildi…" at bounding box center [1003, 93] width 1096 height 30
drag, startPoint x: 716, startPoint y: 90, endPoint x: 509, endPoint y: 98, distance: 207.2
click at [414, 95] on div "Update Fields Edit Fields Milestones Update Data Series Charts Links Link Map N…" at bounding box center [863, 375] width 1412 height 664
click at [737, 93] on input "Promote sustainability in department deals and projects by requiring new buildi…" at bounding box center [1003, 93] width 1096 height 30
drag, startPoint x: 785, startPoint y: 92, endPoint x: 553, endPoint y: 98, distance: 232.1
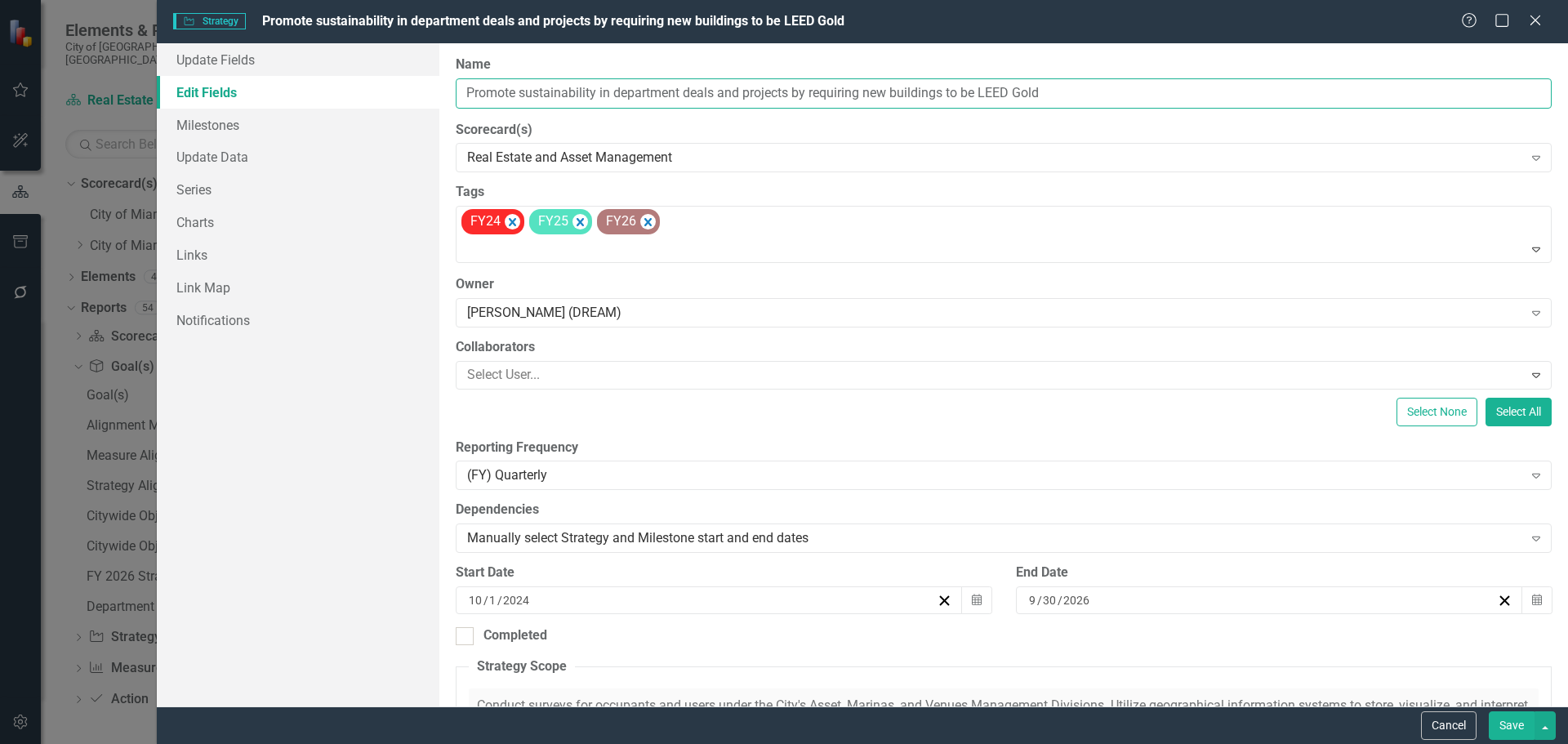
click at [451, 90] on div "ClearPoint Can Do More! How ClearPoint Can Help Close Enterprise plans can auto…" at bounding box center [1003, 375] width 1129 height 664
click at [1453, 725] on button "Cancel" at bounding box center [1449, 726] width 55 height 29
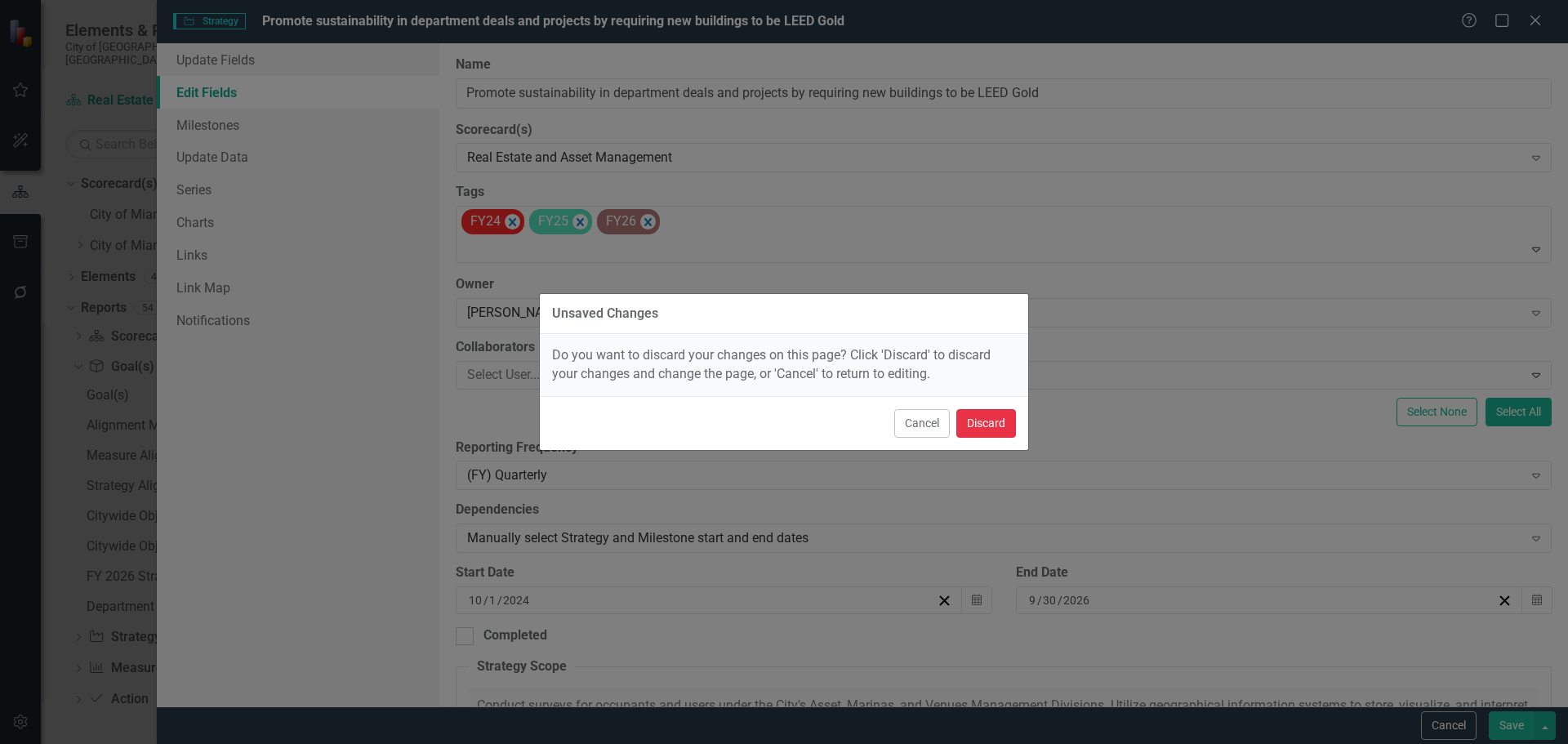
click at [971, 429] on button "Discard" at bounding box center [986, 424] width 60 height 29
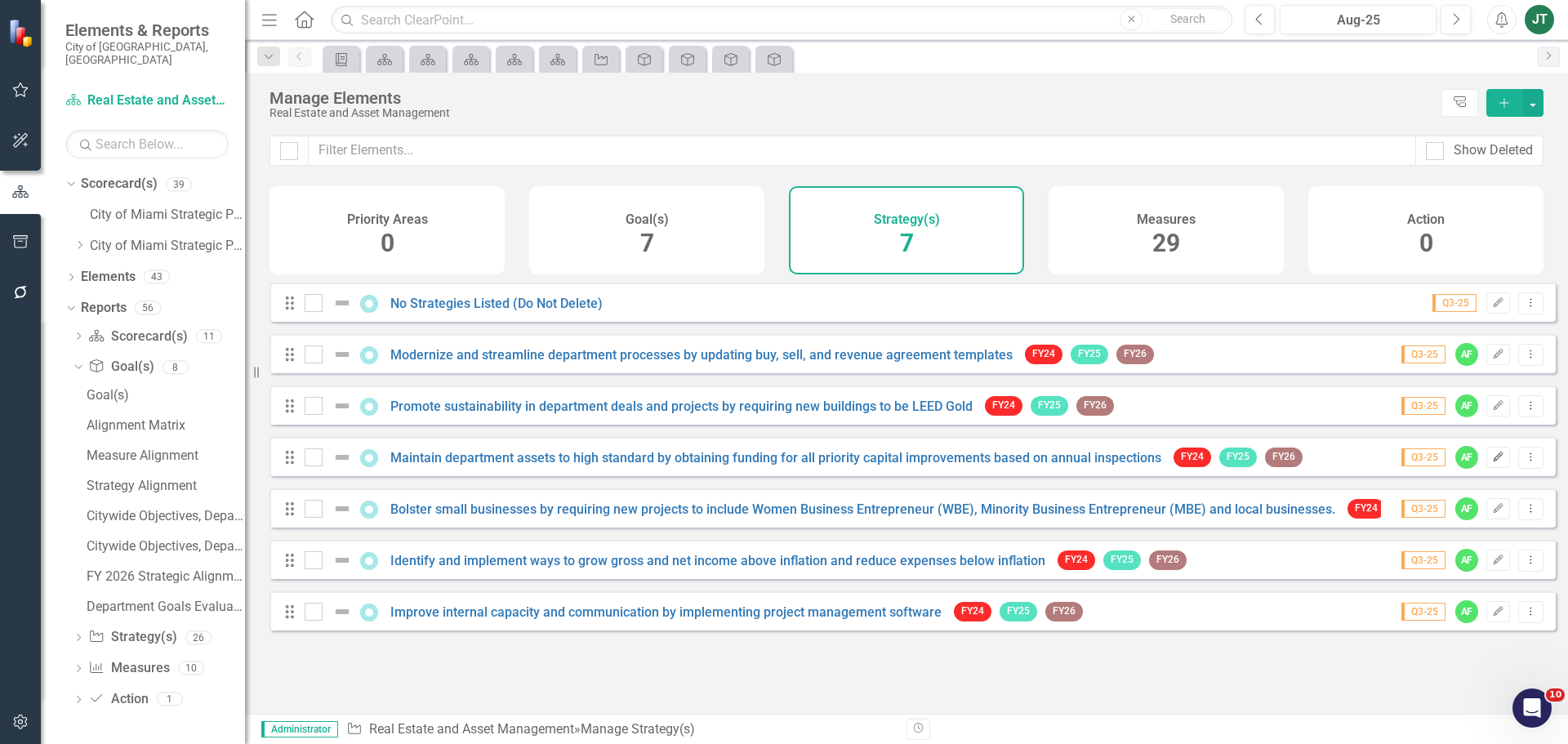
click at [1492, 463] on icon "Edit" at bounding box center [1498, 457] width 13 height 10
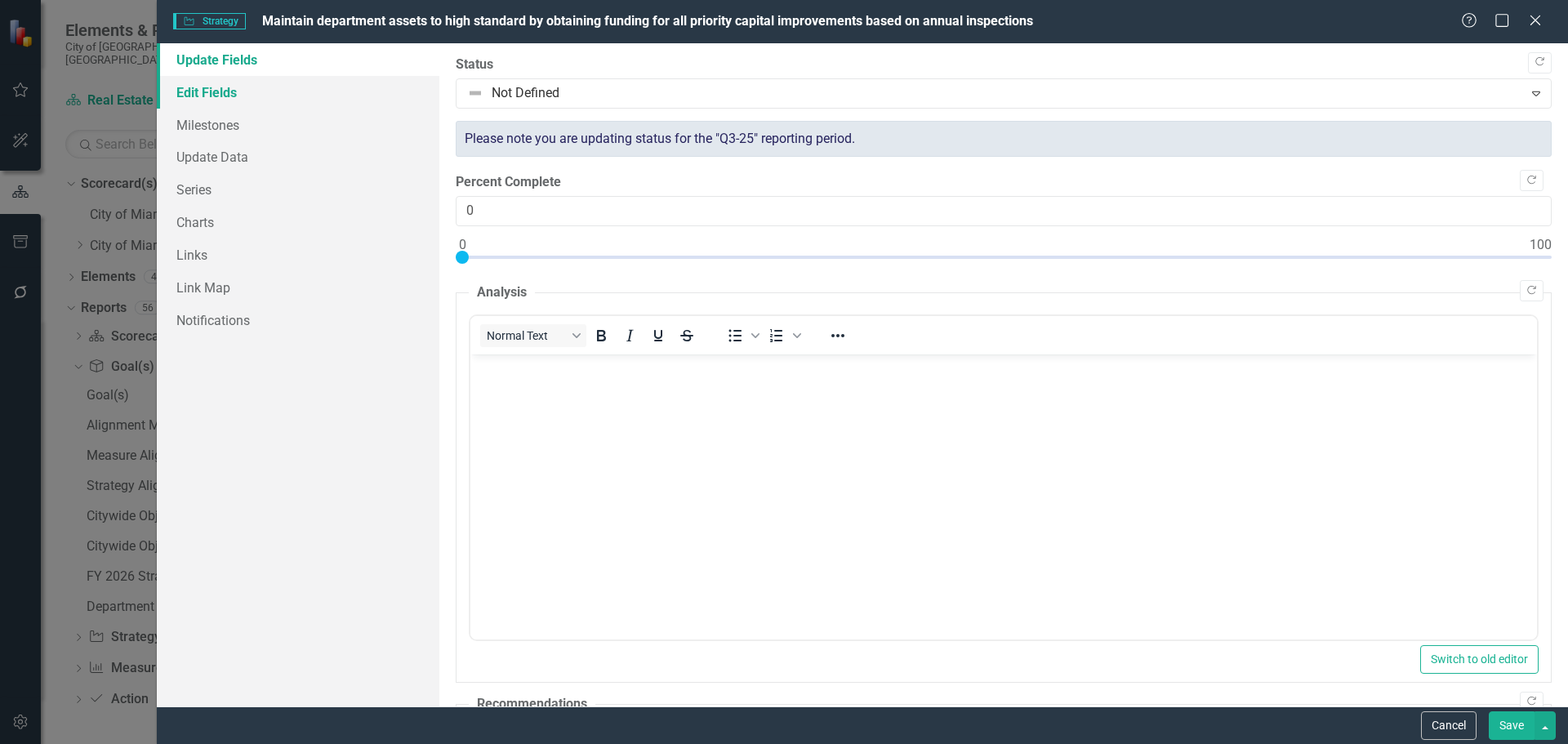
click at [273, 102] on link "Edit Fields" at bounding box center [298, 92] width 283 height 33
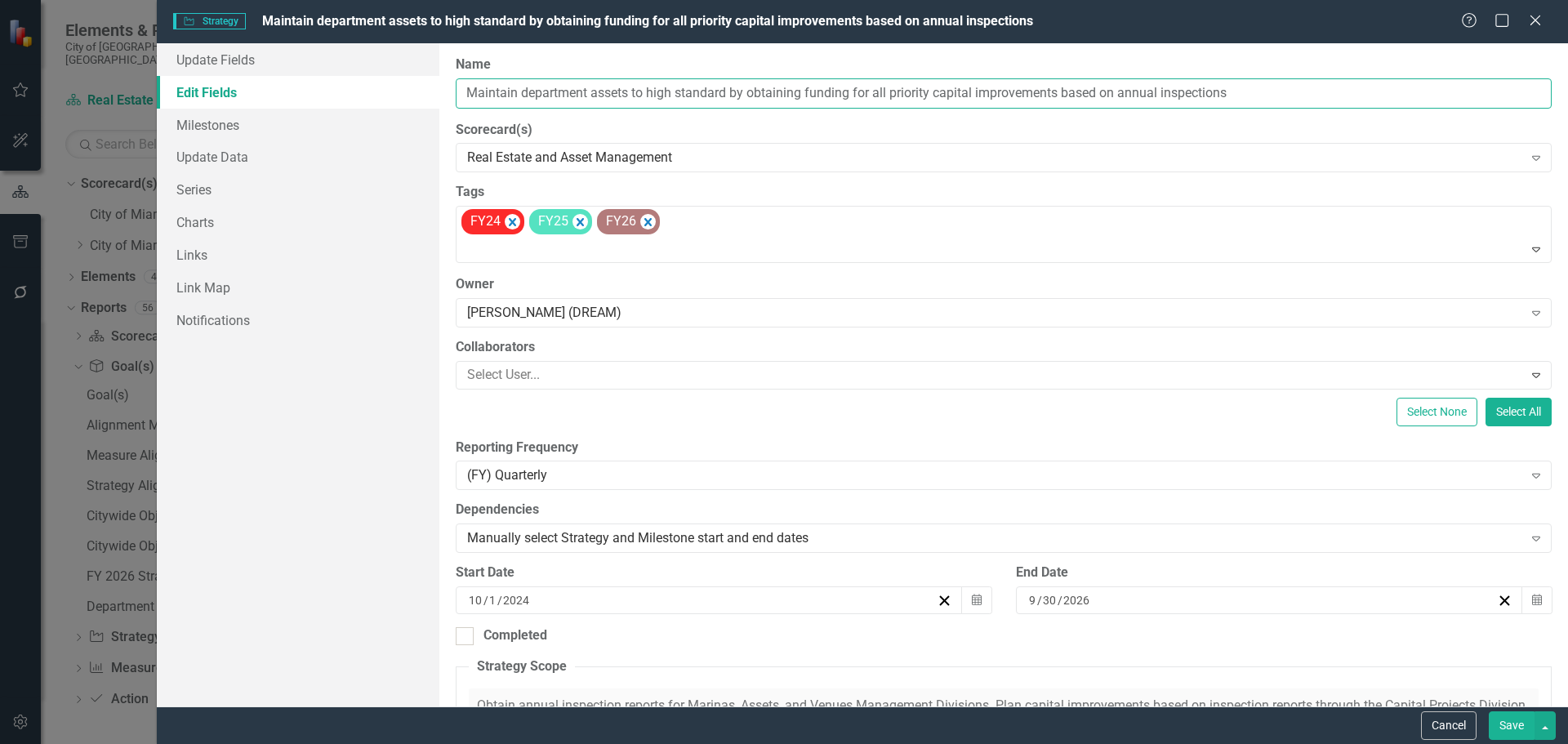
click at [743, 98] on input "Maintain department assets to high standard by obtaining funding for all priori…" at bounding box center [1003, 93] width 1096 height 30
click at [800, 91] on input "Maintain department assets to high standard by obtaining funding for all priori…" at bounding box center [1003, 93] width 1096 height 30
drag, startPoint x: 727, startPoint y: 90, endPoint x: 441, endPoint y: 94, distance: 286.0
click at [439, 94] on div "ClearPoint Can Do More! How ClearPoint Can Help Close Enterprise plans can auto…" at bounding box center [1003, 375] width 1129 height 664
click at [1460, 733] on button "Cancel" at bounding box center [1449, 726] width 55 height 29
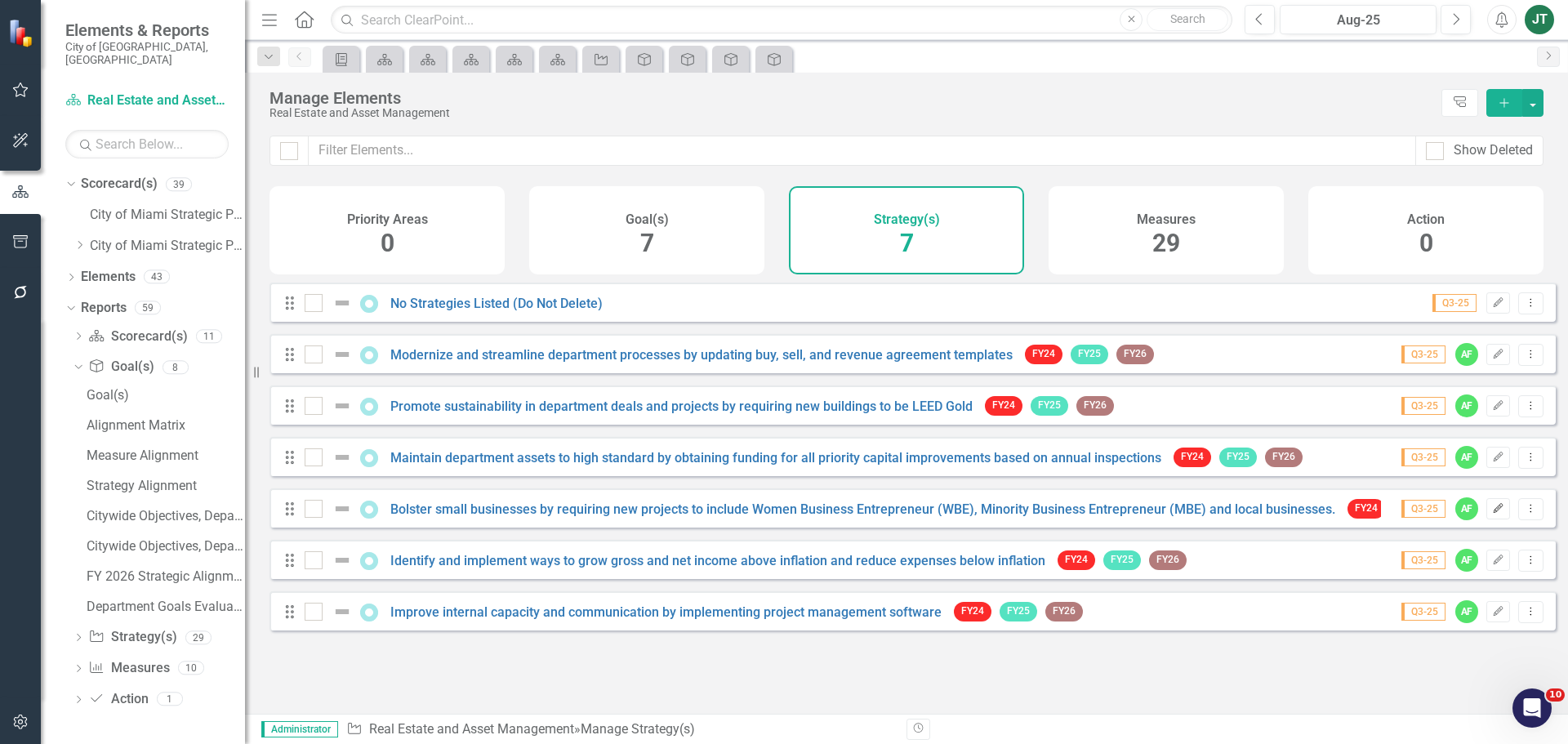
click at [1492, 513] on icon "Edit" at bounding box center [1498, 509] width 13 height 10
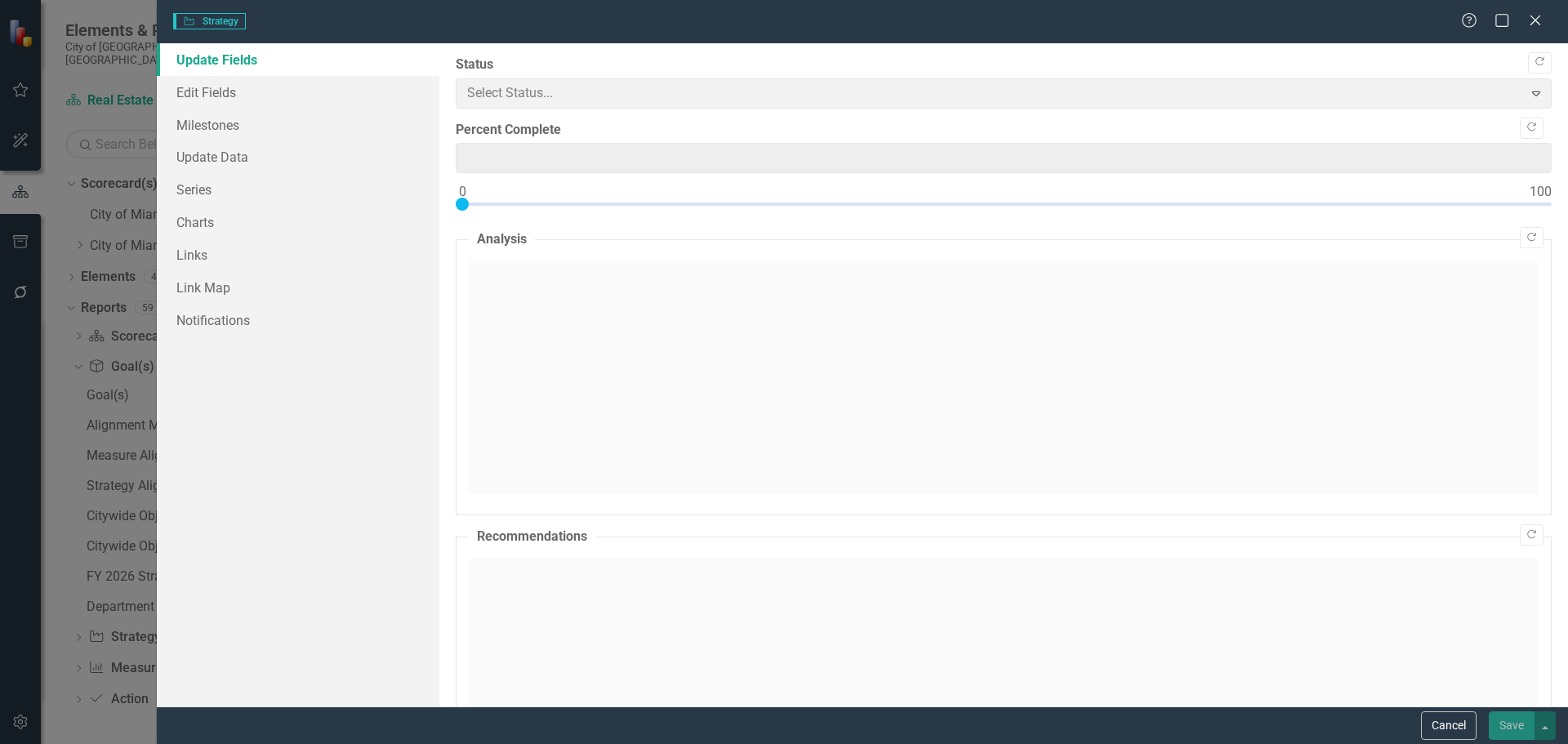
type input "0"
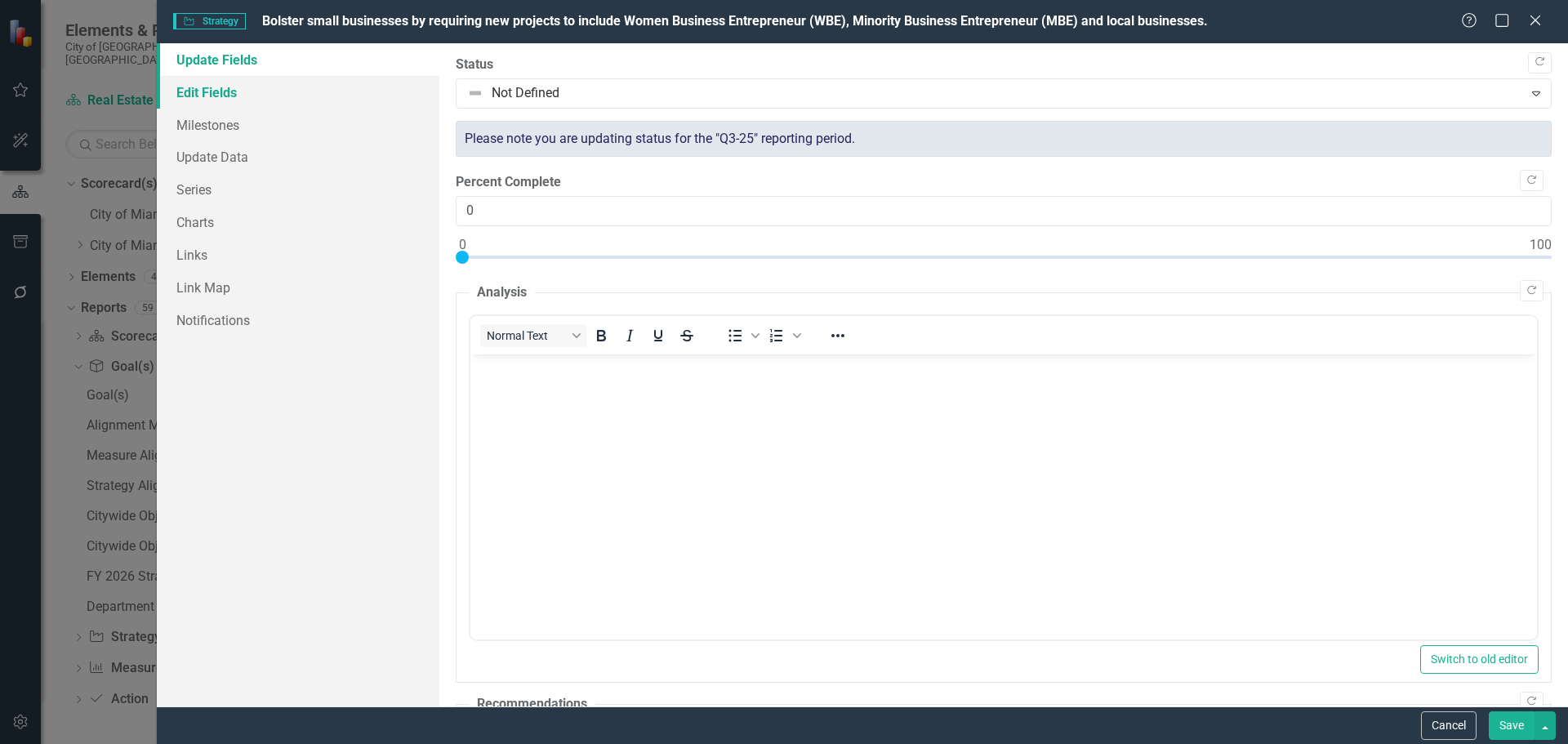
click at [241, 92] on link "Edit Fields" at bounding box center [298, 92] width 283 height 33
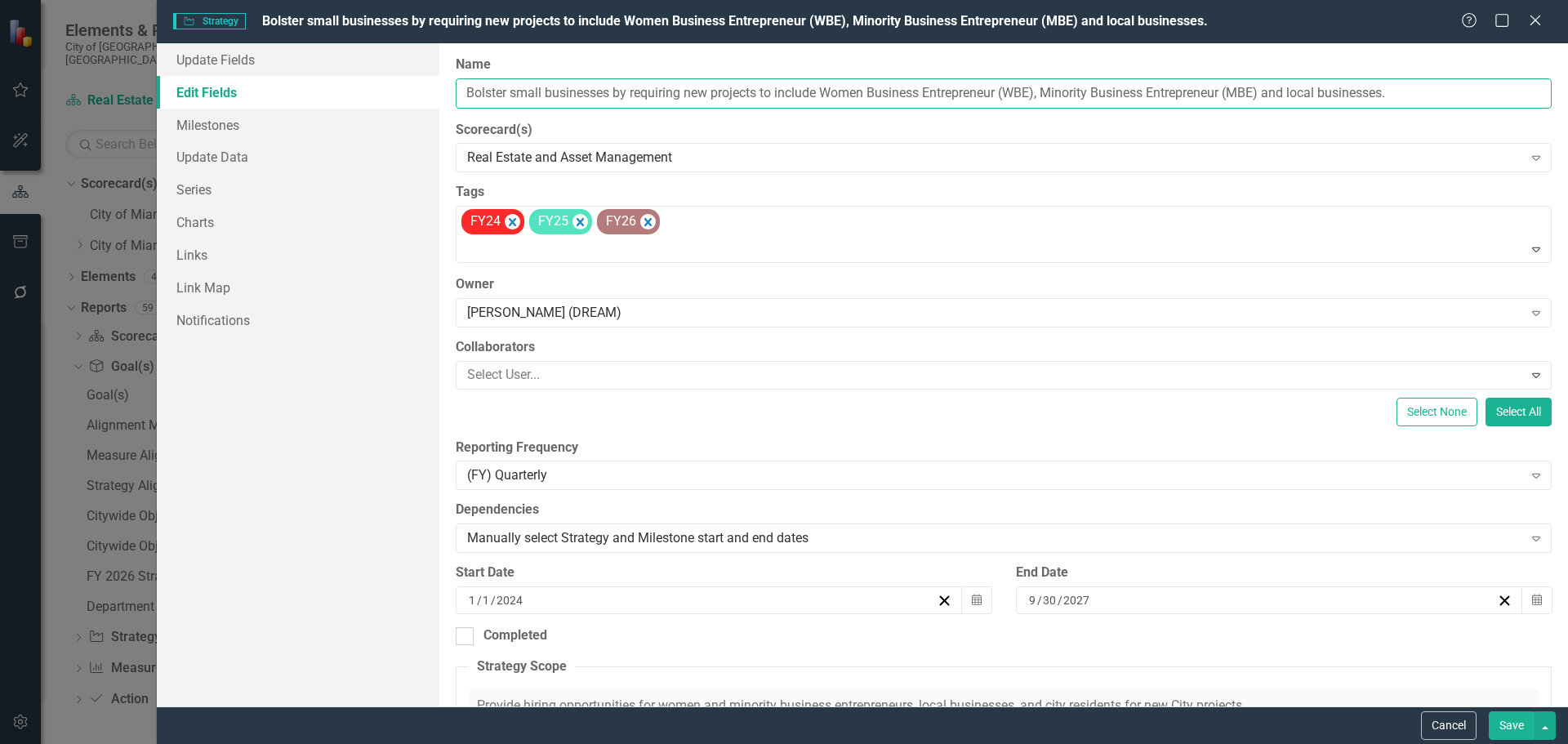
click at [628, 103] on input "Bolster small businesses by requiring new projects to include Women Business En…" at bounding box center [1003, 93] width 1096 height 30
drag, startPoint x: 760, startPoint y: 92, endPoint x: 454, endPoint y: 89, distance: 306.0
click at [454, 89] on div "ClearPoint Can Do More! How ClearPoint Can Help Close Enterprise plans can auto…" at bounding box center [1003, 375] width 1129 height 664
click at [1447, 716] on button "Cancel" at bounding box center [1449, 726] width 55 height 29
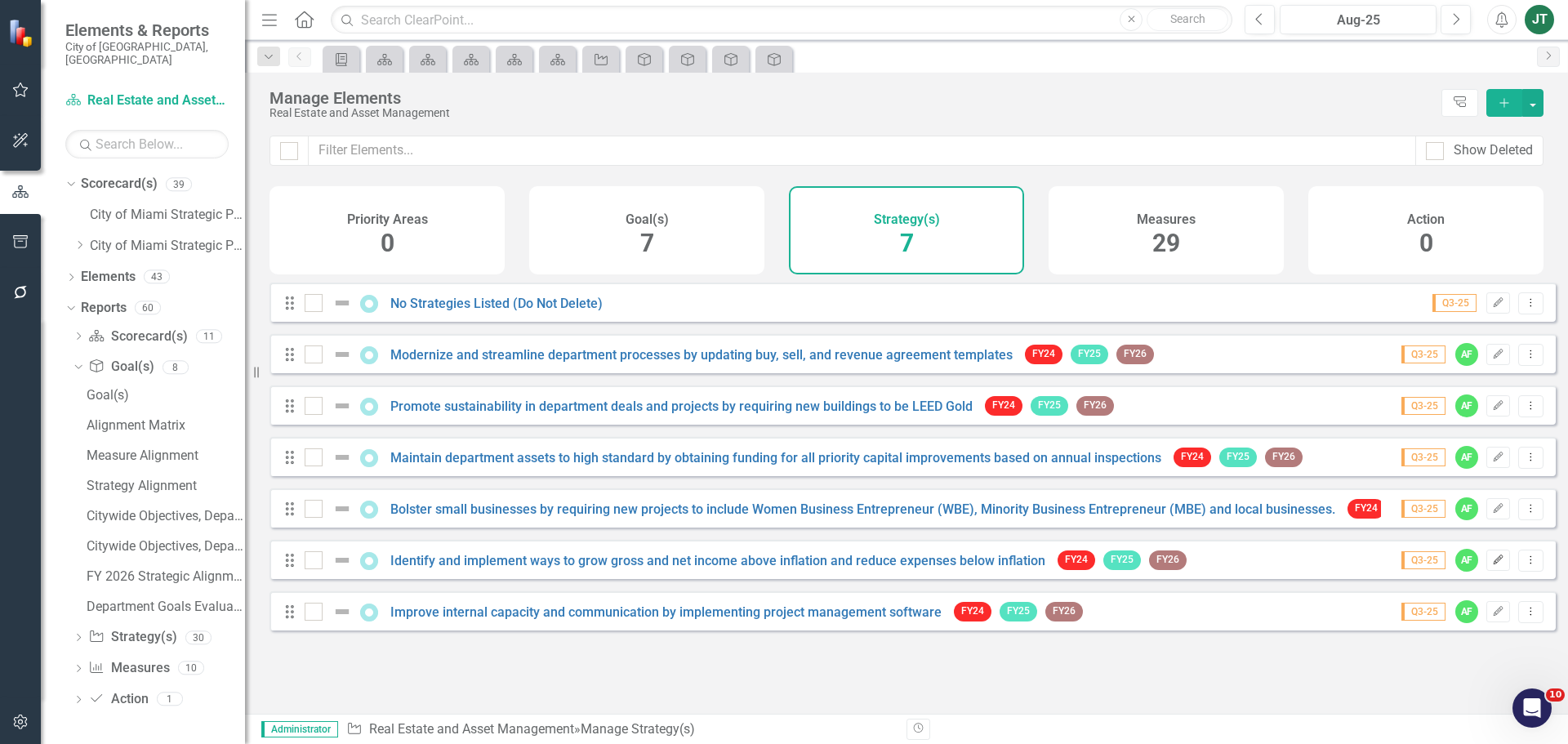
click at [1492, 565] on icon "Edit" at bounding box center [1498, 560] width 13 height 10
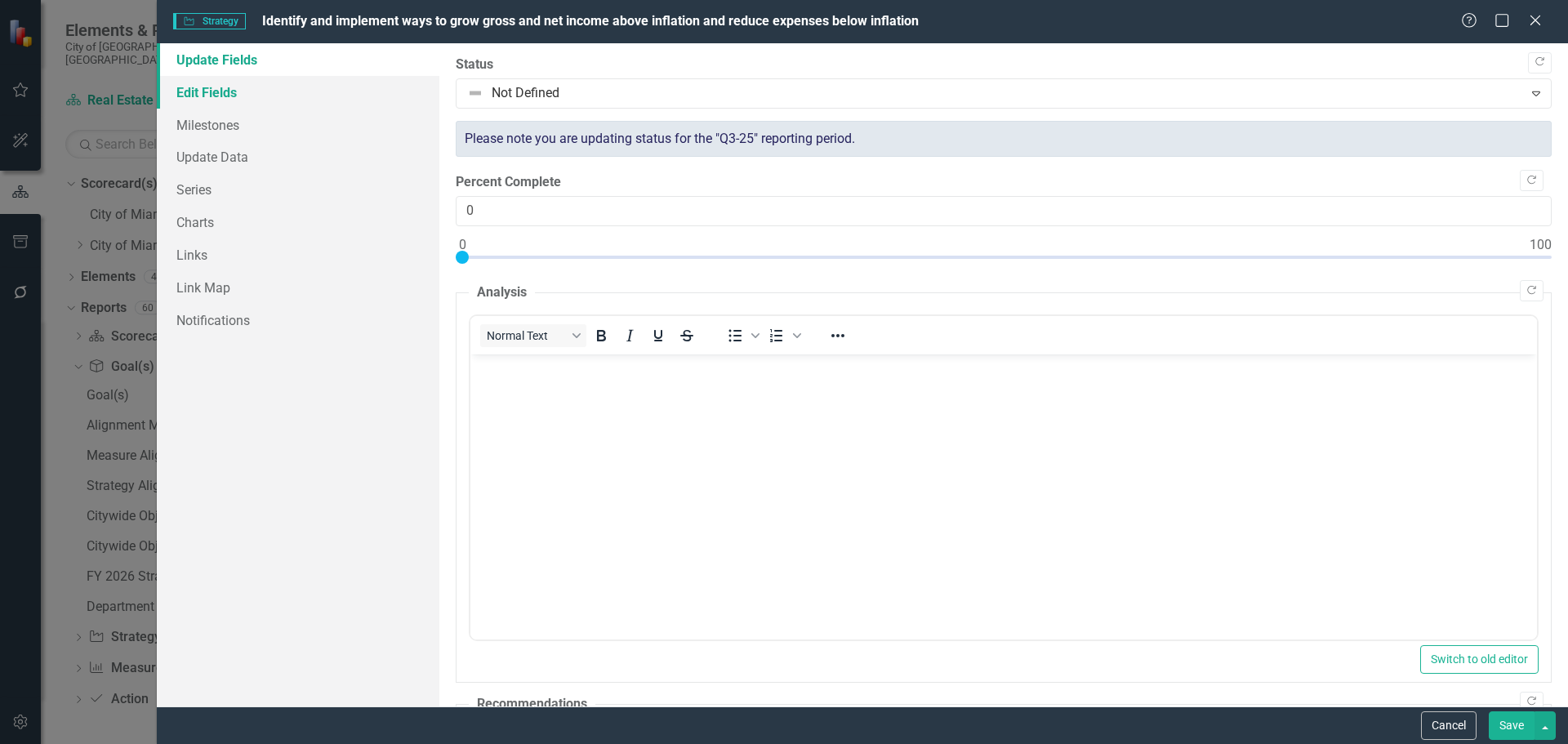
click at [215, 90] on link "Edit Fields" at bounding box center [298, 92] width 283 height 33
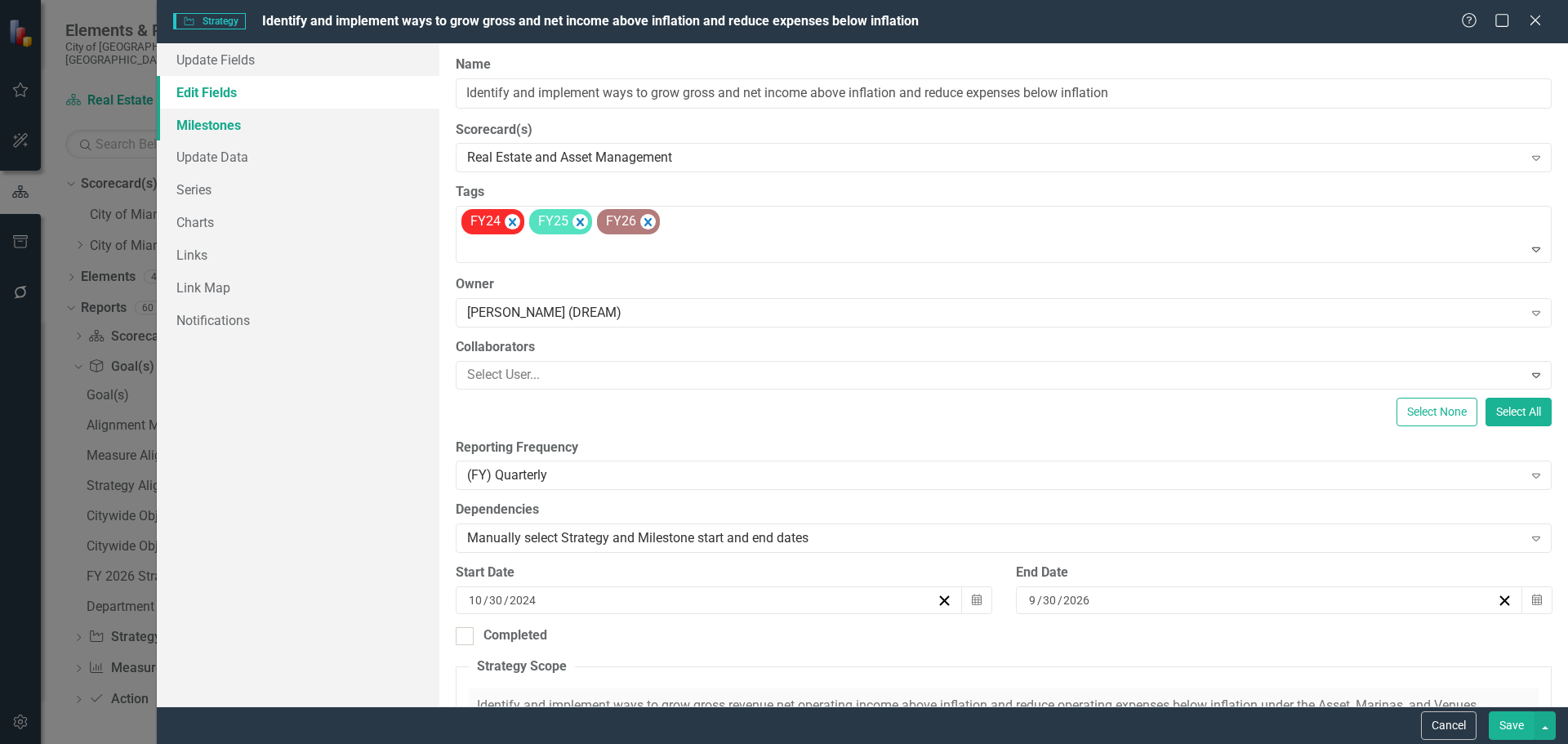
click at [208, 119] on link "Milestones" at bounding box center [298, 125] width 283 height 33
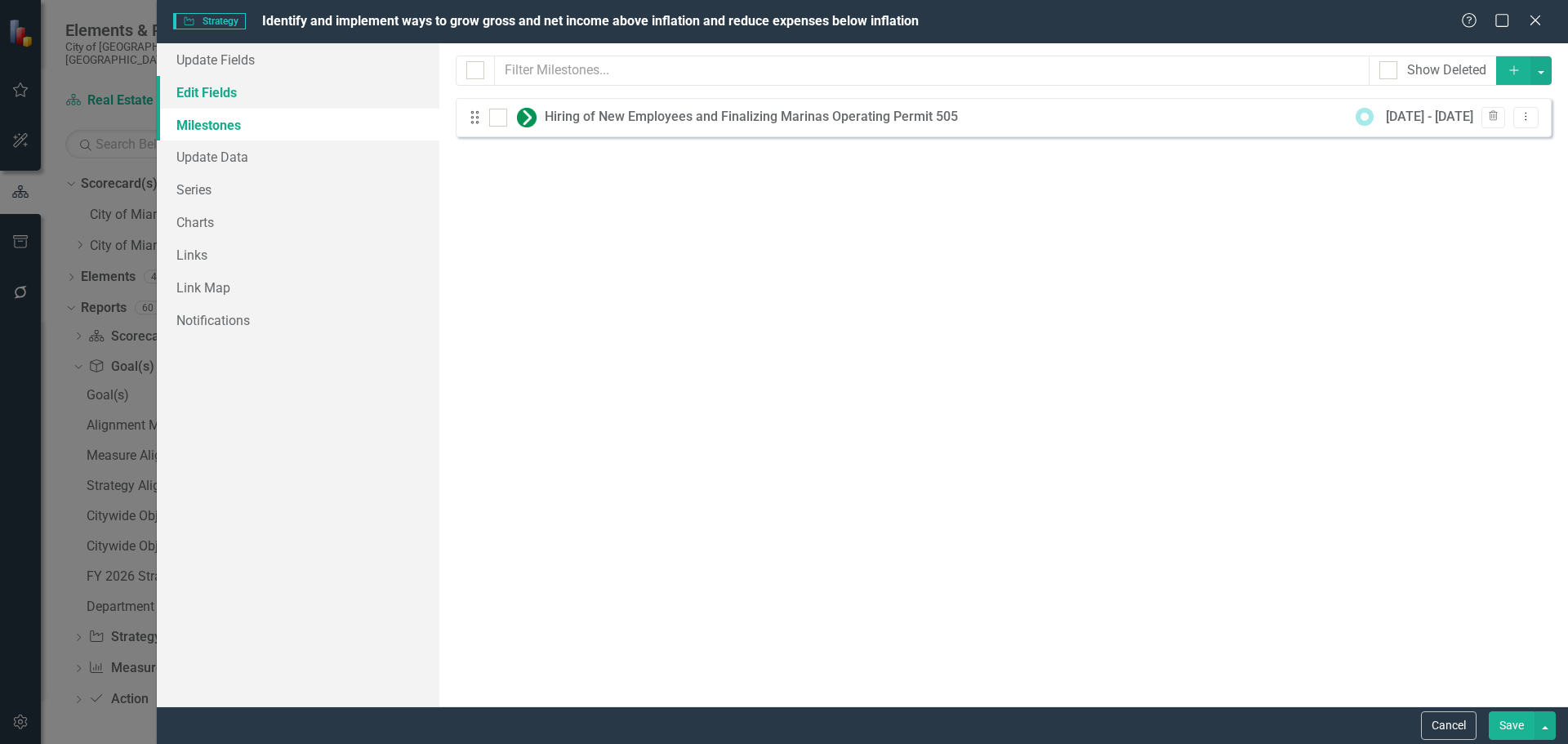
click at [222, 98] on link "Edit Fields" at bounding box center [298, 92] width 283 height 33
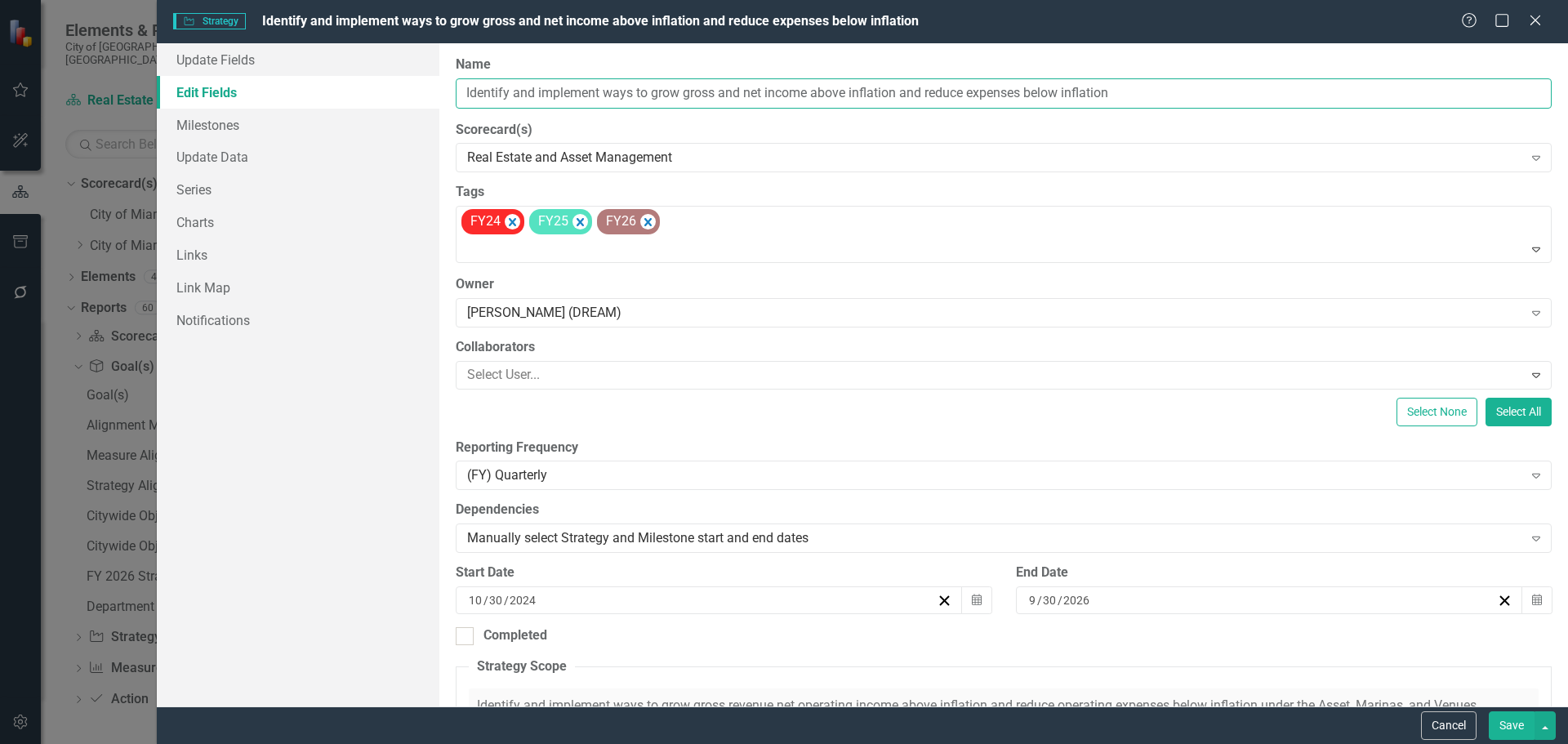
drag, startPoint x: 808, startPoint y: 93, endPoint x: 409, endPoint y: 92, distance: 399.0
click at [406, 92] on div "Update Fields Edit Fields Milestones Update Data Series Charts Links Link Map N…" at bounding box center [863, 375] width 1412 height 664
click at [1446, 720] on button "Cancel" at bounding box center [1449, 726] width 55 height 29
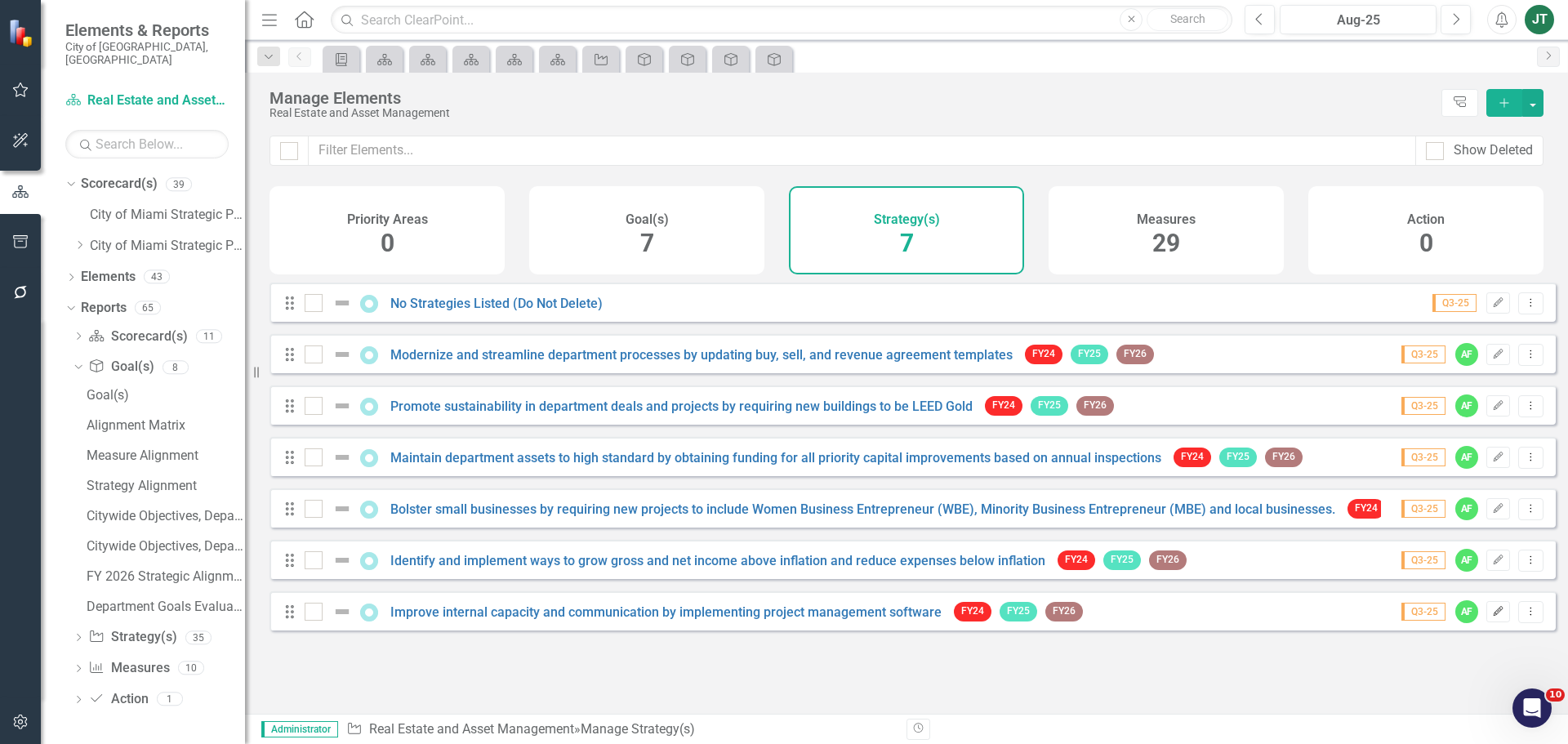
click at [1492, 617] on icon "Edit" at bounding box center [1498, 611] width 13 height 10
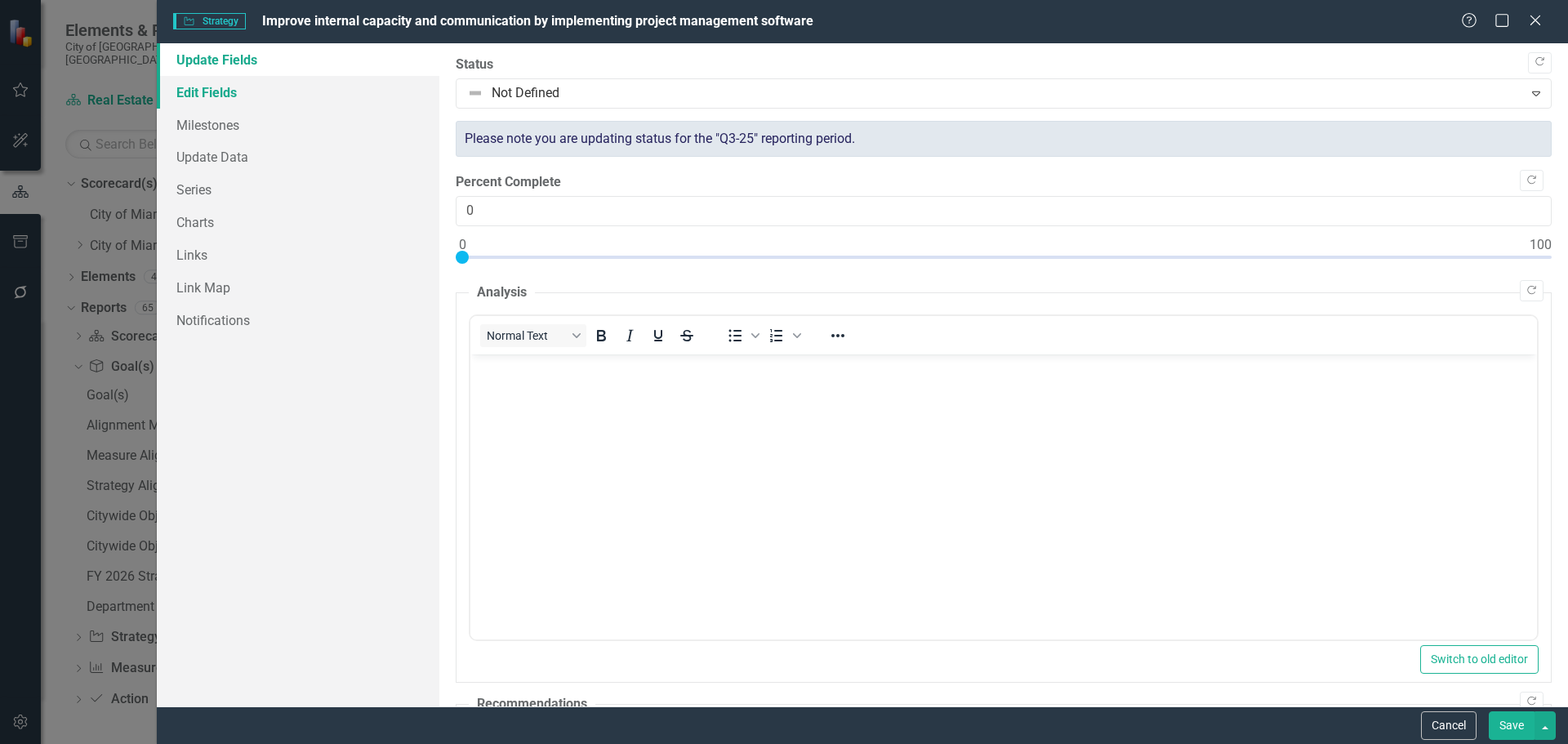
click at [249, 91] on link "Edit Fields" at bounding box center [298, 92] width 283 height 33
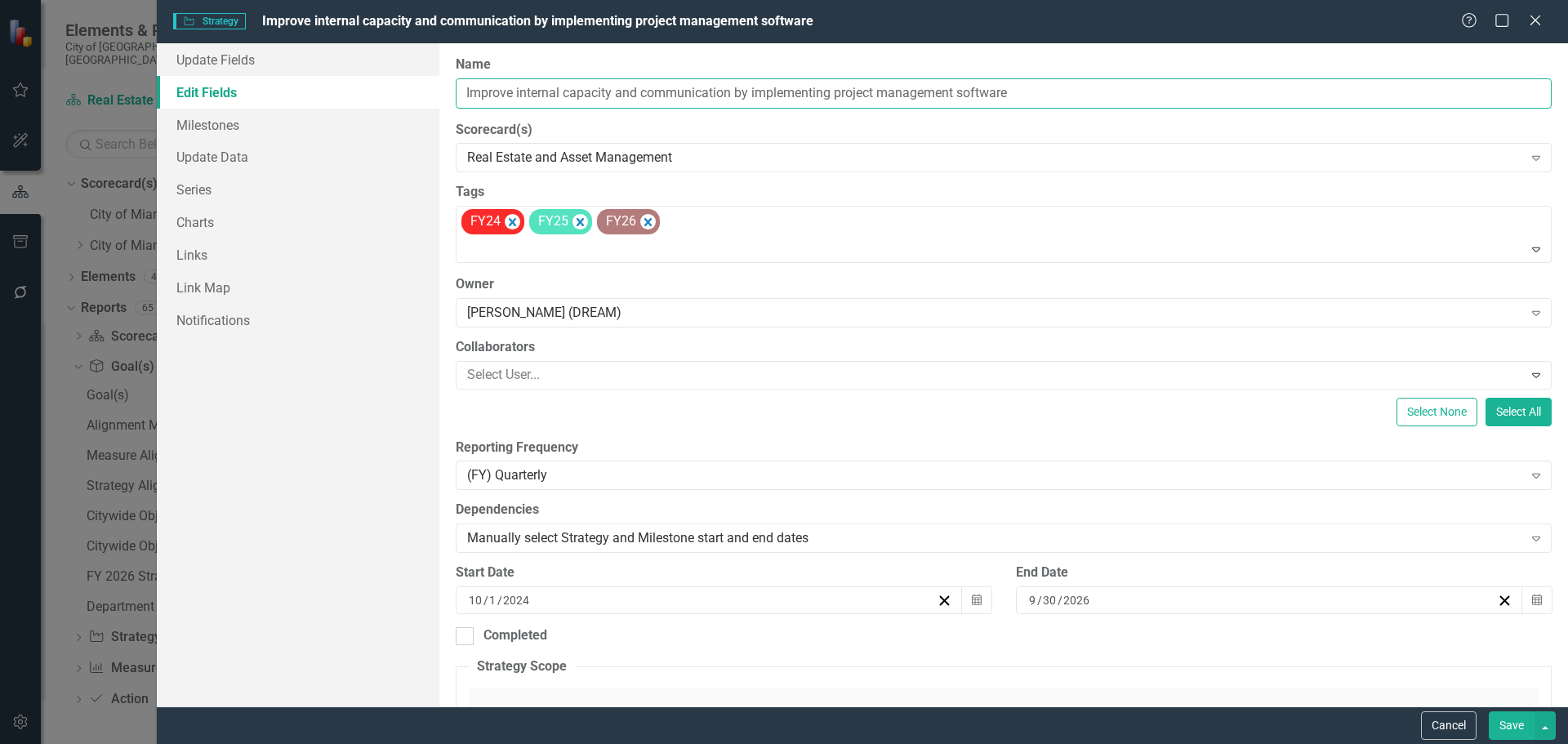
click at [679, 100] on input "Improve internal capacity and communication by implementing project management …" at bounding box center [1003, 93] width 1096 height 30
drag, startPoint x: 729, startPoint y: 90, endPoint x: 465, endPoint y: 84, distance: 264.1
click at [460, 84] on input "Improve internal capacity and communication by implementing project management …" at bounding box center [1003, 93] width 1096 height 30
click at [1451, 720] on button "Cancel" at bounding box center [1449, 726] width 55 height 29
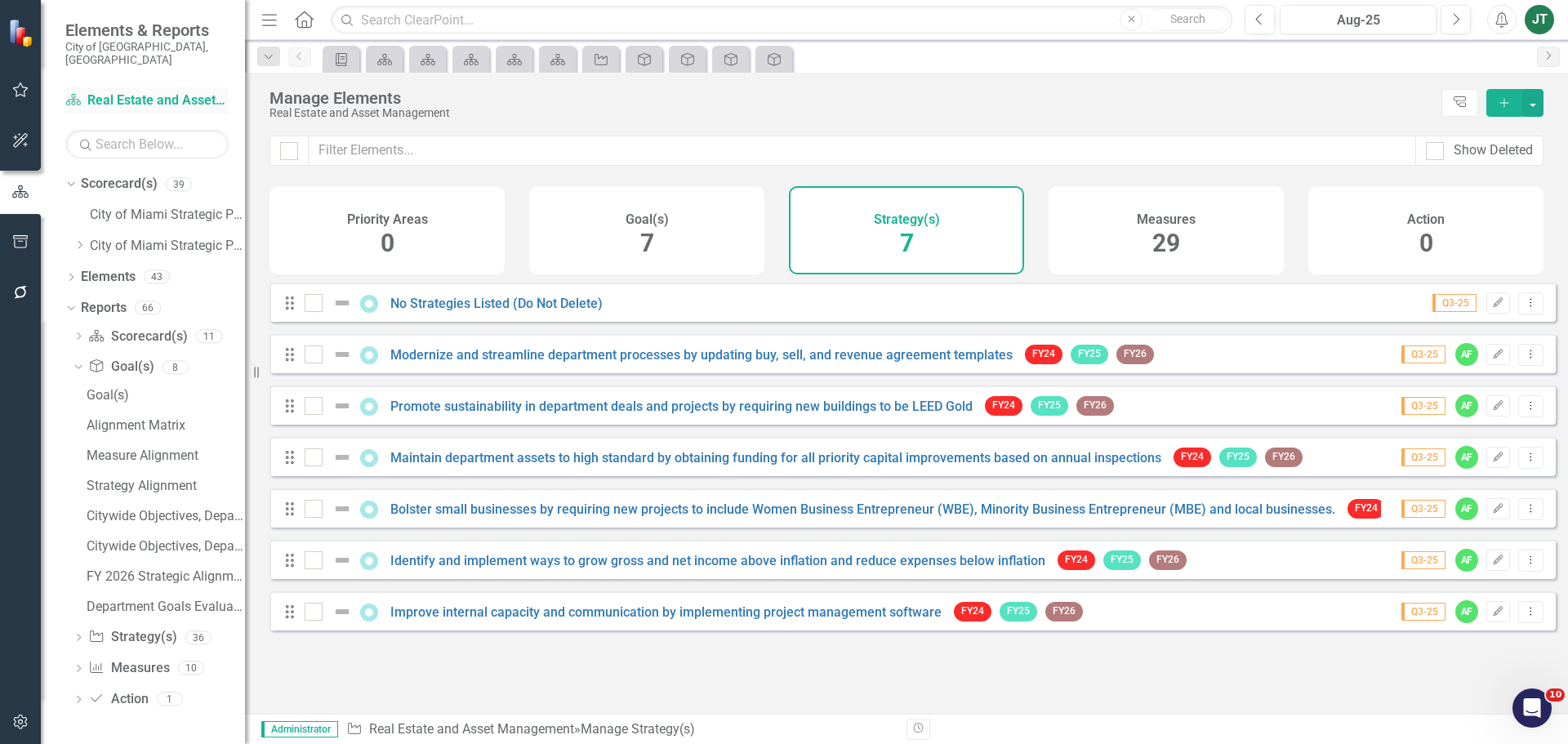
drag, startPoint x: 130, startPoint y: 85, endPoint x: 147, endPoint y: 91, distance: 18.0
click at [130, 91] on link "Scorecard(s) Real Estate and Asset Management" at bounding box center [146, 100] width 164 height 19
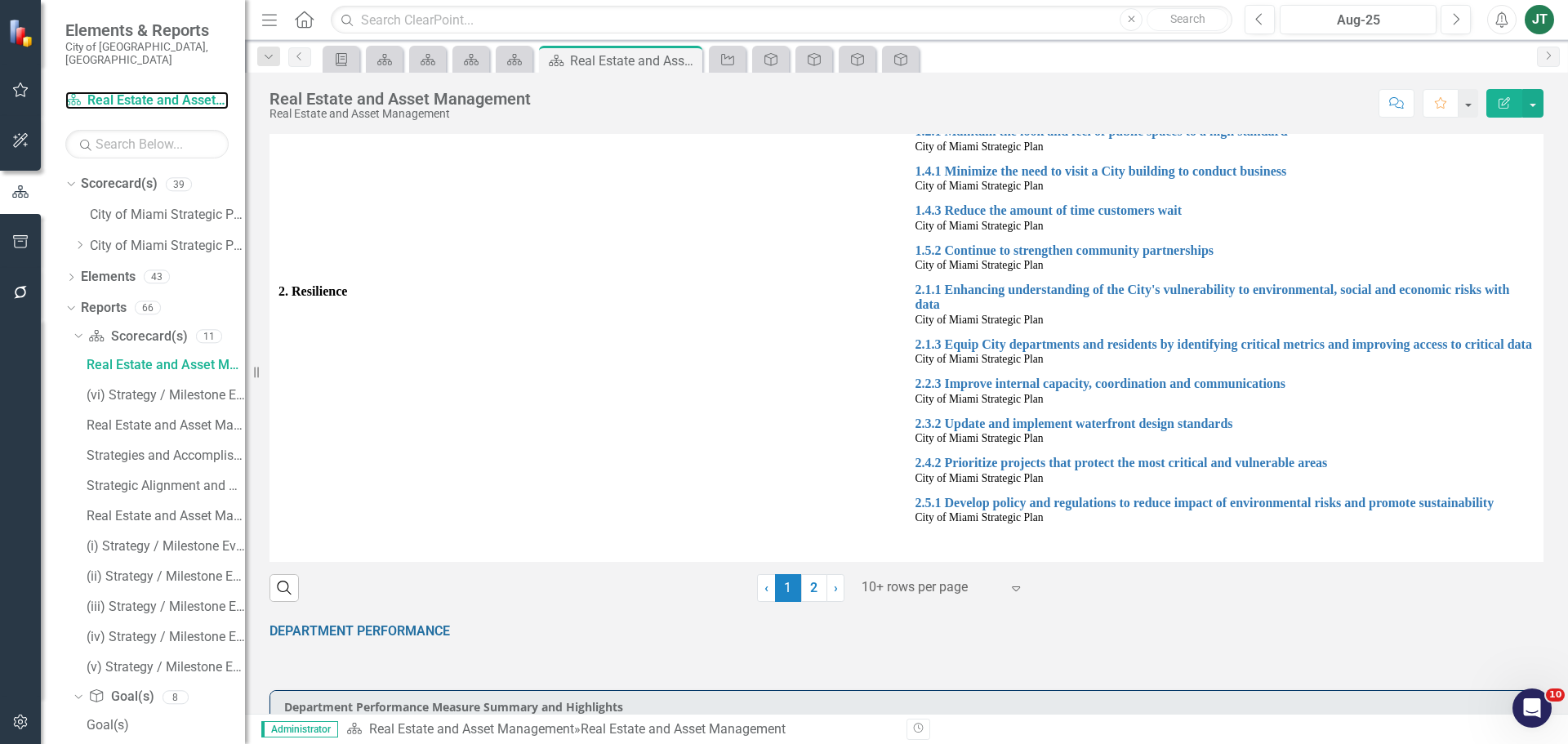
scroll to position [409, 0]
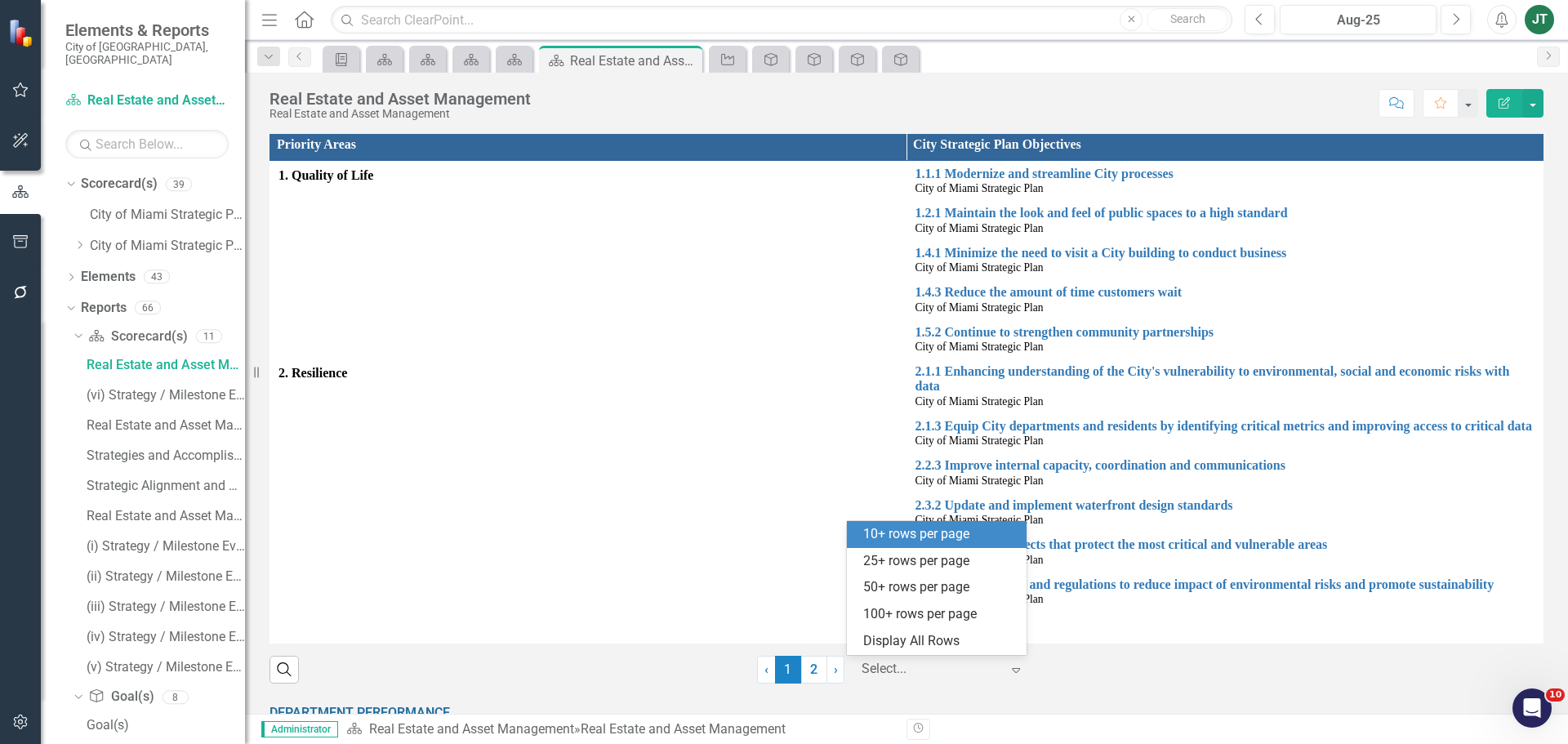
click at [942, 670] on div at bounding box center [931, 669] width 139 height 22
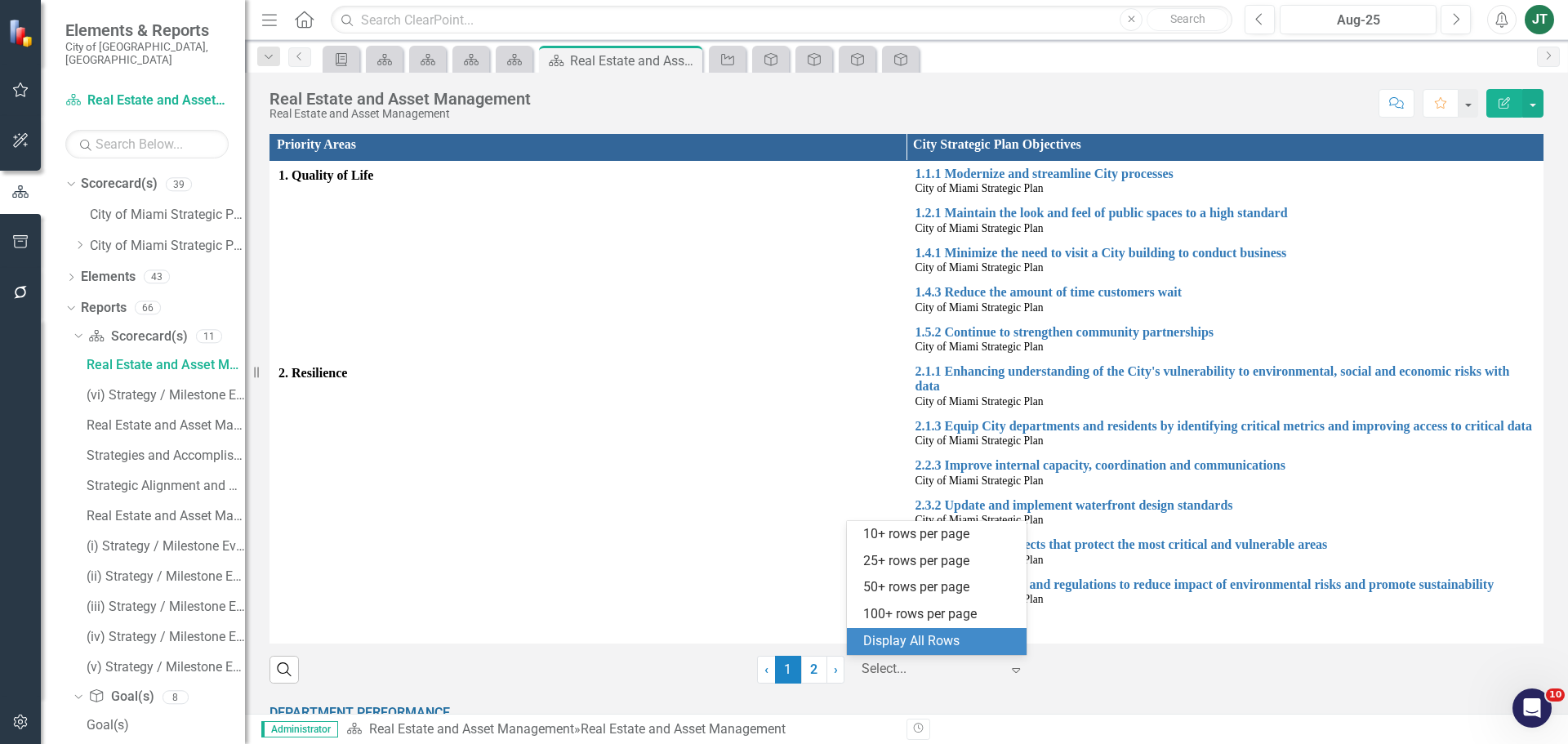
click at [940, 638] on div "Display All Rows" at bounding box center [940, 642] width 154 height 19
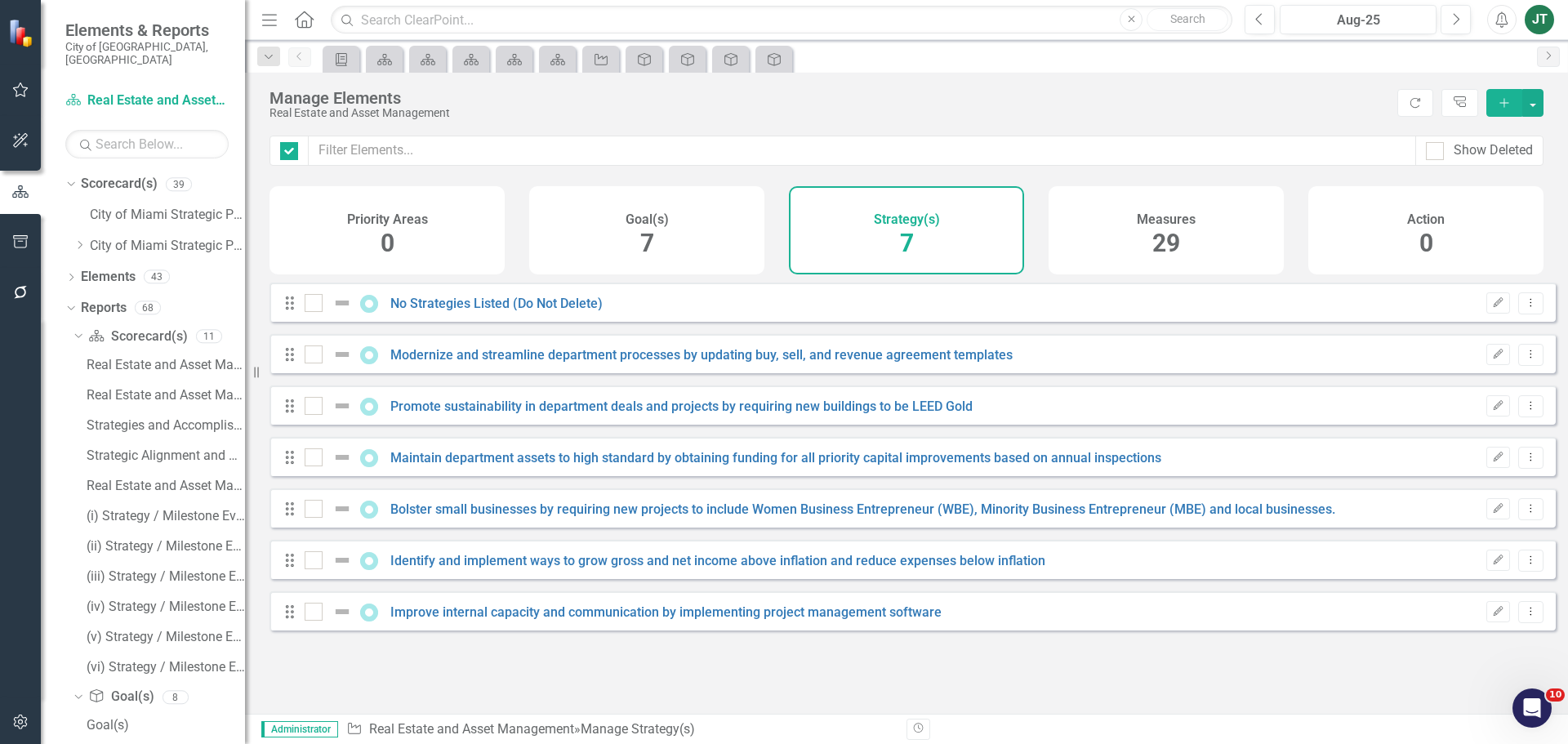
checkbox input "false"
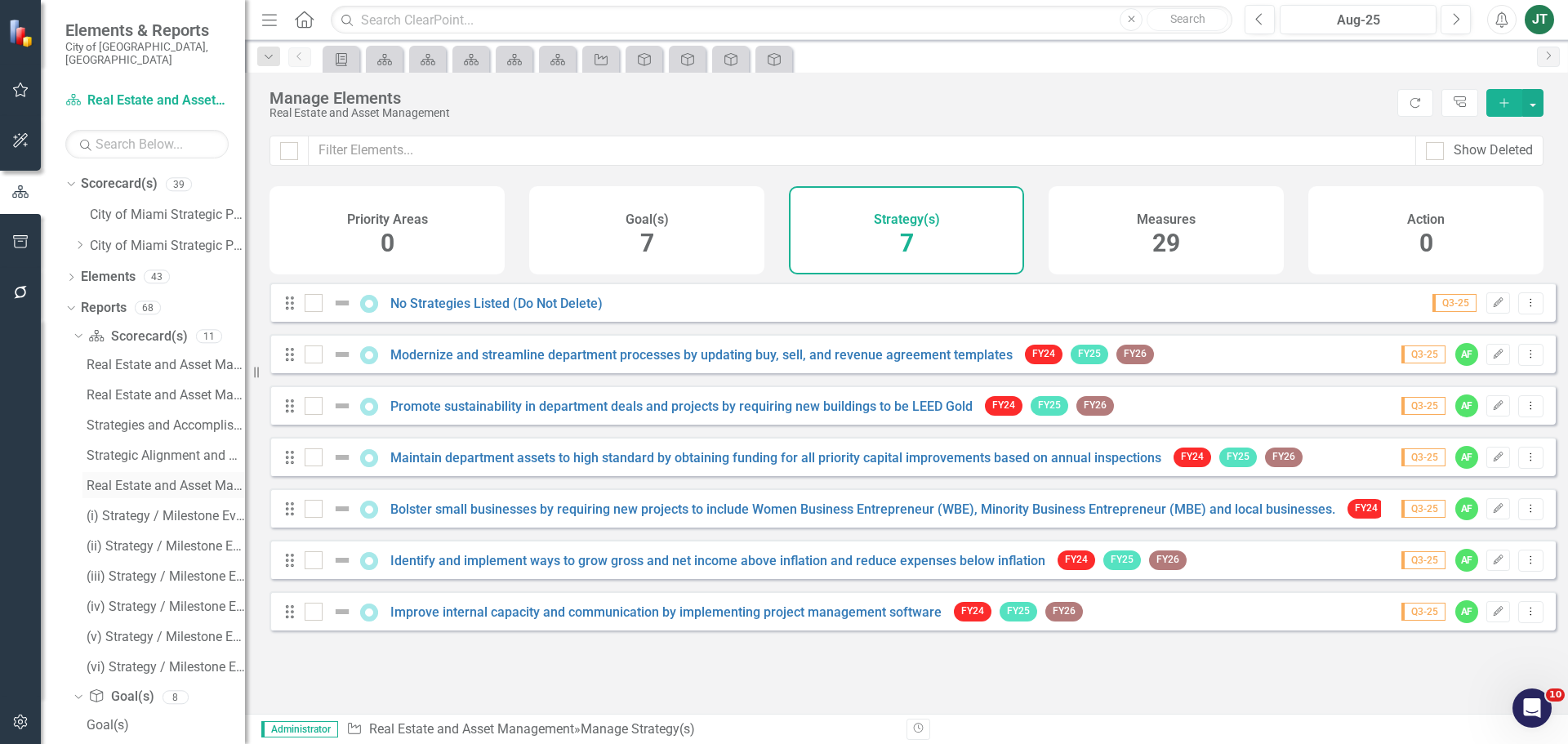
click at [136, 479] on div "Real Estate and Asset Management Scorecard Evaluation and Recommendations" at bounding box center [165, 486] width 158 height 14
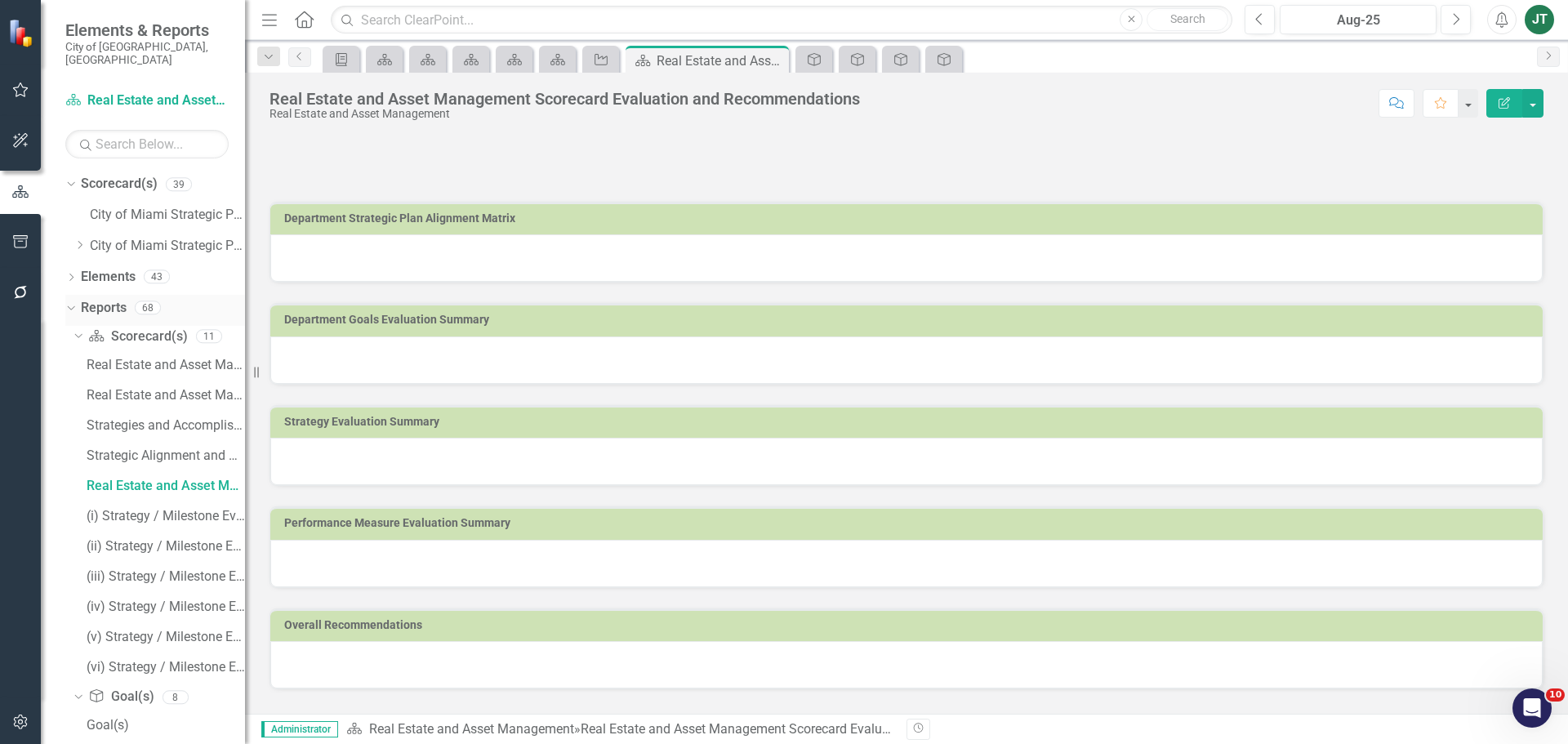
click at [67, 301] on icon "Dropdown" at bounding box center [69, 306] width 9 height 12
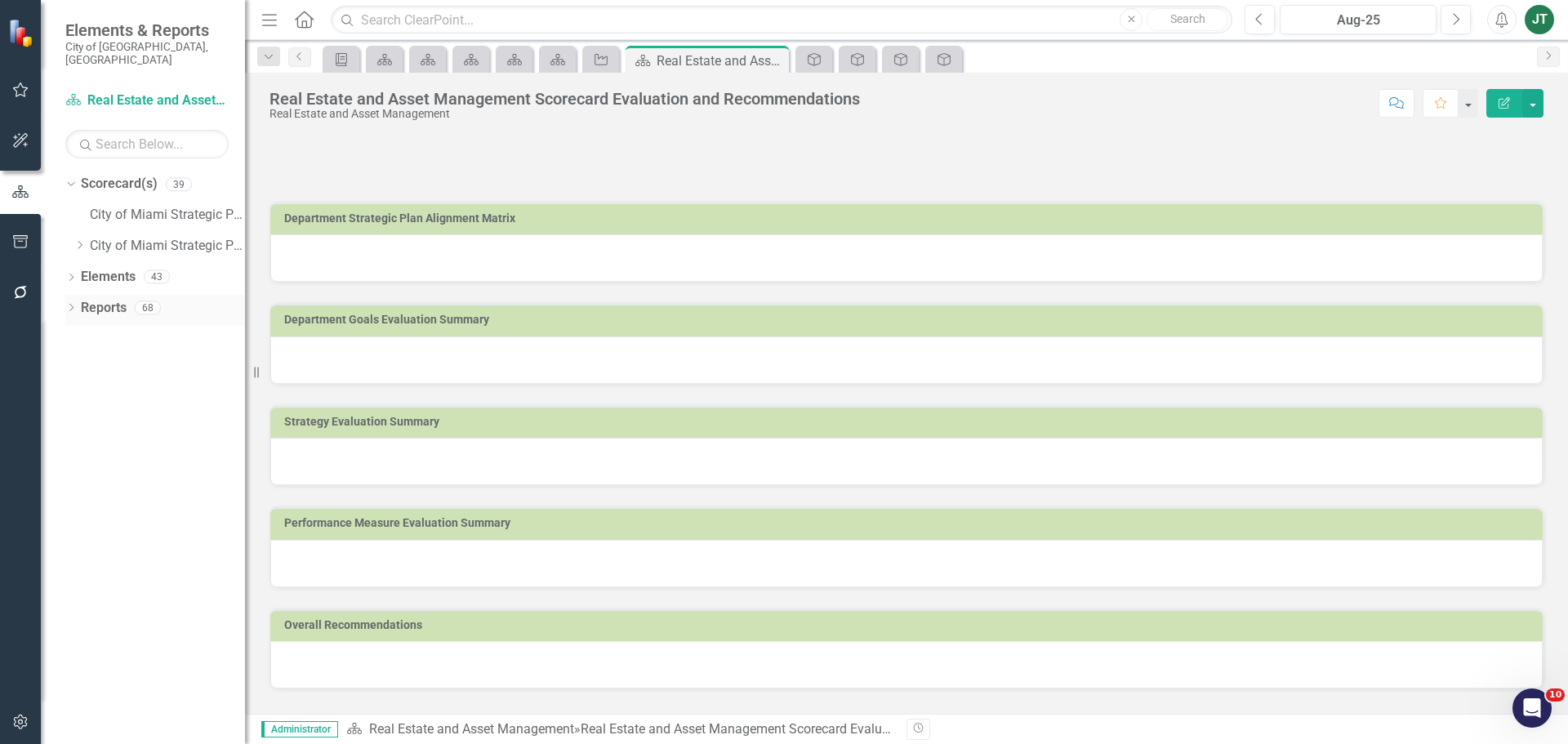
click at [72, 305] on icon "Dropdown" at bounding box center [70, 309] width 12 height 9
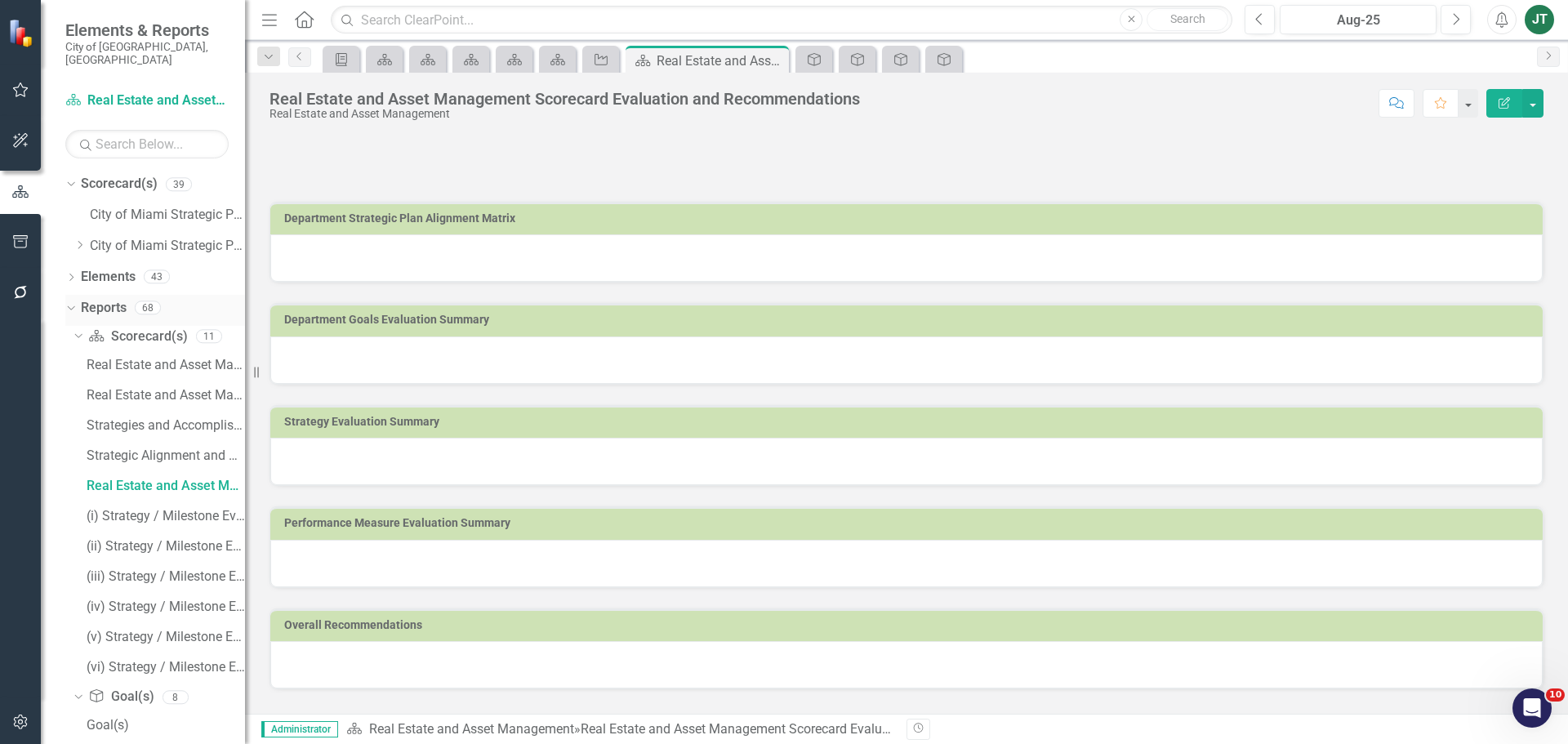
click at [70, 301] on icon "Dropdown" at bounding box center [69, 306] width 9 height 12
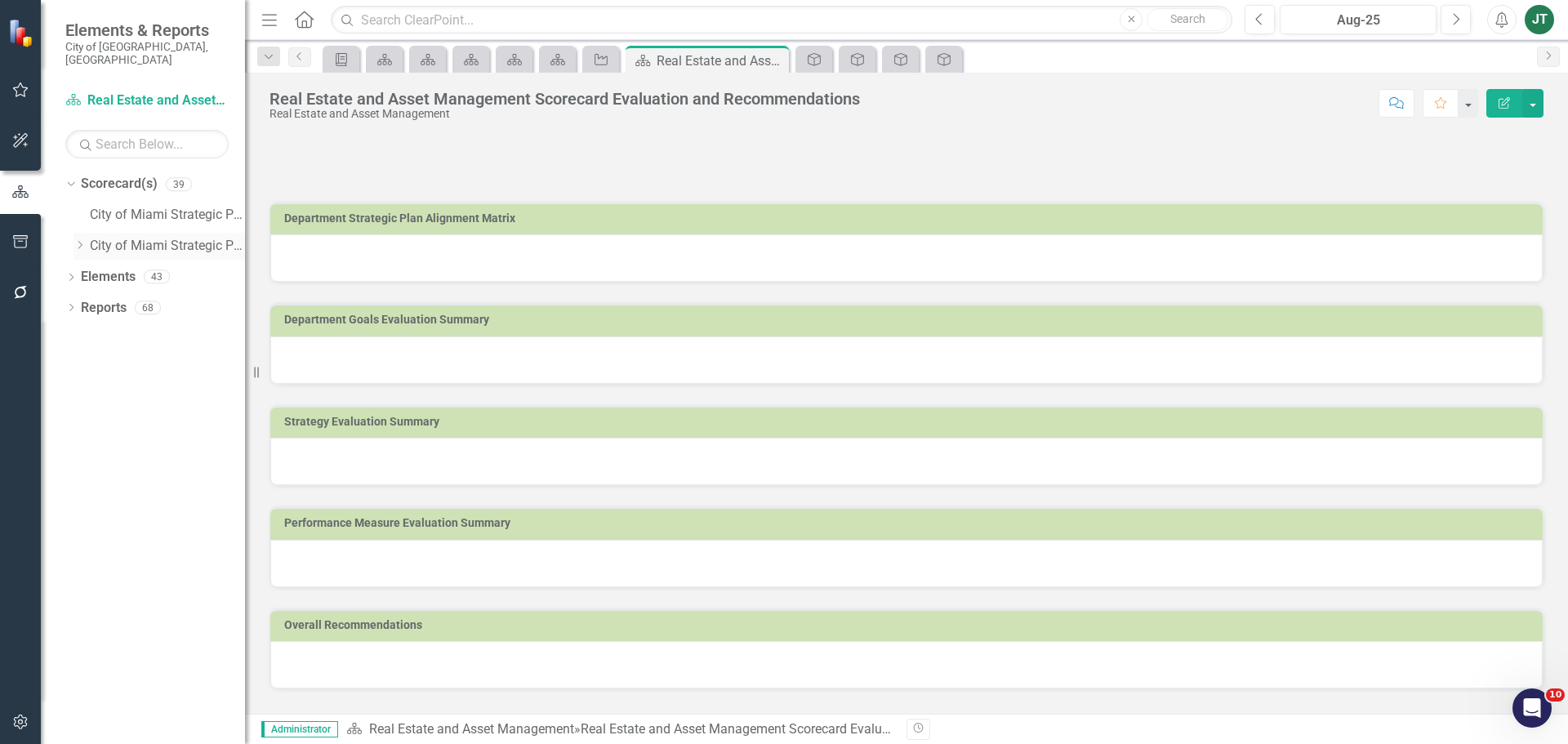
click at [79, 240] on icon "Dropdown" at bounding box center [80, 245] width 13 height 10
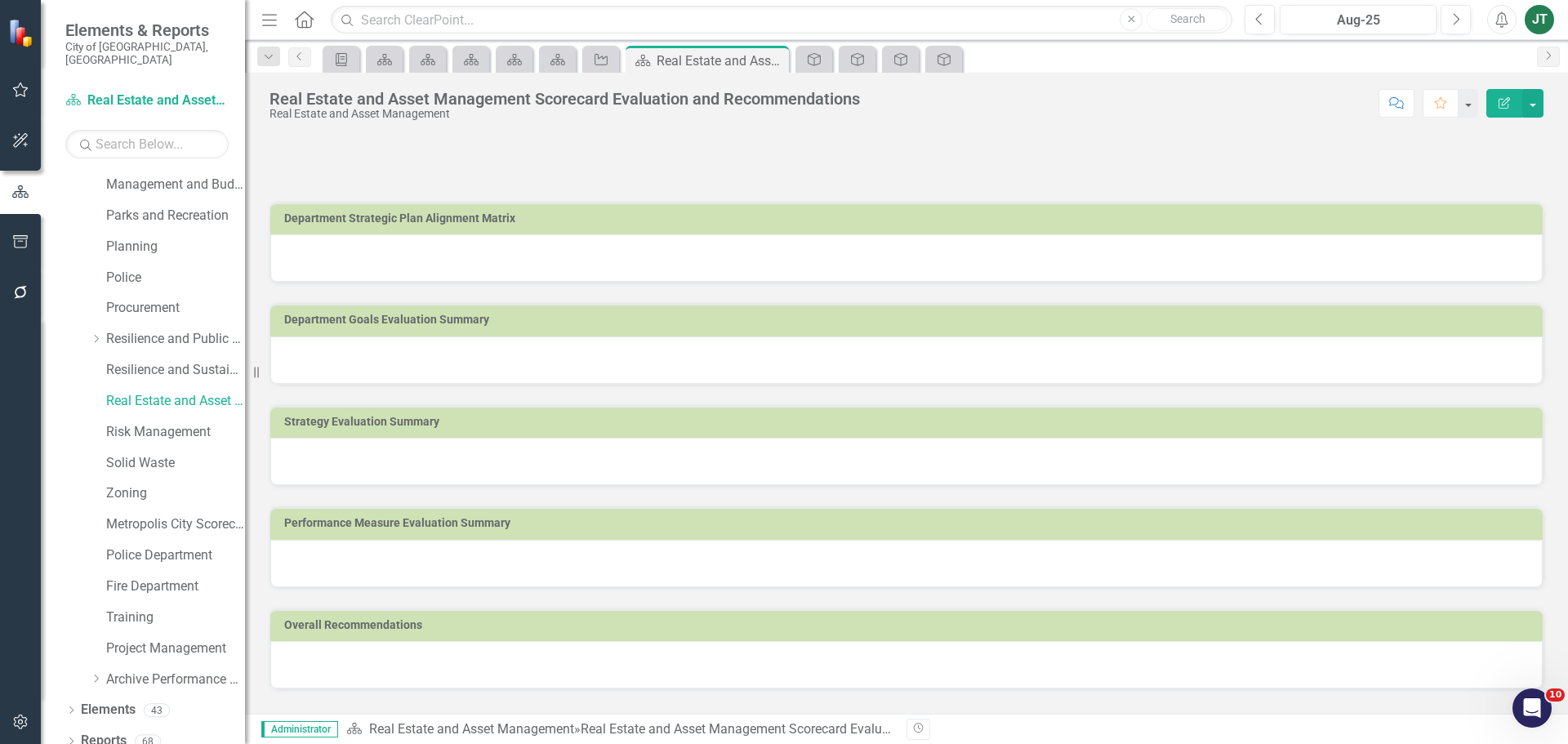
scroll to position [650, 0]
